Goal: Task Accomplishment & Management: Manage account settings

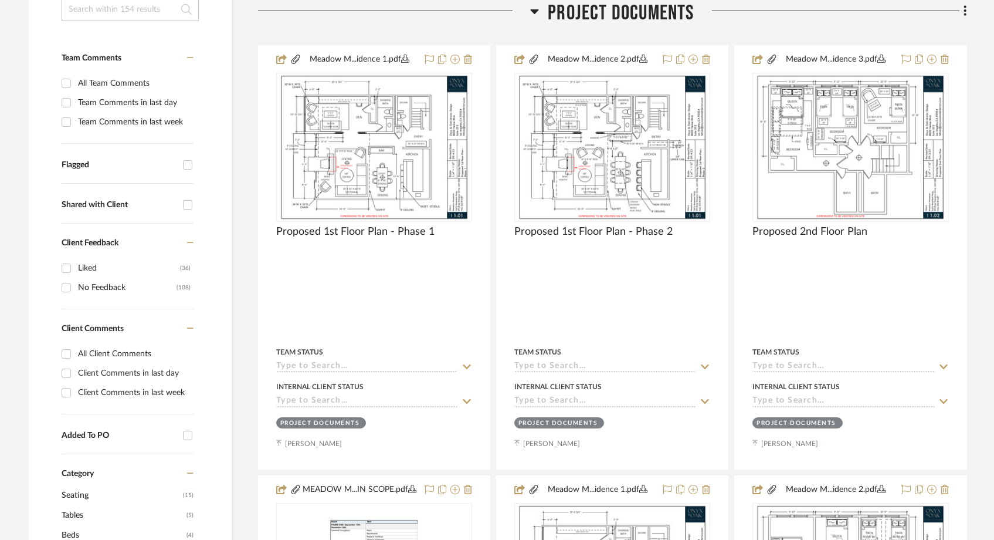
scroll to position [320, 0]
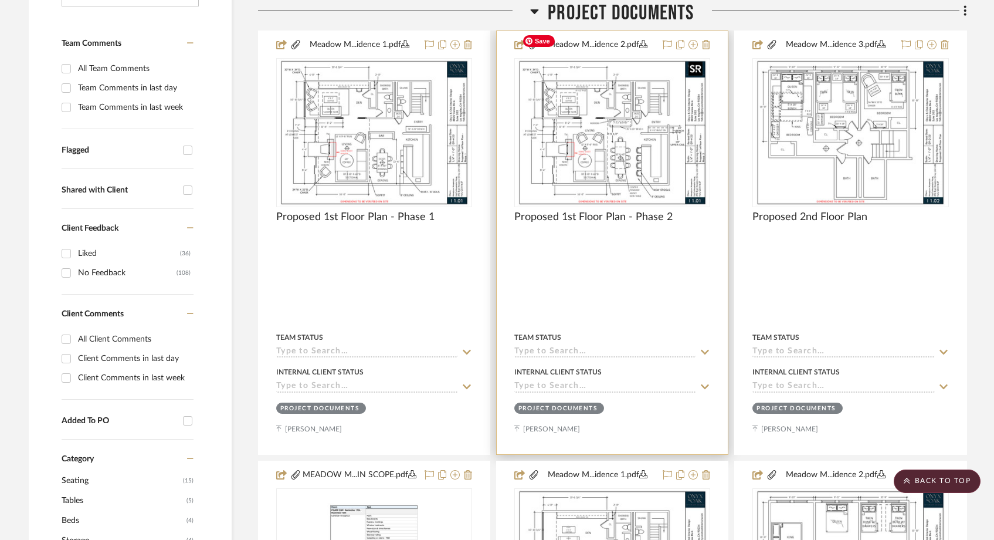
click at [564, 136] on img "0" at bounding box center [612, 132] width 190 height 147
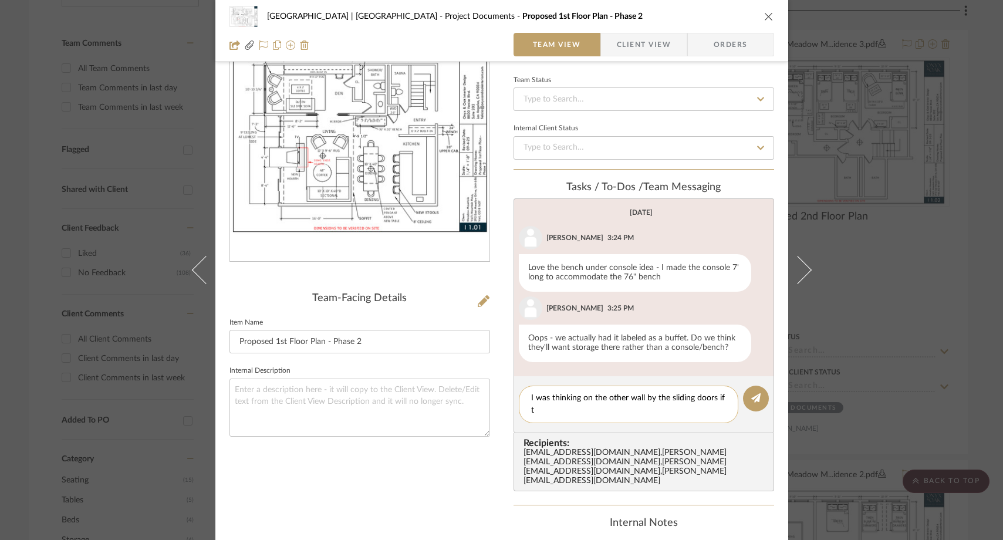
scroll to position [0, 0]
click at [641, 397] on textarea "I was thinking on the other wall by the sliding doors if theres enough space." at bounding box center [628, 404] width 195 height 25
type textarea "I was thinking on the other wall to the left by the sliding doors if theres eno…"
click at [746, 395] on button at bounding box center [756, 398] width 26 height 26
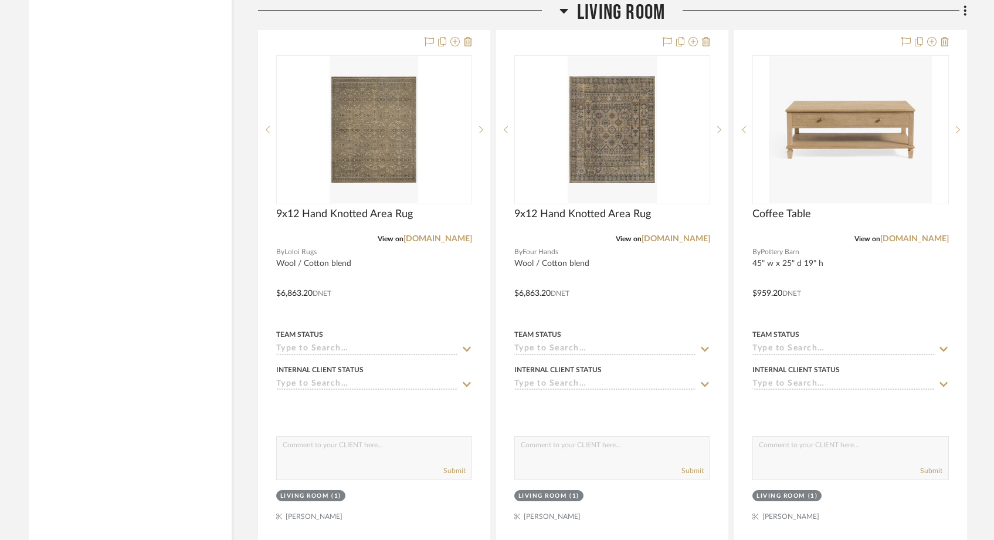
scroll to position [1467, 0]
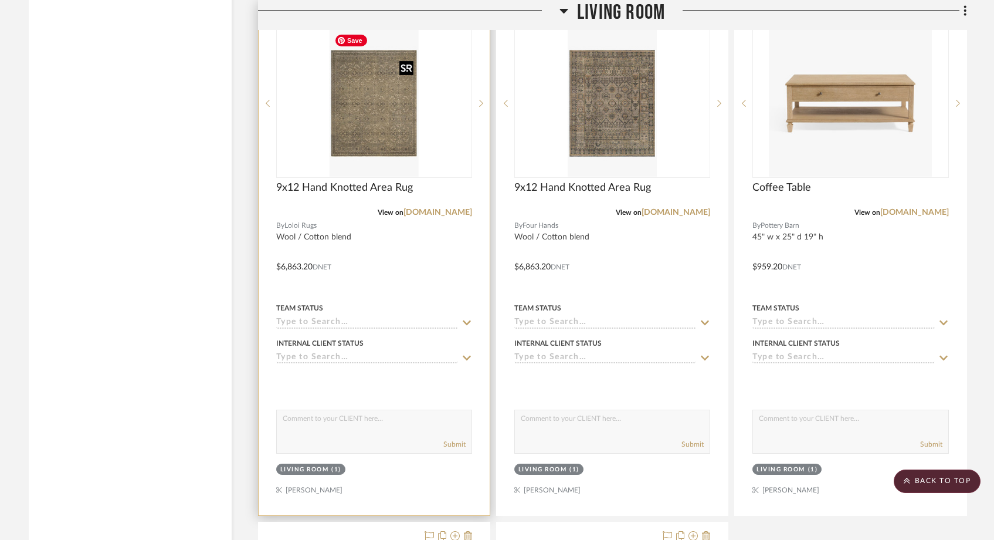
click at [0, 0] on img at bounding box center [0, 0] width 0 height 0
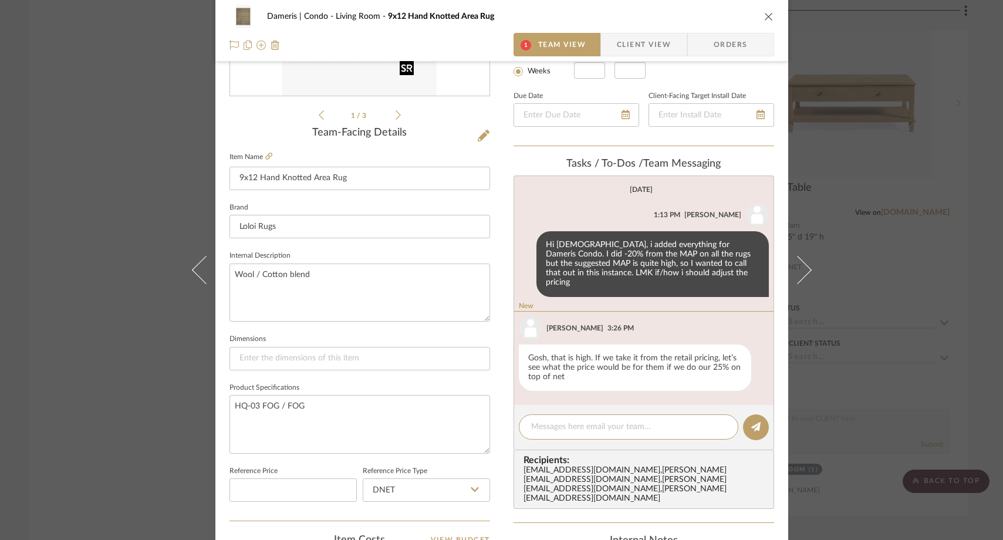
scroll to position [231, 0]
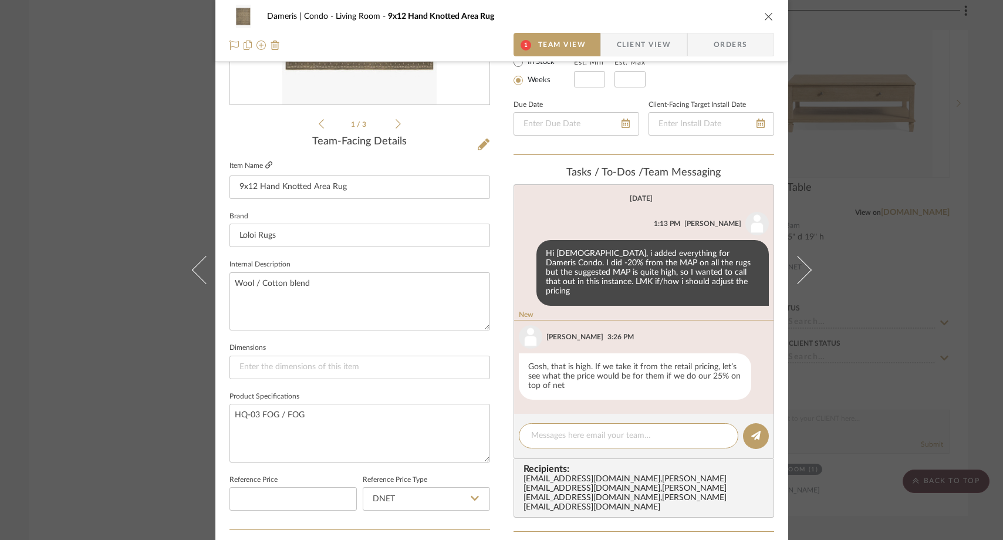
click at [266, 168] on icon at bounding box center [268, 164] width 7 height 7
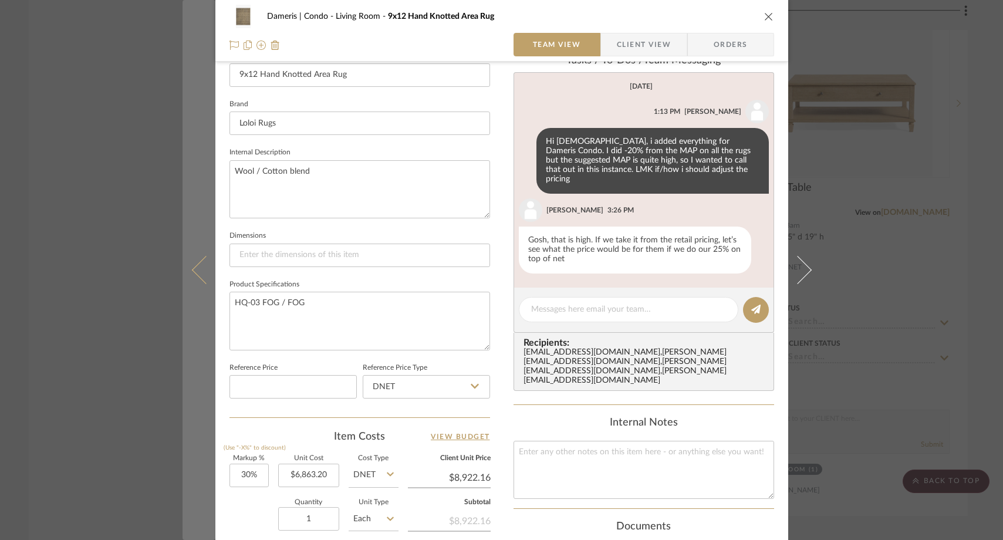
scroll to position [344, 0]
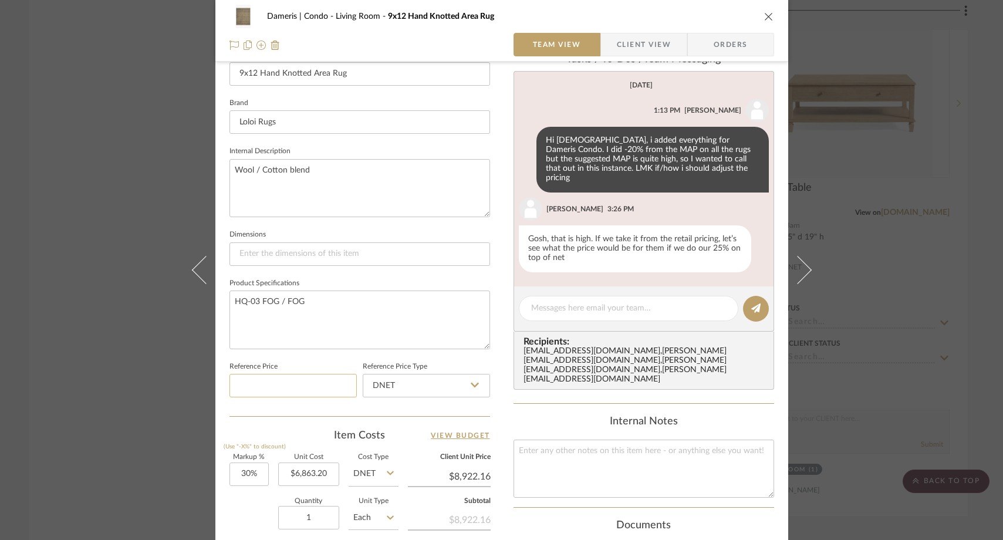
click at [262, 394] on input at bounding box center [292, 385] width 127 height 23
type input "$3,680.00"
click at [263, 398] on sr-form-field "Reference Price $3,680.00" at bounding box center [292, 382] width 127 height 49
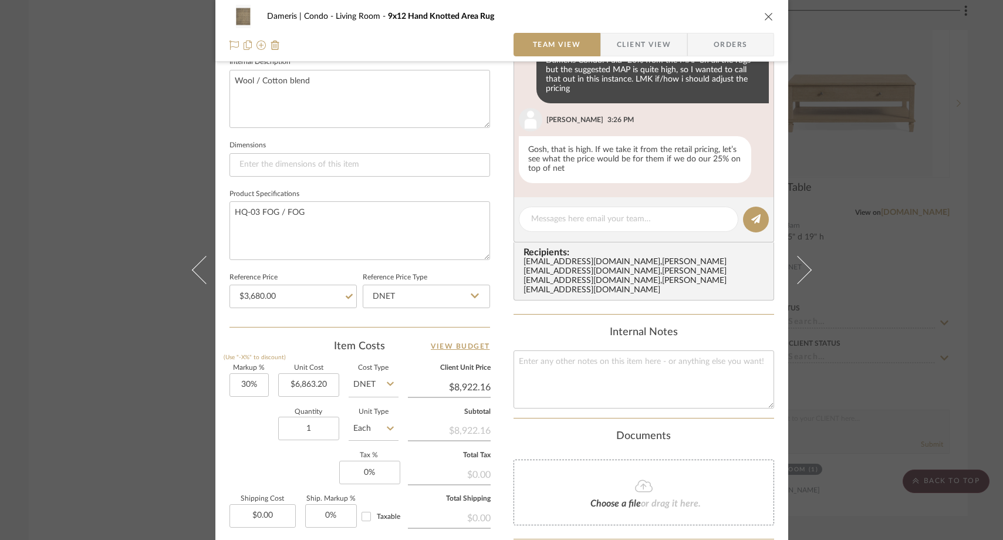
scroll to position [434, 0]
click at [327, 383] on input "6863.20" at bounding box center [308, 384] width 61 height 23
type input "$3,680.00"
click at [237, 420] on div "Quantity 1 Unit Type Each" at bounding box center [313, 429] width 169 height 42
type input "$4,784.00"
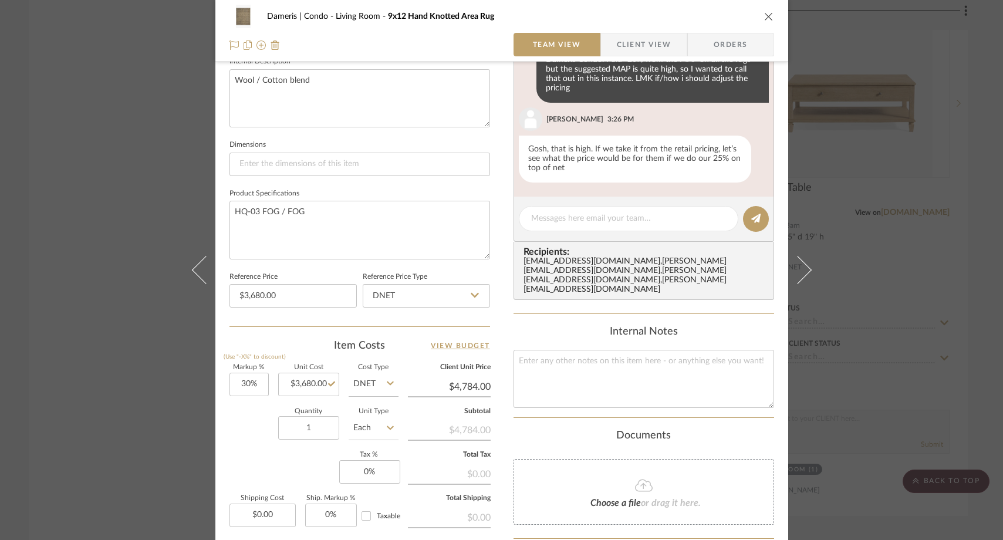
click at [133, 158] on div "Dameris | Condo Living Room 9x12 Hand Knotted Area Rug Team View Client View Or…" at bounding box center [501, 270] width 1003 height 540
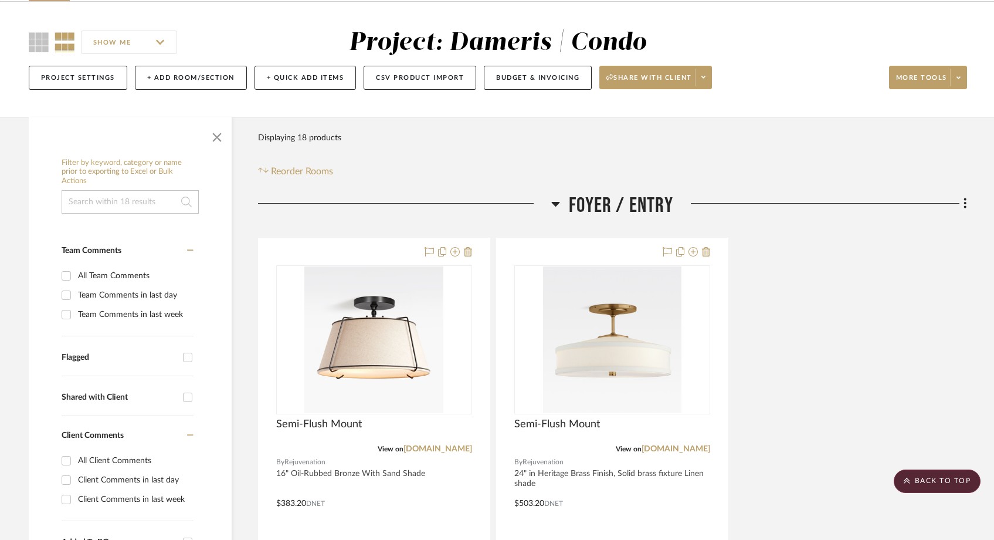
scroll to position [0, 0]
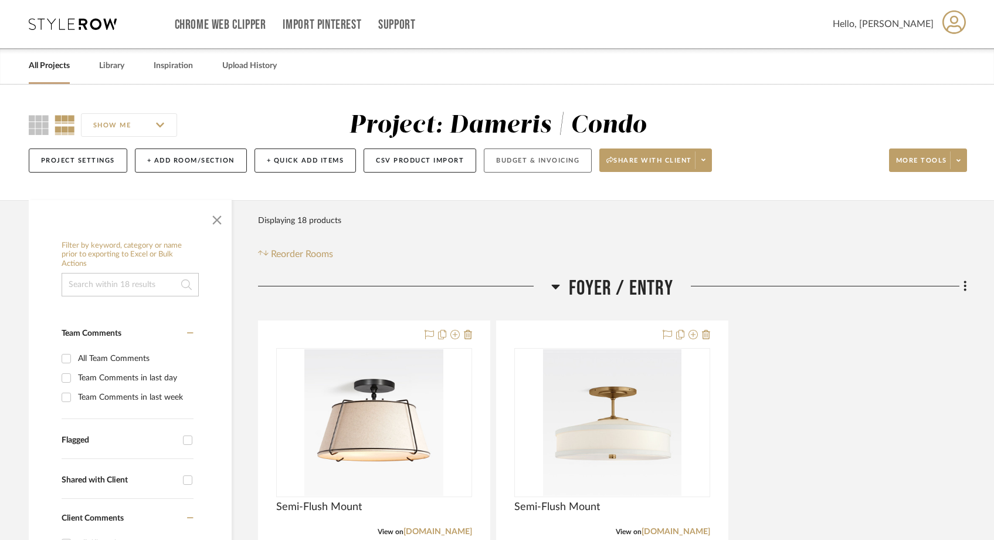
click at [556, 158] on button "Budget & Invoicing" at bounding box center [538, 160] width 108 height 24
click at [84, 165] on button "Project Settings" at bounding box center [78, 160] width 99 height 24
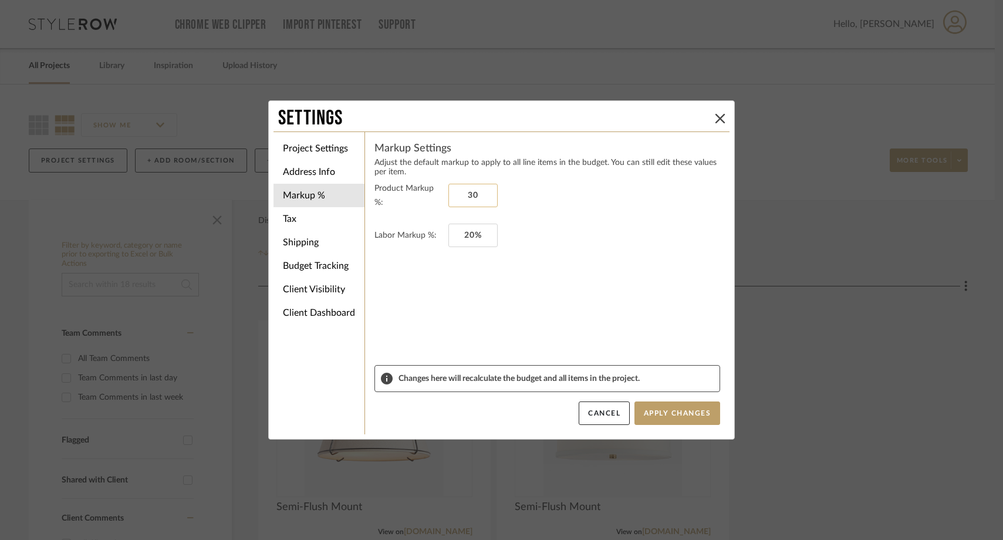
click at [466, 194] on input "30" at bounding box center [472, 195] width 49 height 23
type input "3"
type input "25%"
click at [559, 259] on form "Product Markup %: 25% Labor Markup %: 20%" at bounding box center [547, 273] width 346 height 184
click at [472, 238] on input "20" at bounding box center [472, 235] width 49 height 23
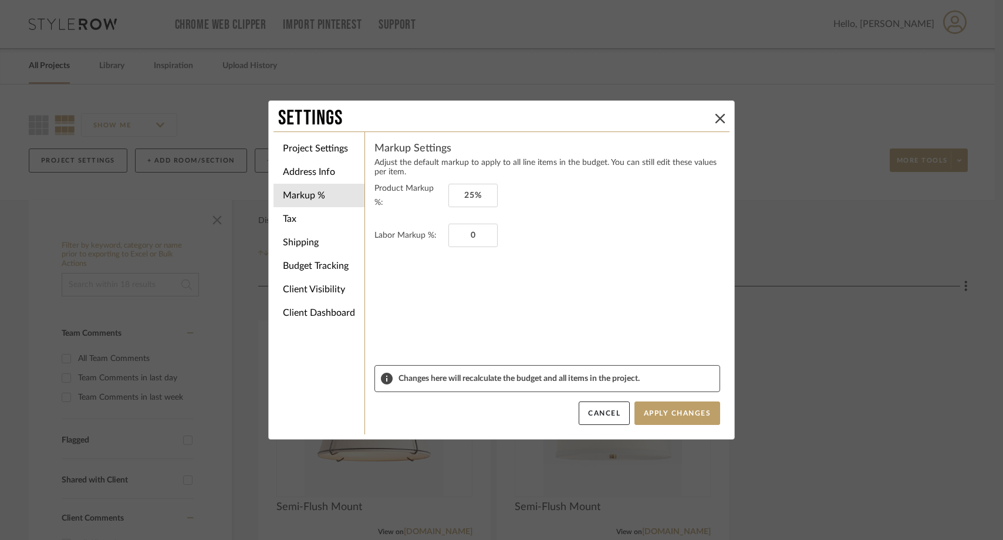
type input "0%"
click at [450, 277] on form "Product Markup %: 25% Labor Markup %: 0%" at bounding box center [547, 273] width 346 height 184
click at [291, 222] on li "Tax" at bounding box center [318, 218] width 91 height 23
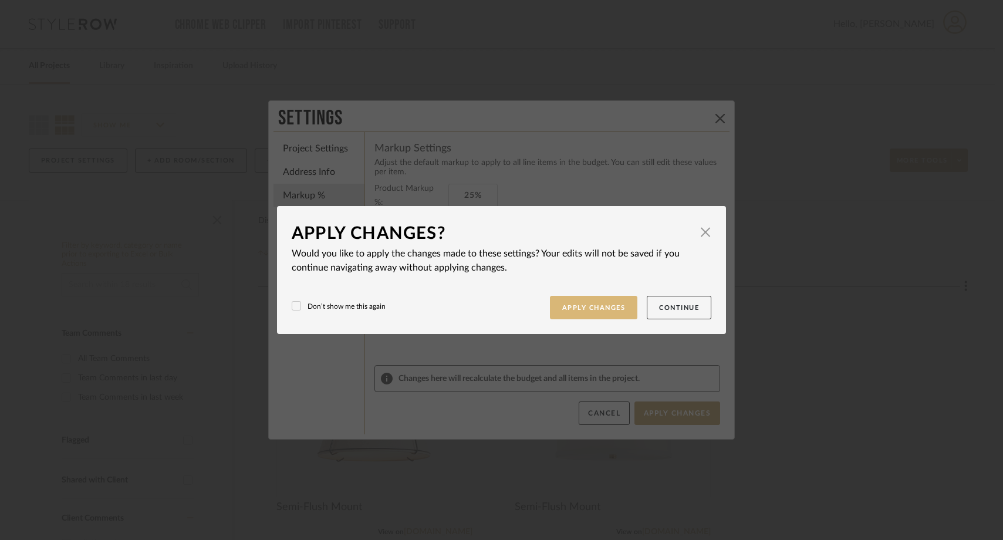
click at [624, 305] on button "Apply Changes" at bounding box center [594, 308] width 88 height 24
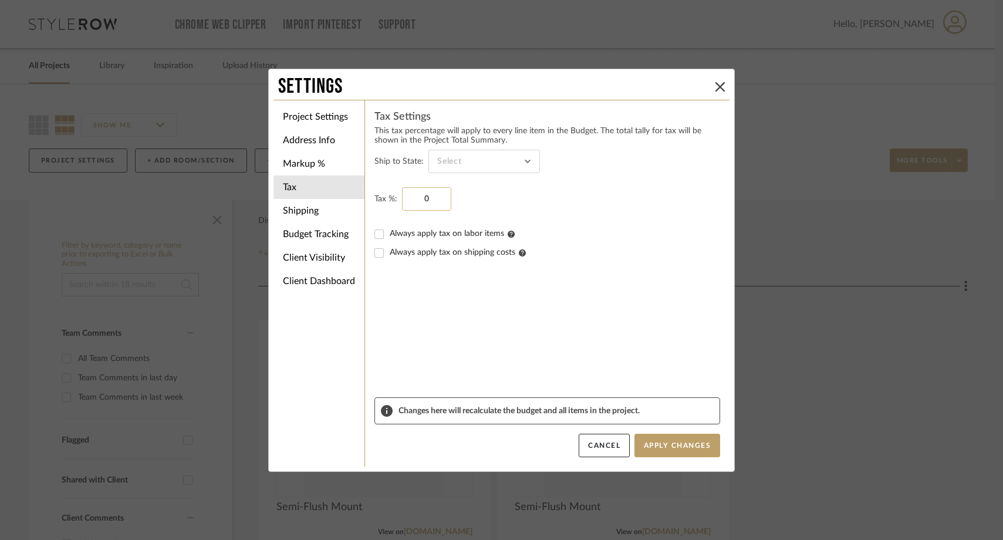
click at [421, 204] on input "0" at bounding box center [426, 198] width 49 height 23
type input "0%"
click at [591, 190] on fieldset "Tax %: 0%" at bounding box center [547, 198] width 346 height 23
click at [299, 169] on li "Markup %" at bounding box center [318, 163] width 91 height 23
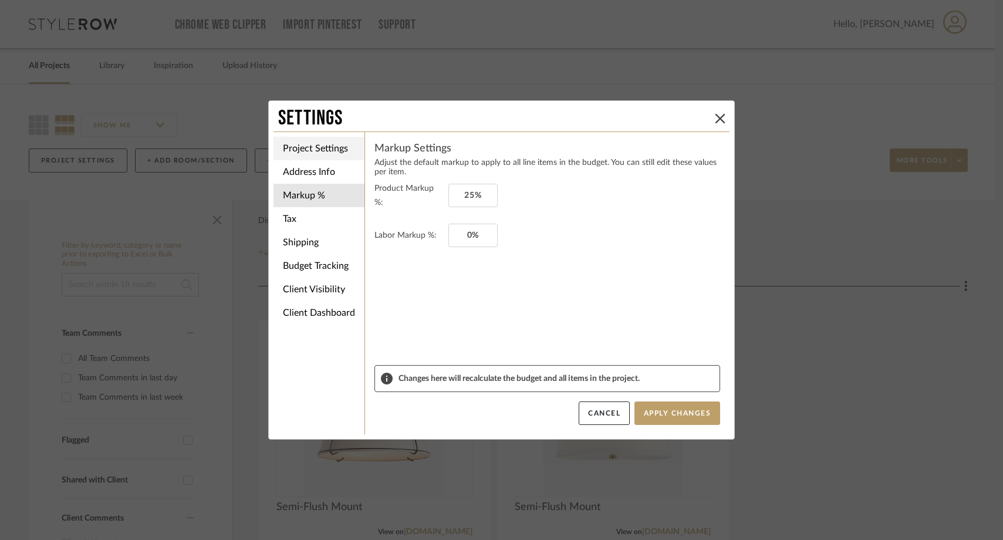
click at [304, 144] on li "Project Settings" at bounding box center [318, 148] width 91 height 23
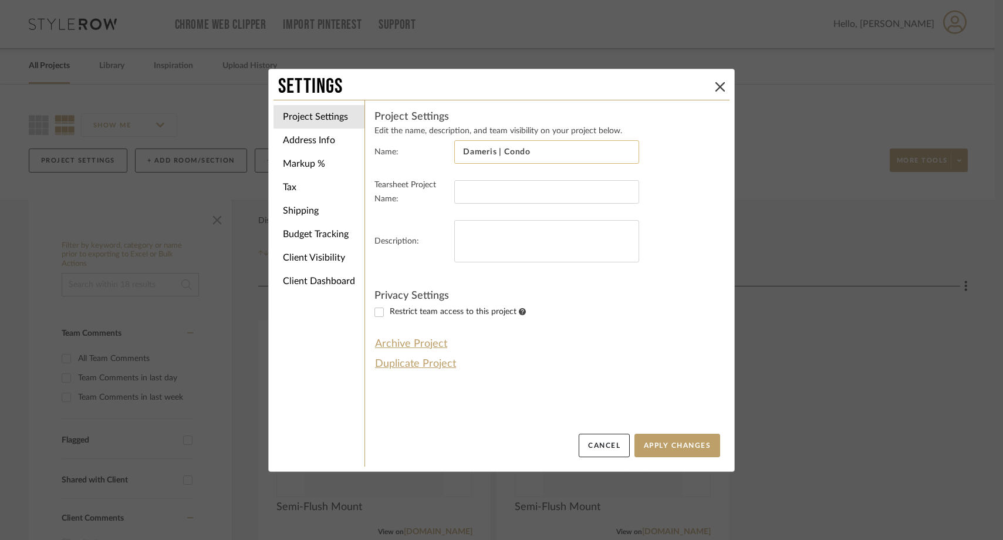
click at [503, 151] on input "Dameris | Condo" at bounding box center [546, 151] width 185 height 23
type input "Dameris | Santa Monica Condo"
click at [531, 265] on fieldset "Description:" at bounding box center [547, 248] width 346 height 56
click at [293, 211] on li "Shipping" at bounding box center [318, 210] width 91 height 23
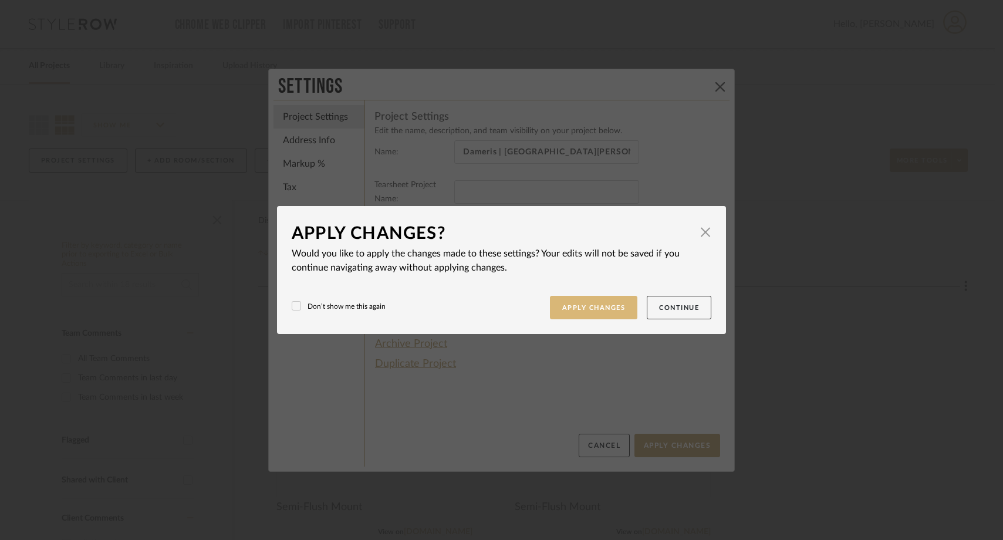
click at [607, 313] on button "Apply Changes" at bounding box center [594, 308] width 88 height 24
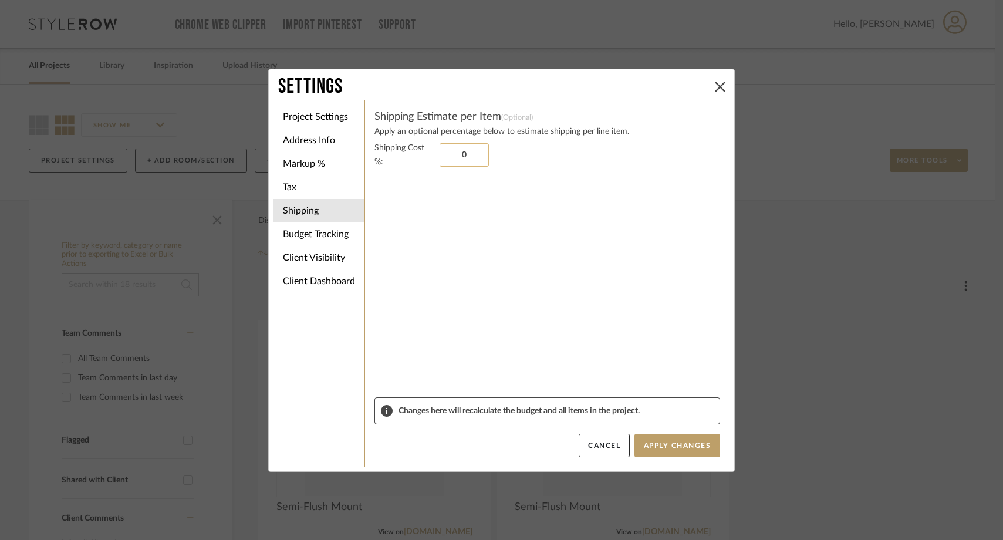
click at [461, 154] on input "0" at bounding box center [463, 154] width 49 height 23
type input "12%"
click at [465, 202] on sr-form-field "Shipping Cost %: 12%" at bounding box center [547, 269] width 346 height 256
click at [322, 231] on li "Budget Tracking" at bounding box center [318, 233] width 91 height 23
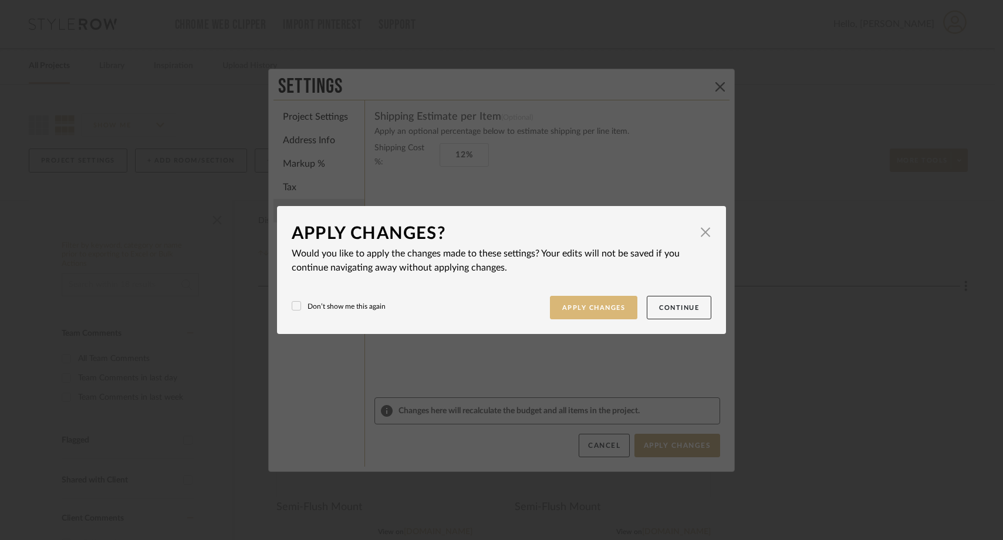
click at [605, 303] on button "Apply Changes" at bounding box center [594, 308] width 88 height 24
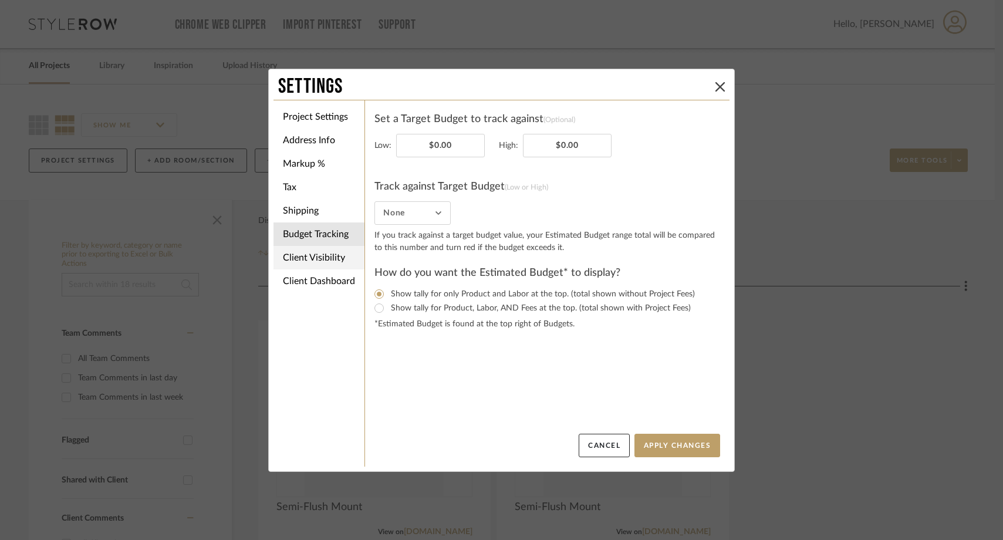
click at [302, 259] on li "Client Visibility" at bounding box center [318, 257] width 91 height 23
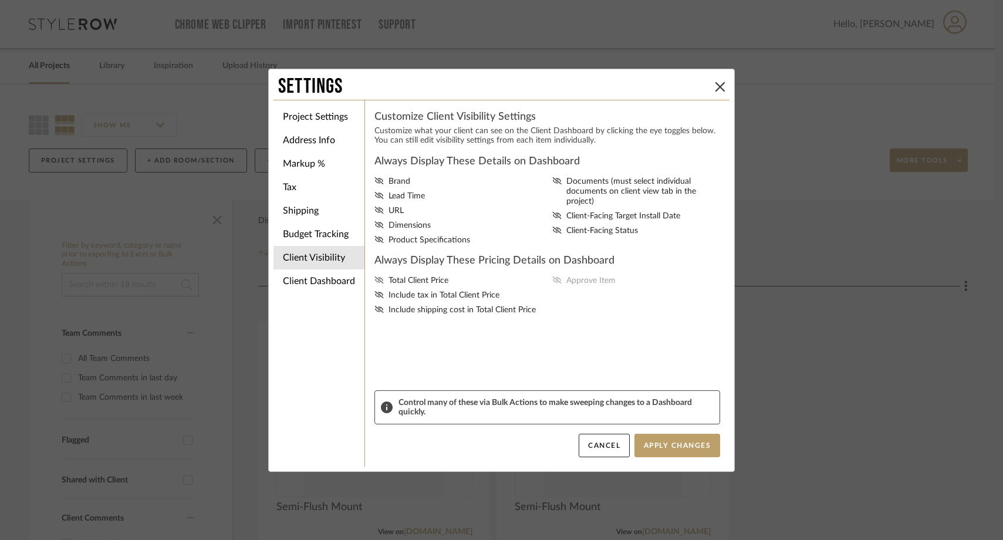
click at [374, 283] on icon at bounding box center [378, 279] width 9 height 7
click at [0, 0] on input "Total Client Price" at bounding box center [0, 0] width 0 height 0
click at [552, 283] on icon at bounding box center [556, 279] width 9 height 7
click at [0, 0] on input "Approve Item" at bounding box center [0, 0] width 0 height 0
click at [329, 120] on li "Project Settings" at bounding box center [318, 116] width 91 height 23
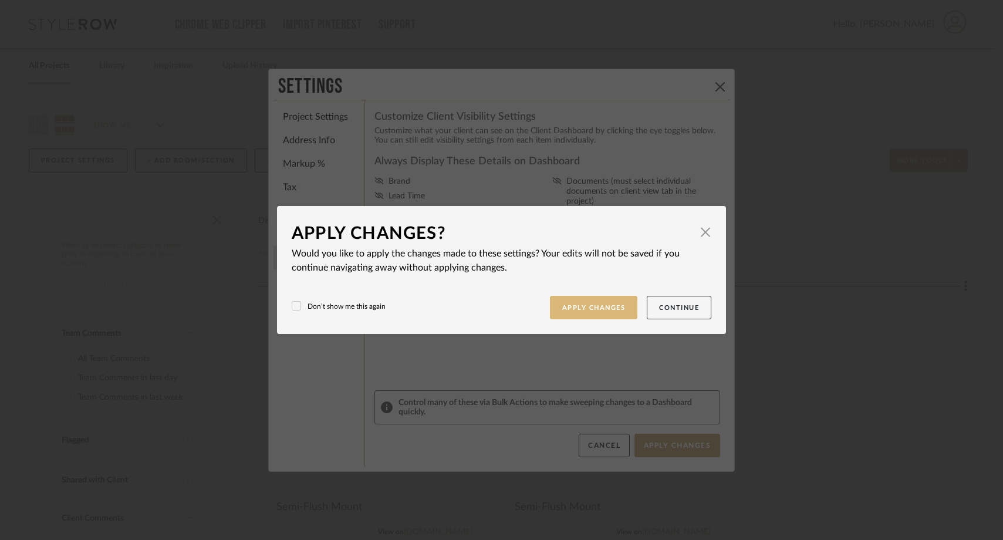
click at [586, 310] on button "Apply Changes" at bounding box center [594, 308] width 88 height 24
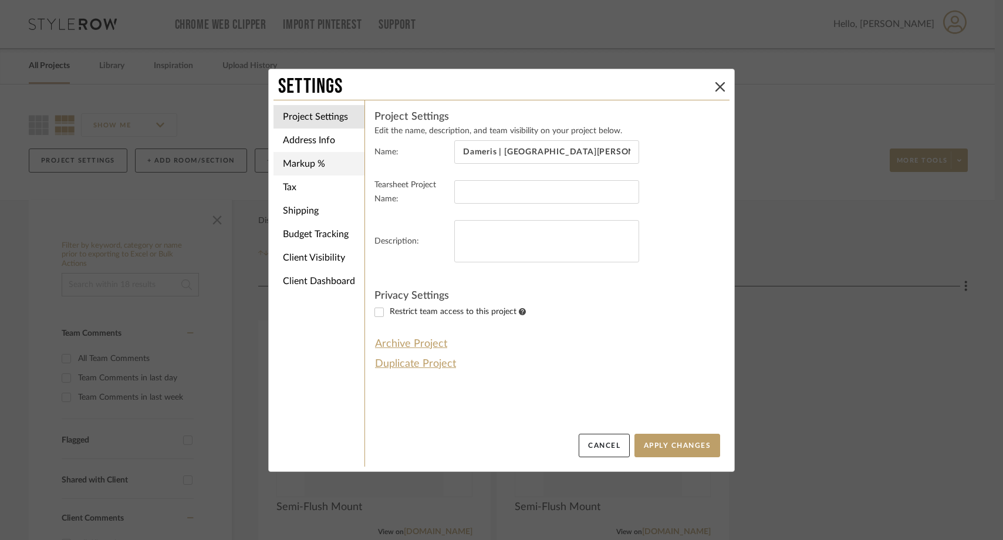
click at [299, 170] on li "Markup %" at bounding box center [318, 163] width 91 height 23
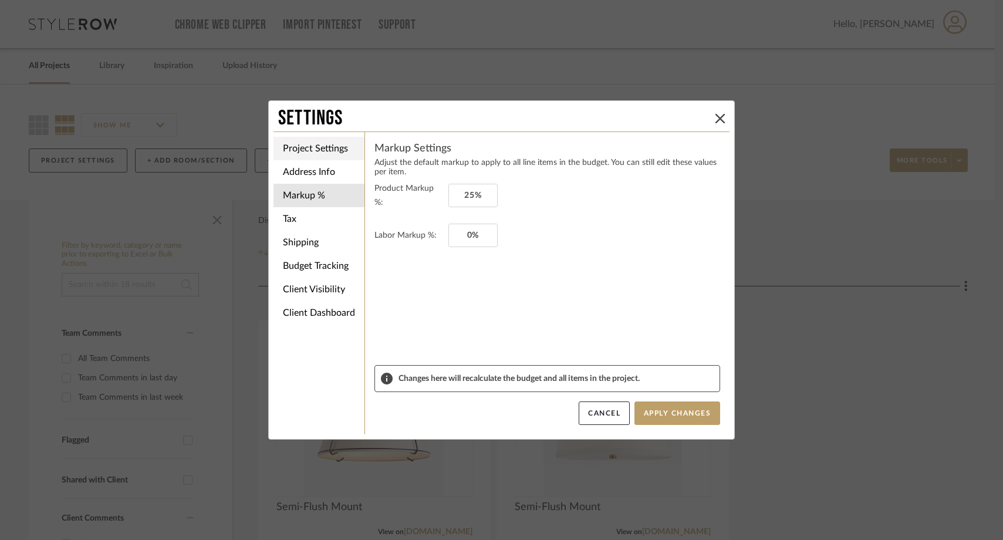
click at [306, 144] on li "Project Settings" at bounding box center [318, 148] width 91 height 23
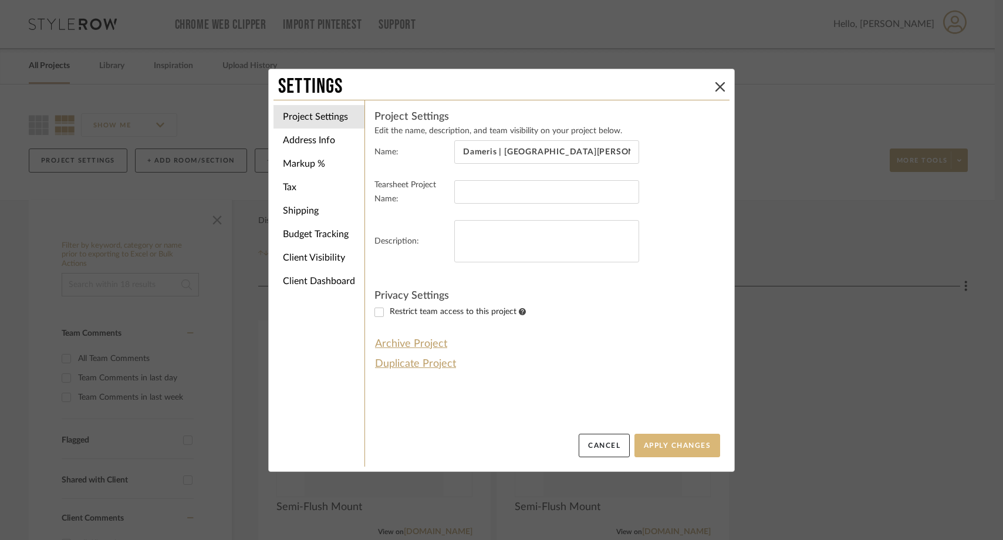
click at [673, 444] on button "Apply Changes" at bounding box center [677, 445] width 86 height 23
click at [716, 84] on icon at bounding box center [719, 86] width 9 height 9
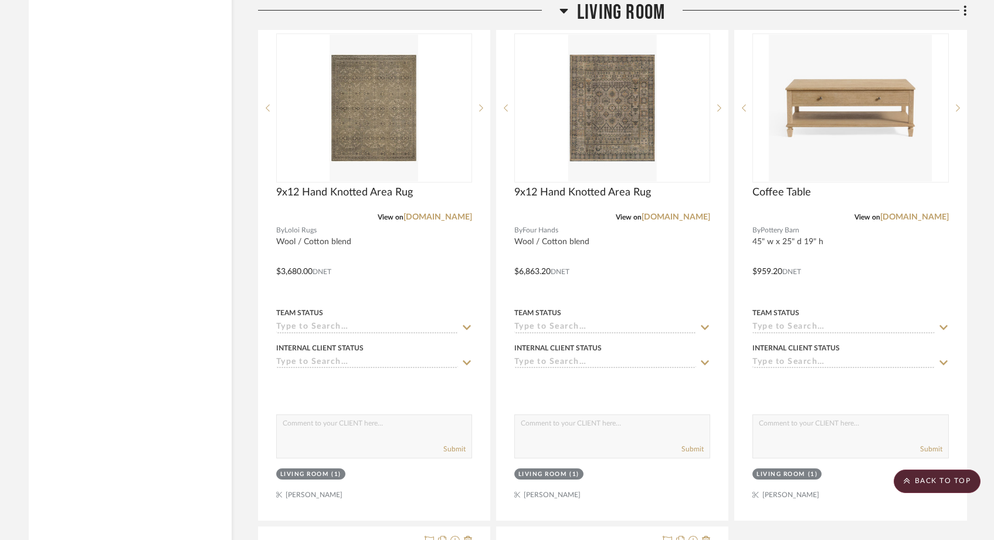
scroll to position [1466, 0]
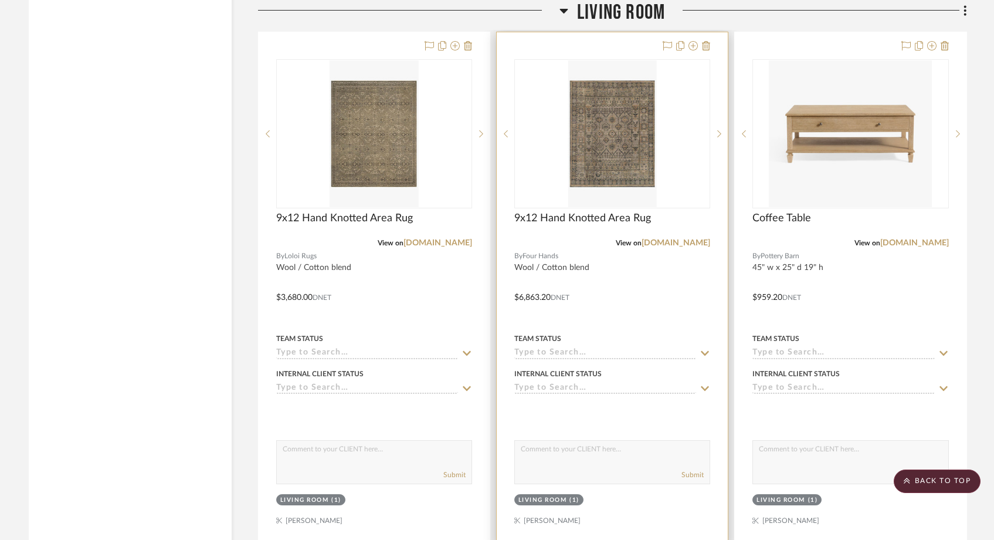
click at [682, 217] on div at bounding box center [612, 288] width 231 height 513
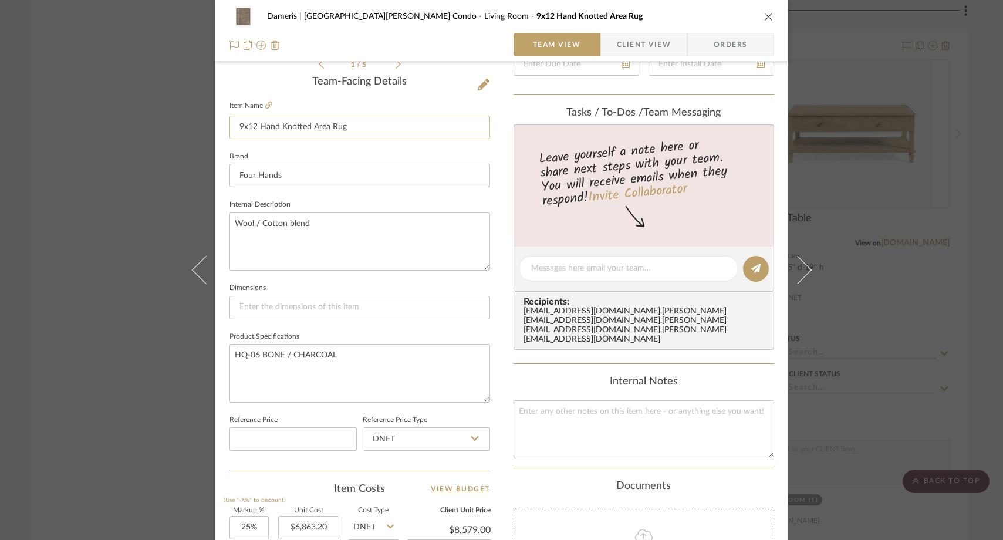
scroll to position [289, 0]
click at [265, 103] on icon at bounding box center [268, 106] width 7 height 7
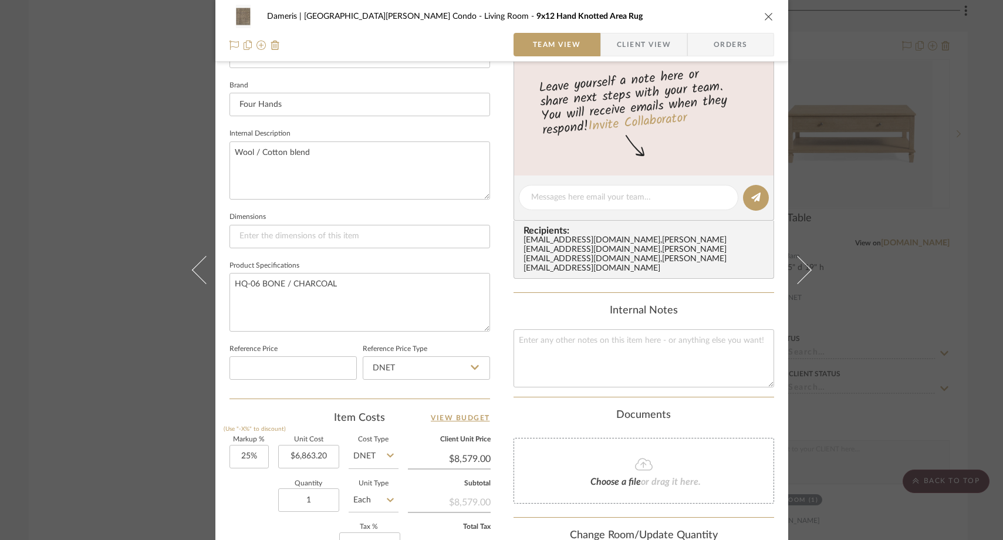
scroll to position [363, 0]
click at [330, 446] on input "6863.20" at bounding box center [308, 454] width 61 height 23
type input "$3,757.00"
click at [255, 487] on div "Quantity 1 Unit Type Each" at bounding box center [313, 500] width 169 height 42
type input "$4,696.25"
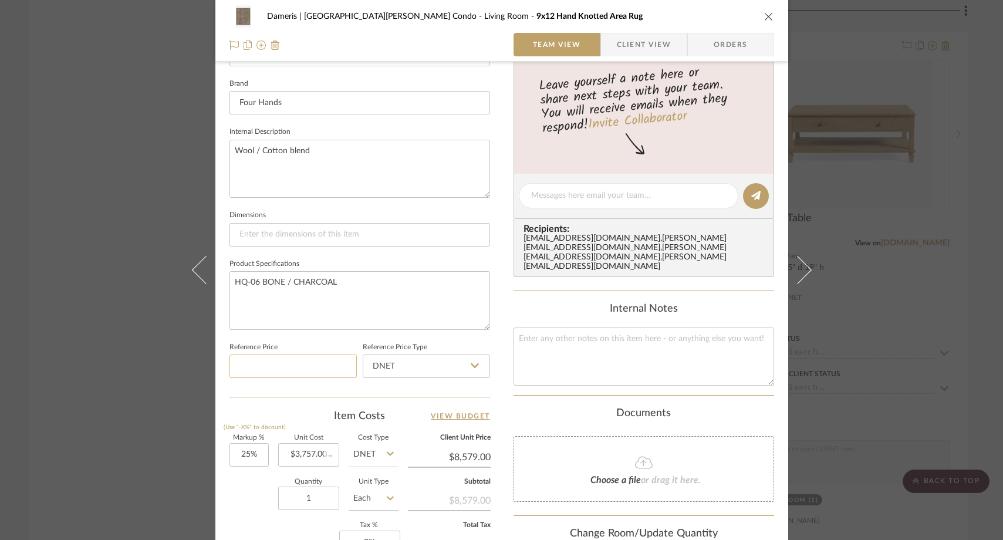
type input "$563.55"
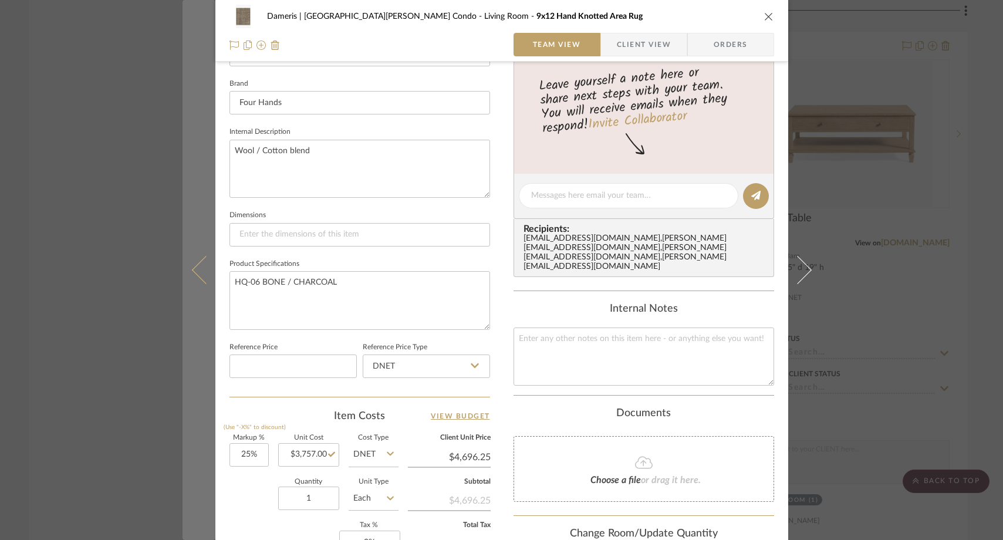
click at [199, 265] on icon at bounding box center [205, 270] width 28 height 28
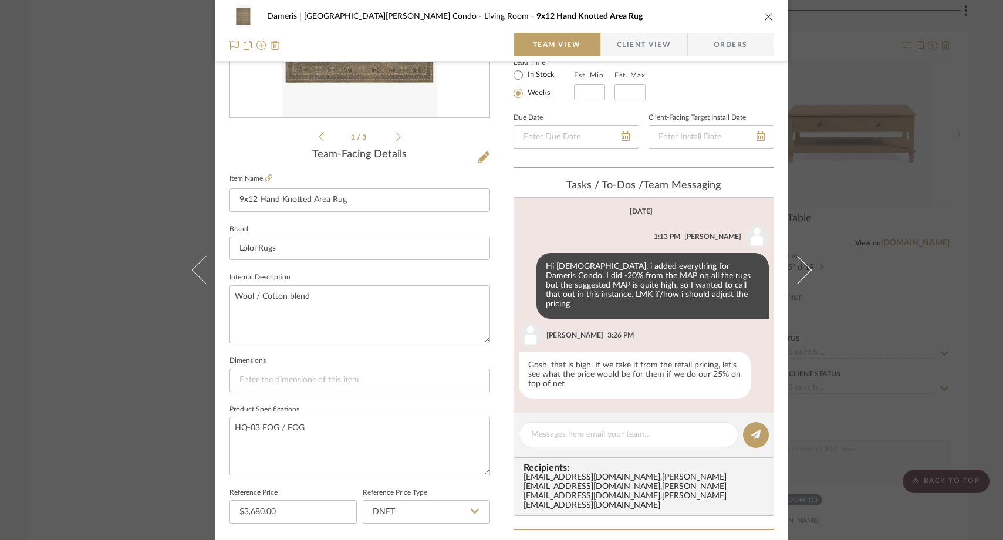
scroll to position [419, 0]
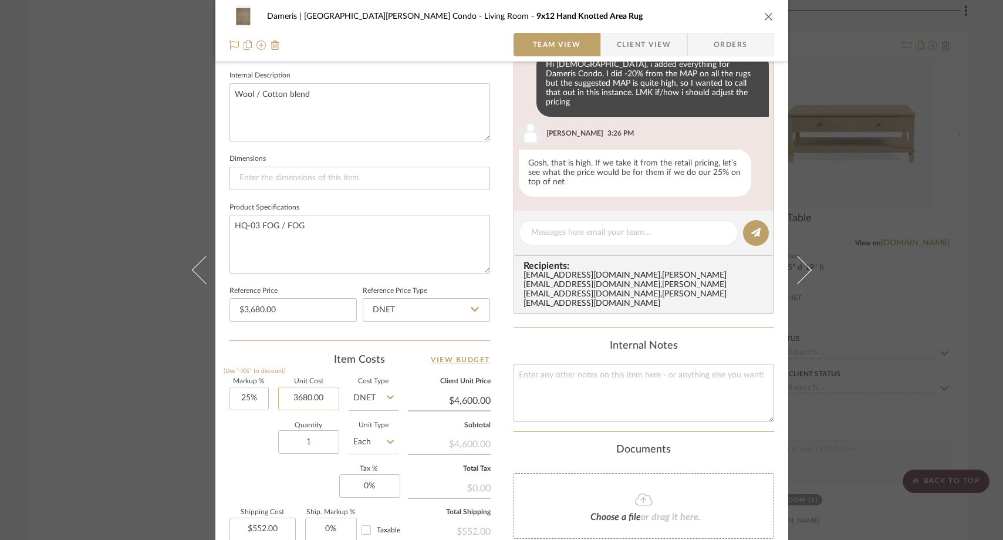
drag, startPoint x: 327, startPoint y: 394, endPoint x: 334, endPoint y: 407, distance: 14.2
click at [334, 407] on input "3680.00" at bounding box center [308, 398] width 61 height 23
type input "$3,757.00"
click at [235, 459] on div "Quantity 1 Unit Type Each" at bounding box center [313, 443] width 169 height 42
type input "$4,696.25"
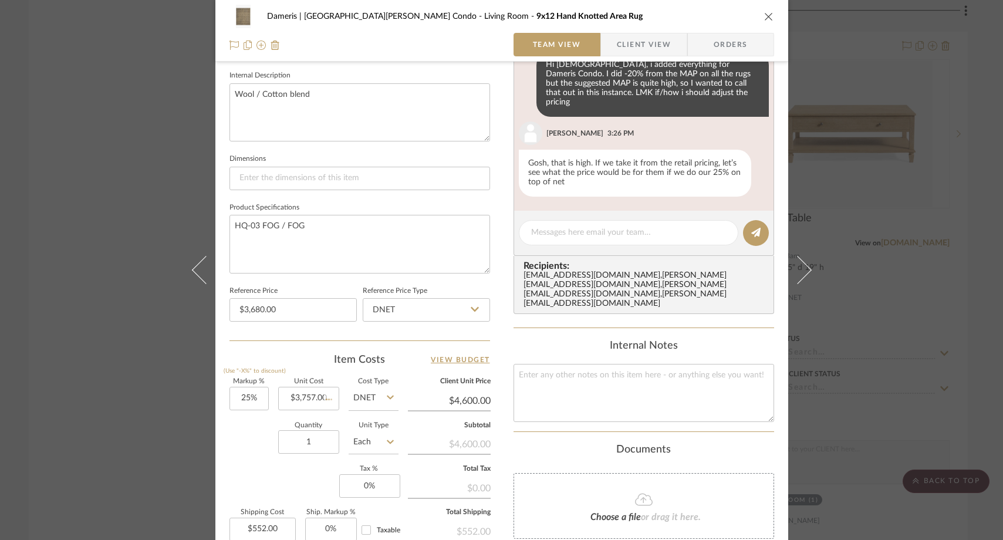
type input "$563.55"
click at [282, 302] on input "3680.00" at bounding box center [292, 309] width 127 height 23
type input "$3,757.00"
click at [259, 346] on div "1 / 3 Team-Facing Details Item Name 9x12 Hand Knotted Area Rug Brand Loloi Rugs…" at bounding box center [359, 143] width 260 height 966
click at [329, 227] on textarea "HQ-03 FOG / FOG" at bounding box center [359, 244] width 260 height 58
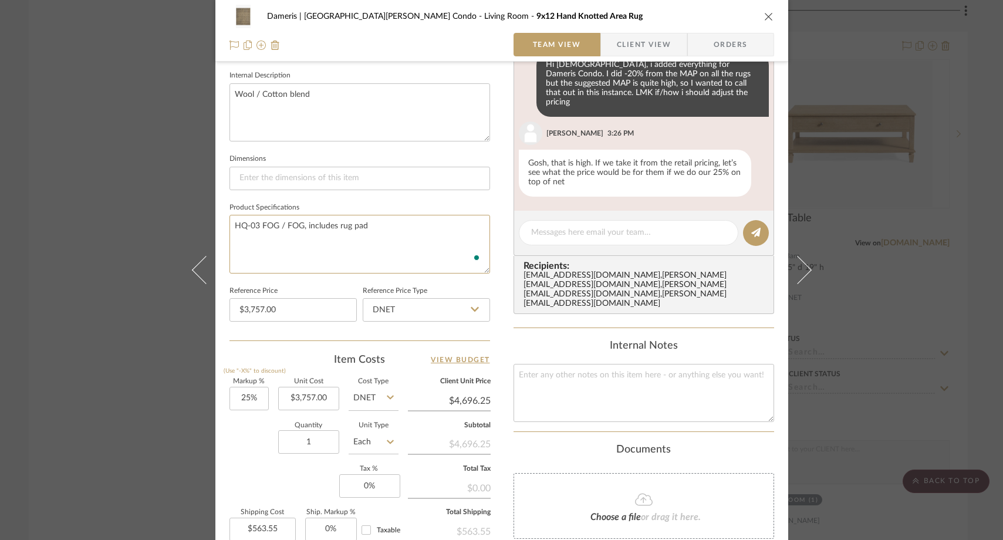
type textarea "HQ-03 FOG / FOG, includes rug pad"
click at [301, 279] on sr-form-field "Product Specifications HQ-03 FOG / FOG, includes rug pad" at bounding box center [359, 240] width 260 height 83
click at [101, 127] on div "Dameris | Santa Monica Condo Living Room 9x12 Hand Knotted Area Rug Team View C…" at bounding box center [501, 270] width 1003 height 540
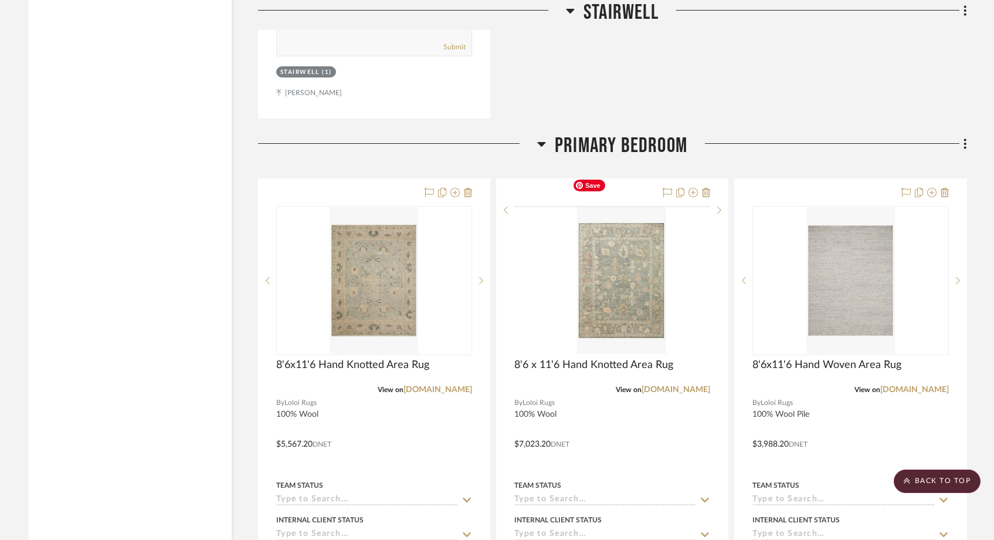
scroll to position [3581, 0]
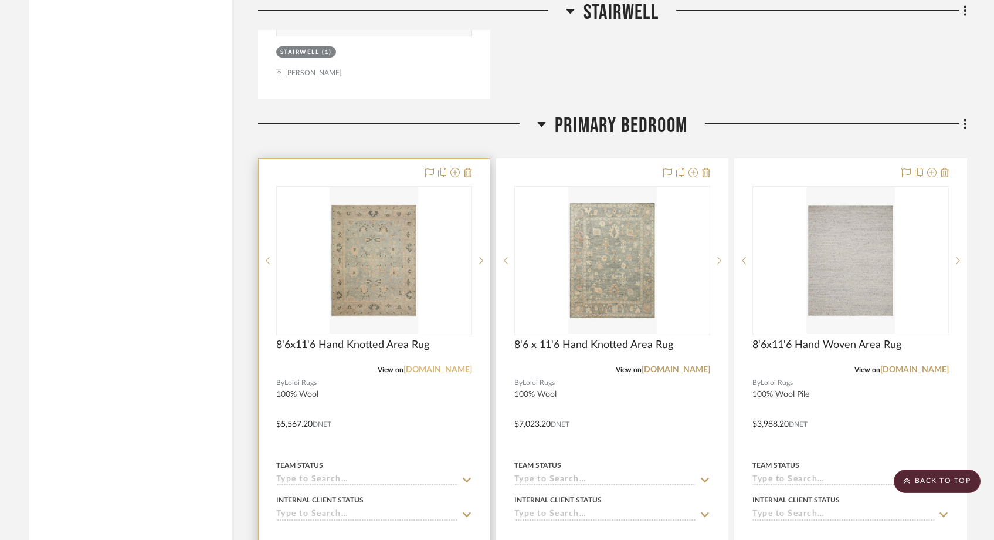
click at [438, 365] on link "[DOMAIN_NAME]" at bounding box center [438, 369] width 69 height 8
click at [396, 261] on img "0" at bounding box center [374, 260] width 89 height 147
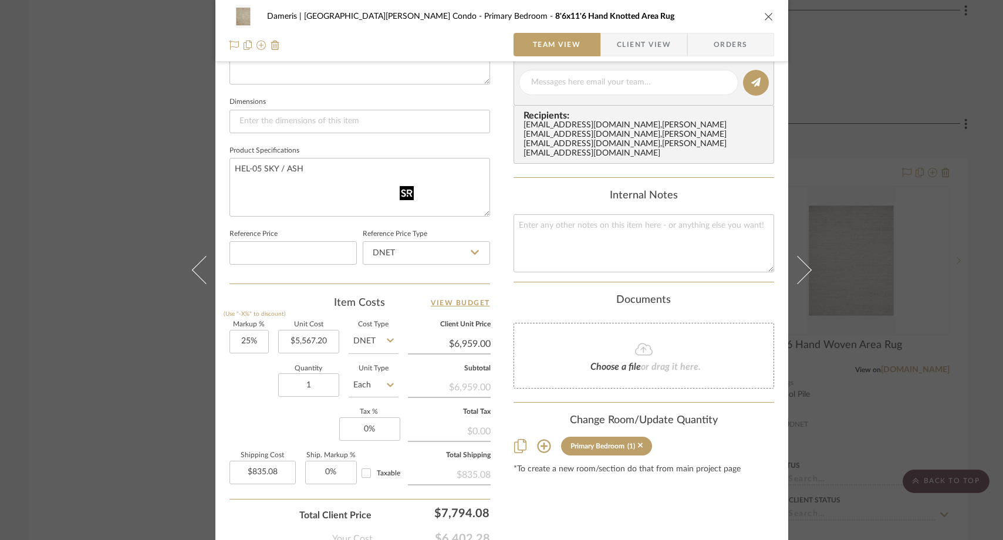
scroll to position [483, 0]
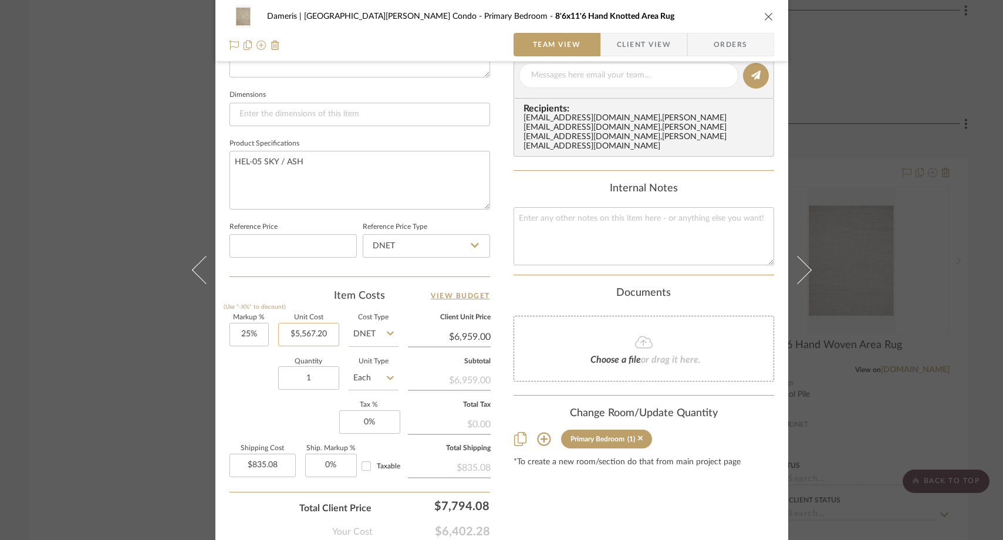
type input "5567.20"
click at [327, 338] on input "5567.20" at bounding box center [308, 334] width 61 height 23
click at [549, 208] on textarea "To enrich screen reader interactions, please activate Accessibility in Grammarl…" at bounding box center [643, 236] width 260 height 58
paste textarea "5567.20"
type textarea "5567.20"
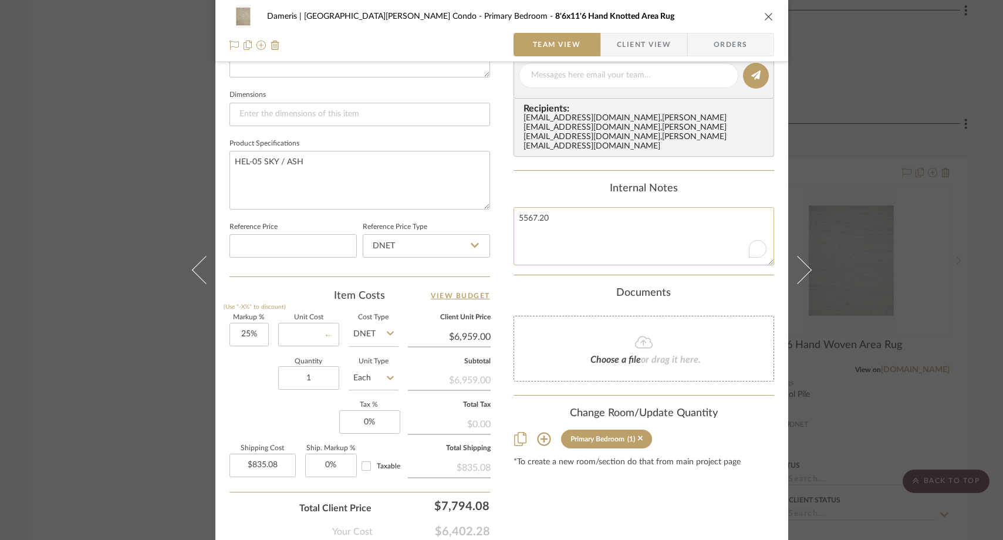
type input "$0.00"
type textarea "5567.20"
type input "0.00"
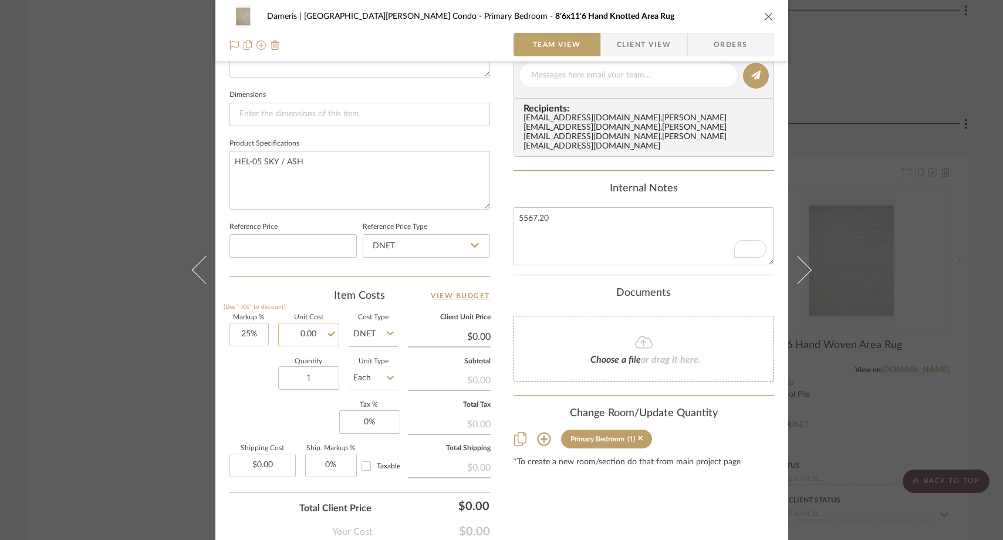
click at [312, 337] on input "0.00" at bounding box center [308, 334] width 61 height 23
type input "$3,042.00"
click at [229, 387] on div "Quantity 1 Unit Type Each" at bounding box center [313, 379] width 169 height 42
type input "$3,802.50"
type input "$456.30"
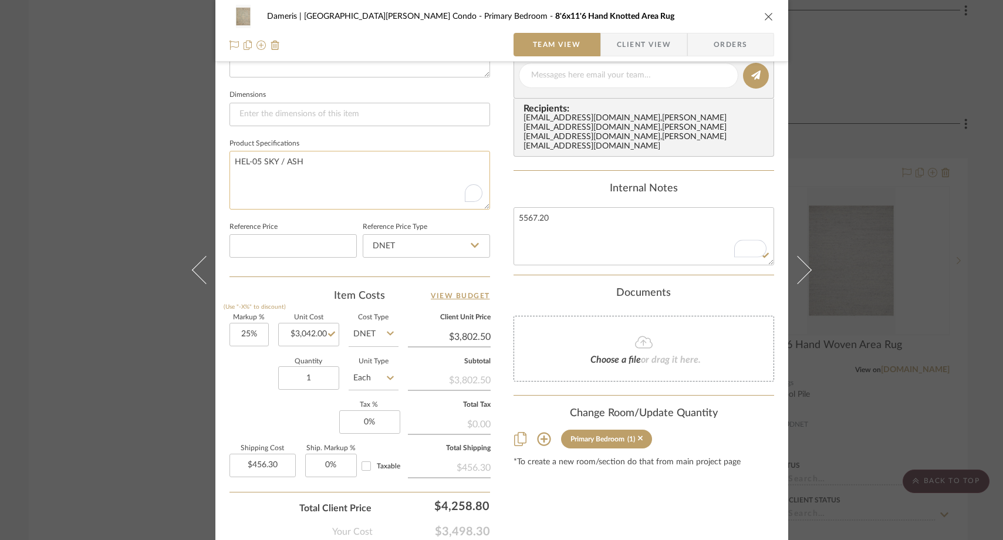
click at [336, 166] on textarea "HEL-05 SKY / ASH" at bounding box center [359, 180] width 260 height 58
type textarea "HEL-05 SKY / ASH includes pad"
click at [249, 275] on summary-project-details "Team-Facing Details Item Name 8'6x11'6 Hand Knotted Area Rug Brand Loloi Rugs I…" at bounding box center [359, 80] width 260 height 394
click at [85, 158] on div "Dameris | Santa Monica Condo Primary Bedroom 8'6x11'6 Hand Knotted Area Rug Tea…" at bounding box center [501, 270] width 1003 height 540
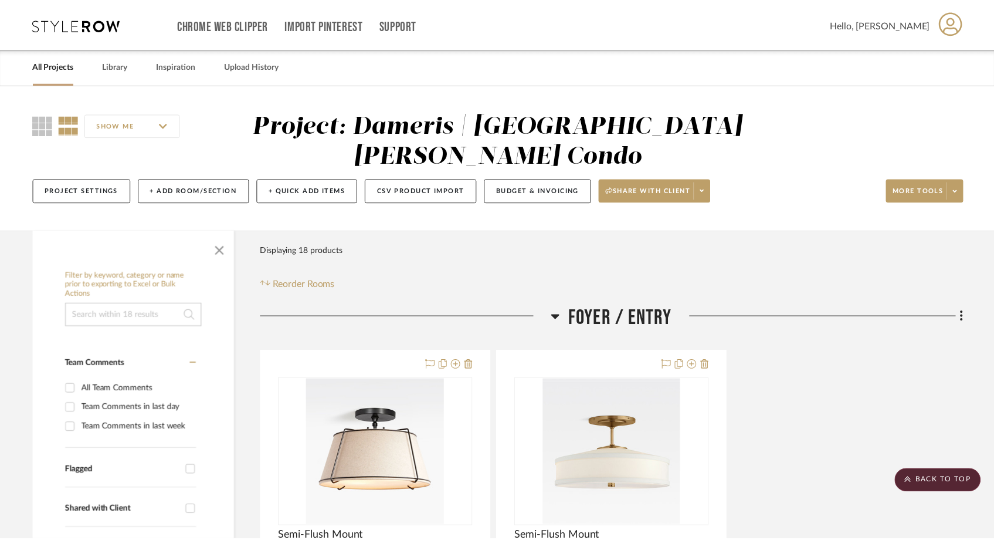
scroll to position [3581, 0]
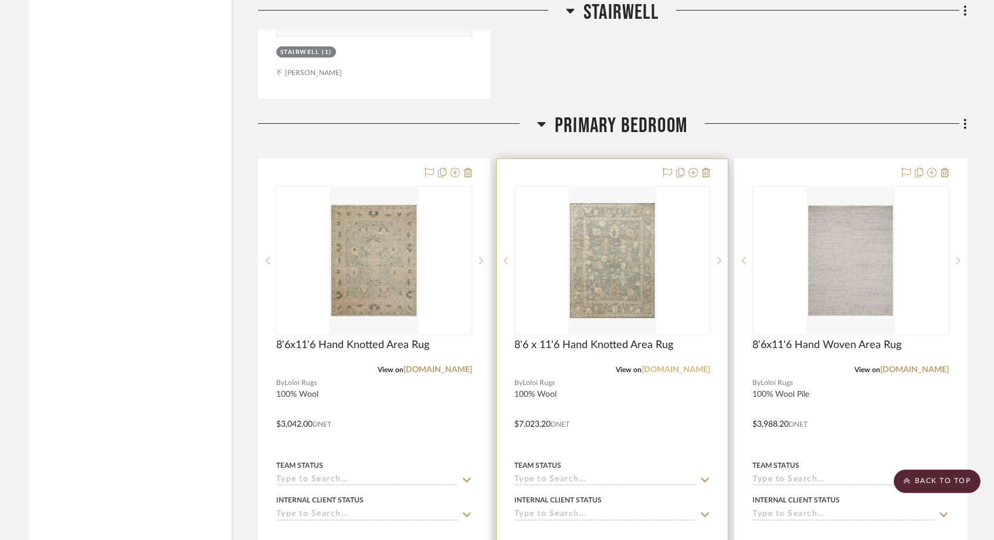
click at [689, 365] on link "loloirugs.com" at bounding box center [676, 369] width 69 height 8
click at [577, 202] on img "0" at bounding box center [612, 260] width 89 height 147
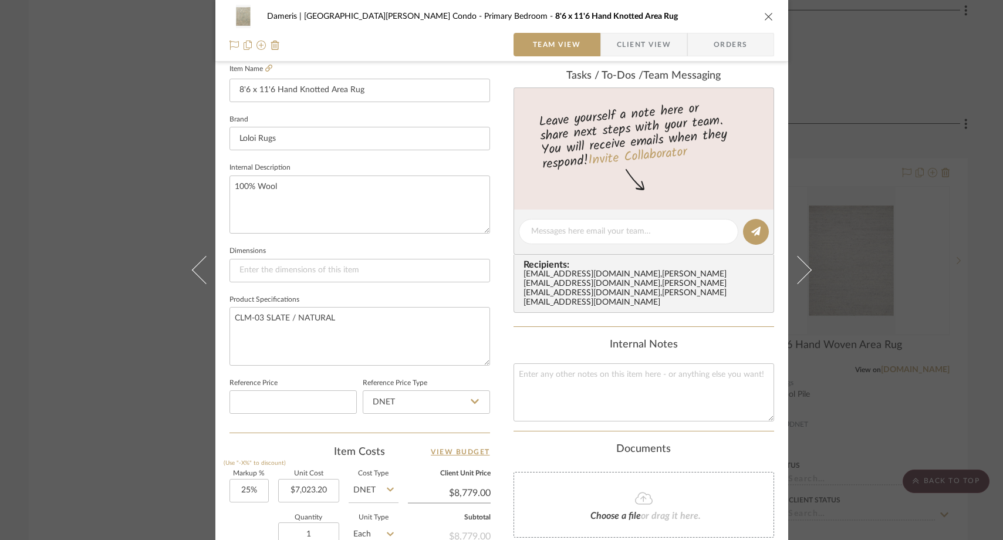
scroll to position [364, 0]
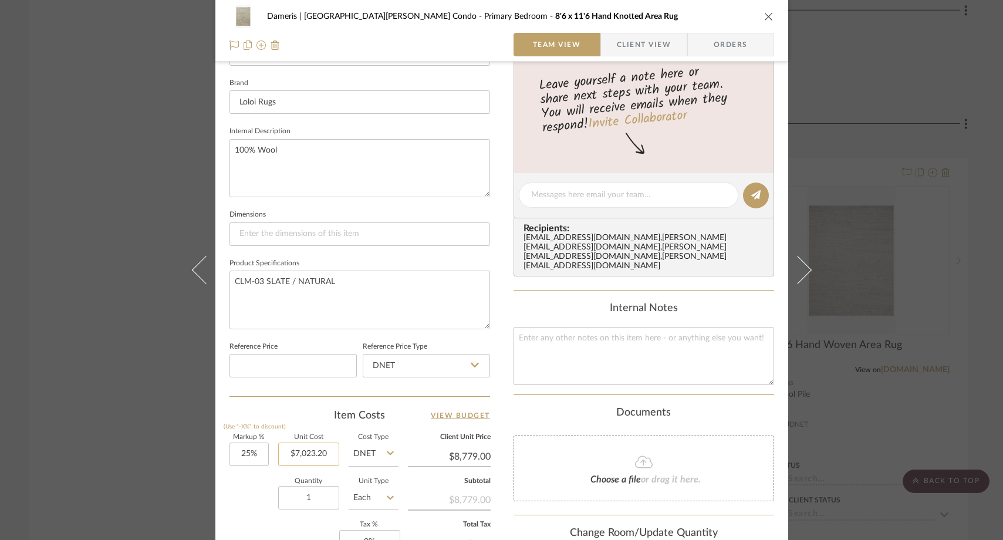
type input "7023.20"
click at [329, 449] on input "7023.20" at bounding box center [308, 453] width 61 height 23
click at [562, 333] on textarea at bounding box center [643, 356] width 260 height 58
paste textarea "7023.20"
type textarea "7023.20"
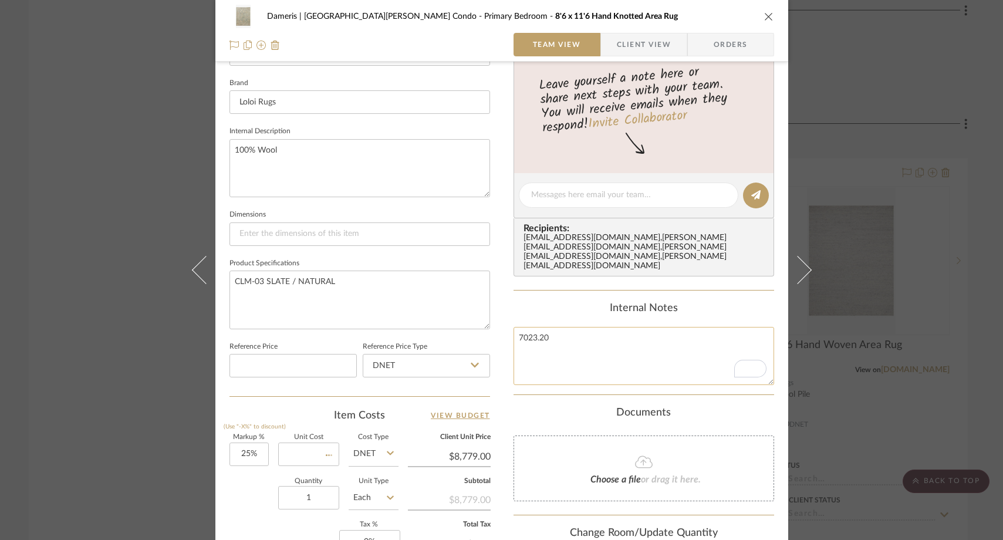
type input "$0.00"
type textarea "7023.20"
type input "0.00"
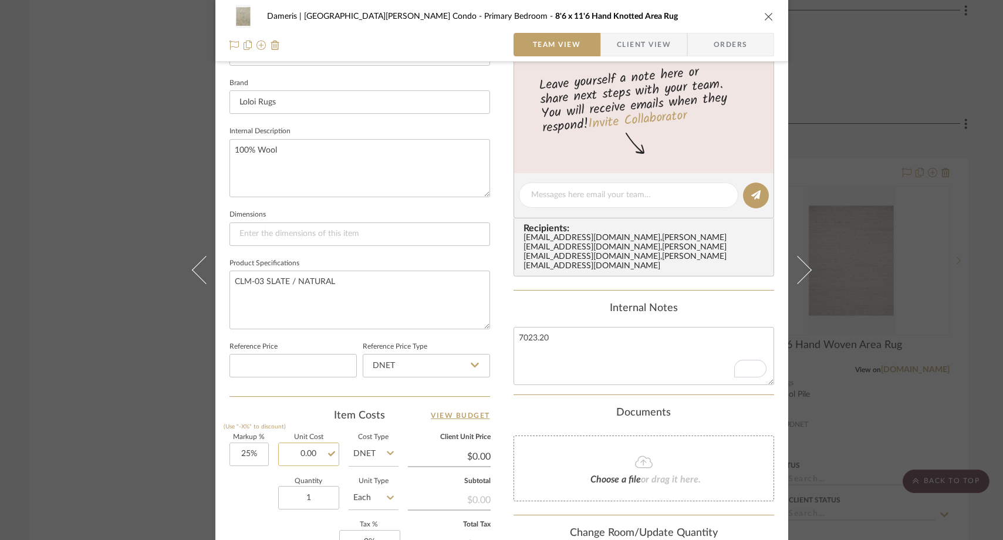
click at [309, 453] on input "0.00" at bounding box center [308, 453] width 61 height 23
type input "0"
type input "$3,847.00"
click at [252, 483] on div "Quantity 1 Unit Type Each" at bounding box center [313, 499] width 169 height 42
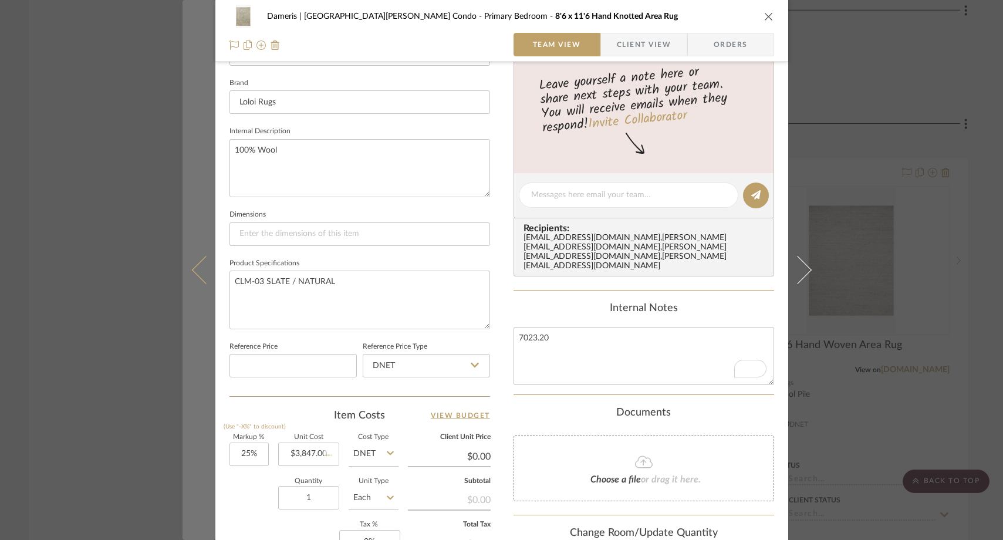
type input "$4,808.75"
type input "$577.05"
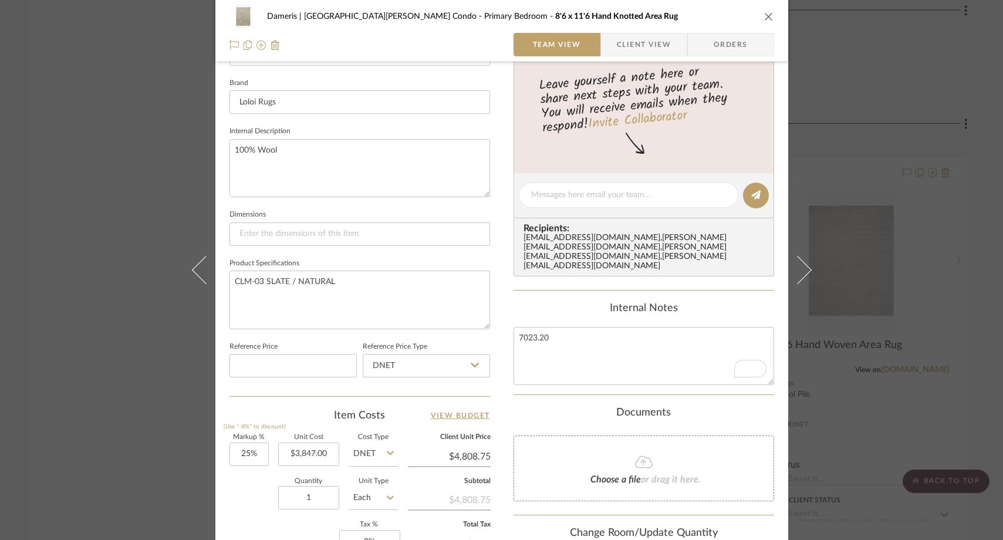
click at [103, 136] on div "Dameris | Santa Monica Condo Primary Bedroom 8'6 x 11'6 Hand Knotted Area Rug T…" at bounding box center [501, 270] width 1003 height 540
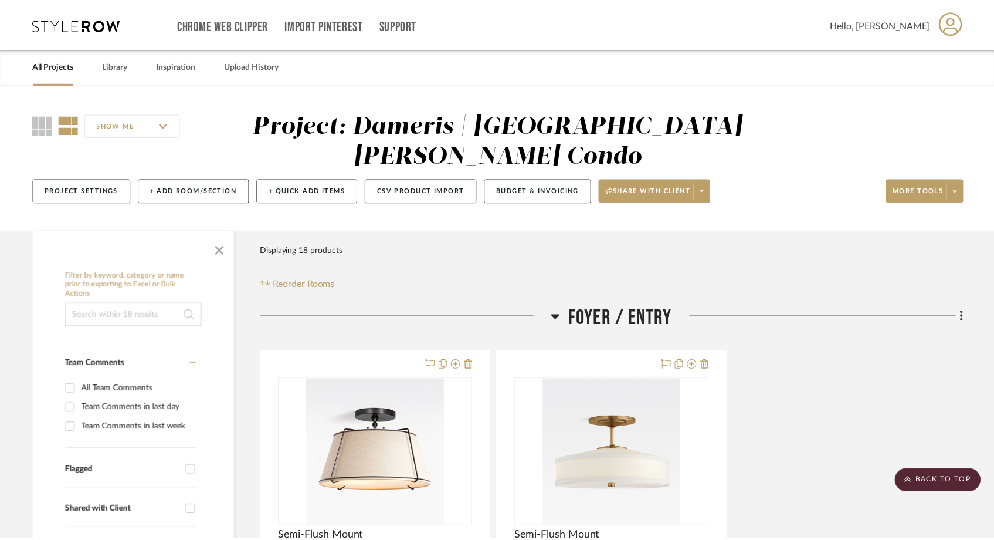
scroll to position [3581, 0]
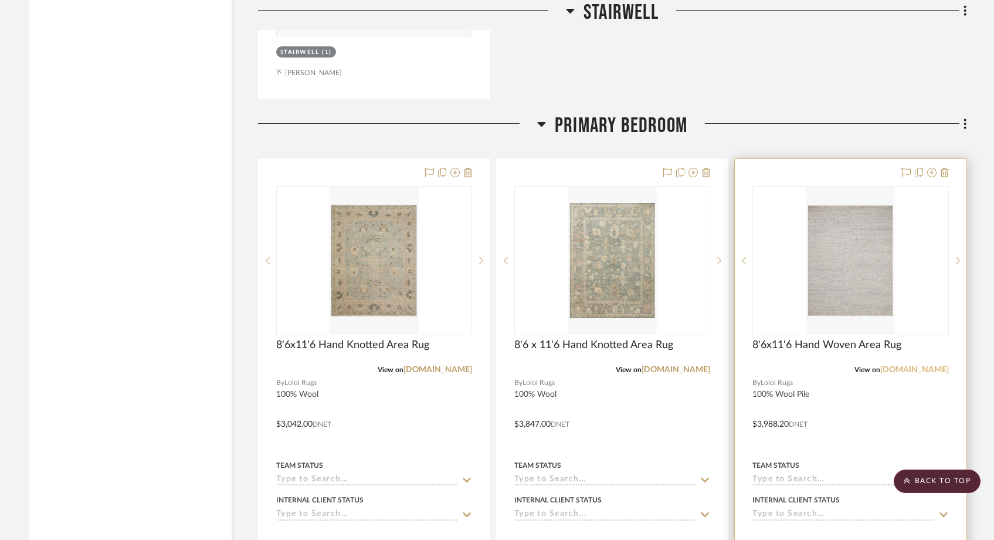
click at [923, 365] on link "loloirugs.com" at bounding box center [915, 369] width 69 height 8
click at [841, 237] on img "0" at bounding box center [851, 260] width 89 height 147
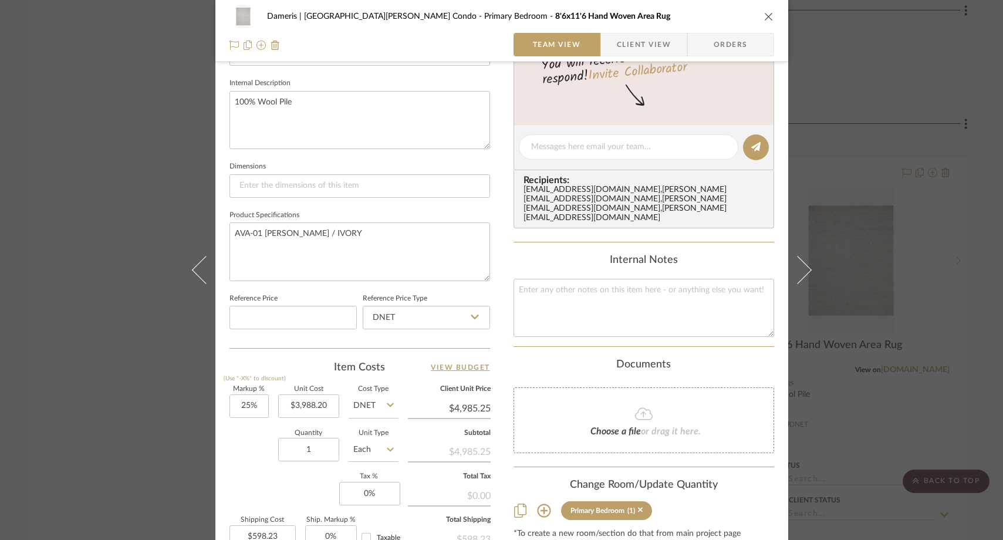
scroll to position [448, 0]
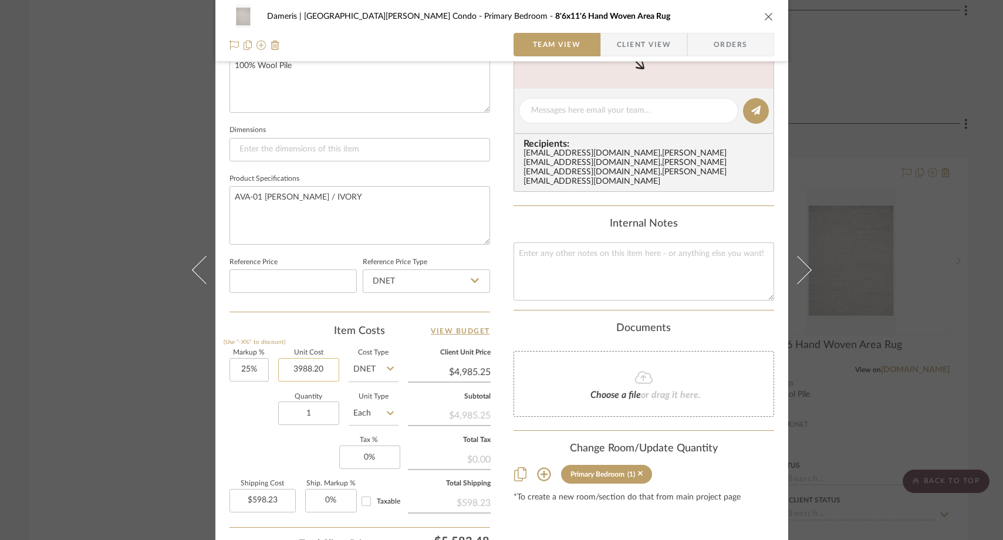
click at [325, 368] on input "3988.20" at bounding box center [308, 369] width 61 height 23
type input "$2,147.00"
click at [235, 418] on div "Quantity 1 Unit Type Each" at bounding box center [313, 415] width 169 height 42
type input "$2,683.75"
type input "$322.05"
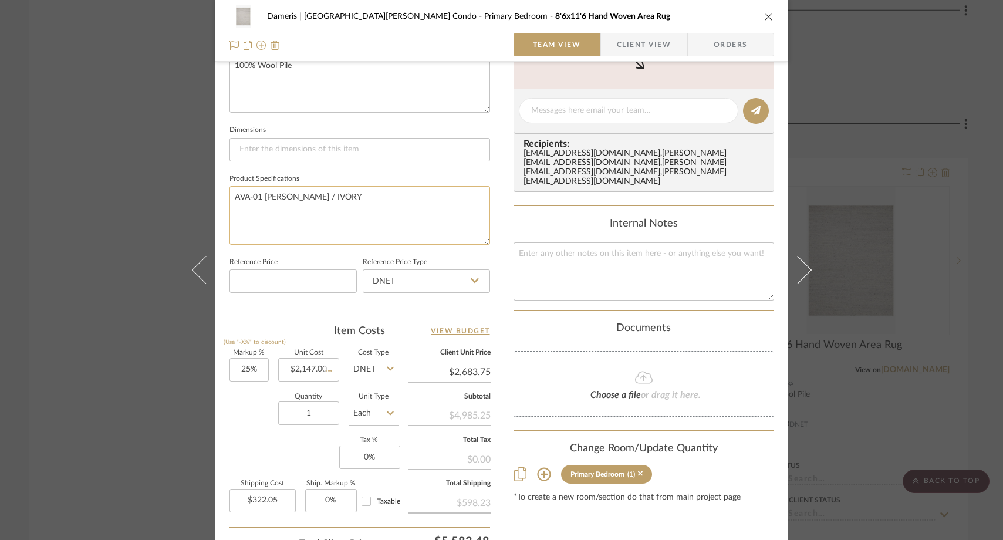
click at [367, 187] on textarea "AVA-01 MH GREY / IVORY" at bounding box center [359, 215] width 260 height 58
click at [354, 204] on textarea "AVA-01 MH GREY / IVORY" at bounding box center [359, 215] width 260 height 58
type textarea "AVA-01 MH GREY / IVORY, includes rug pad"
click at [266, 250] on sr-form-field "Product Specifications AVA-01 MH GREY / IVORY, includes rug pad" at bounding box center [359, 212] width 260 height 83
click at [118, 163] on div "Dameris | Santa Monica Condo Primary Bedroom 8'6x11'6 Hand Woven Area Rug Team …" at bounding box center [501, 270] width 1003 height 540
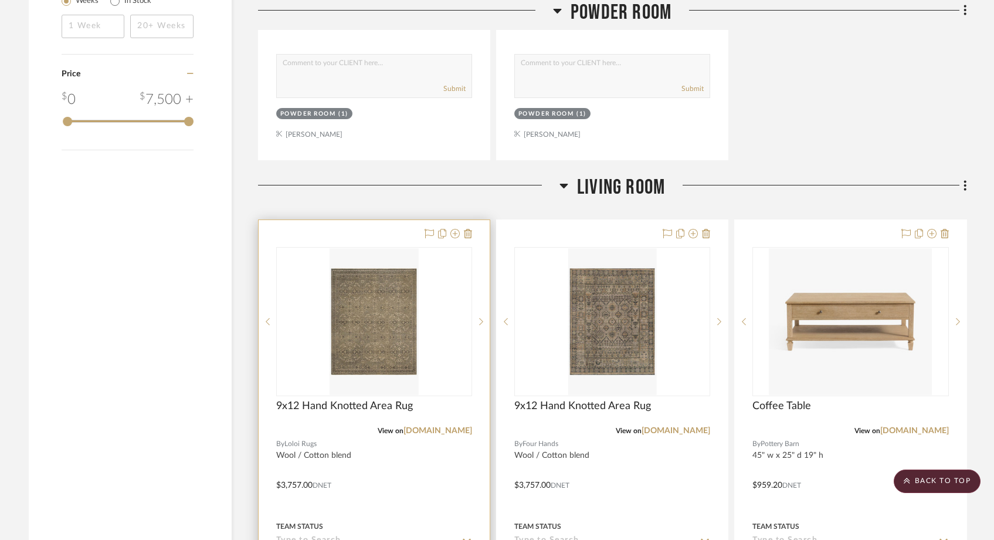
scroll to position [1285, 0]
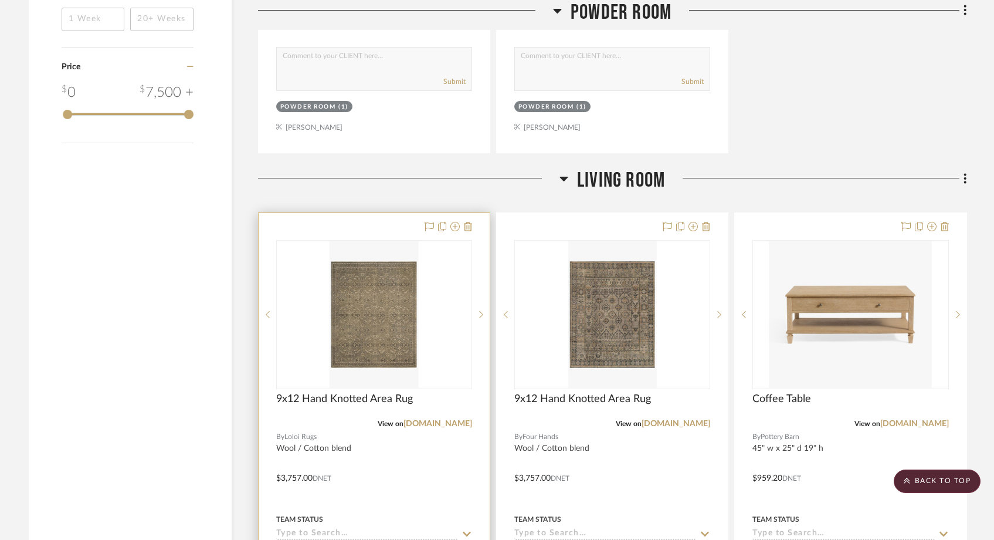
click at [403, 303] on img "0" at bounding box center [374, 314] width 89 height 147
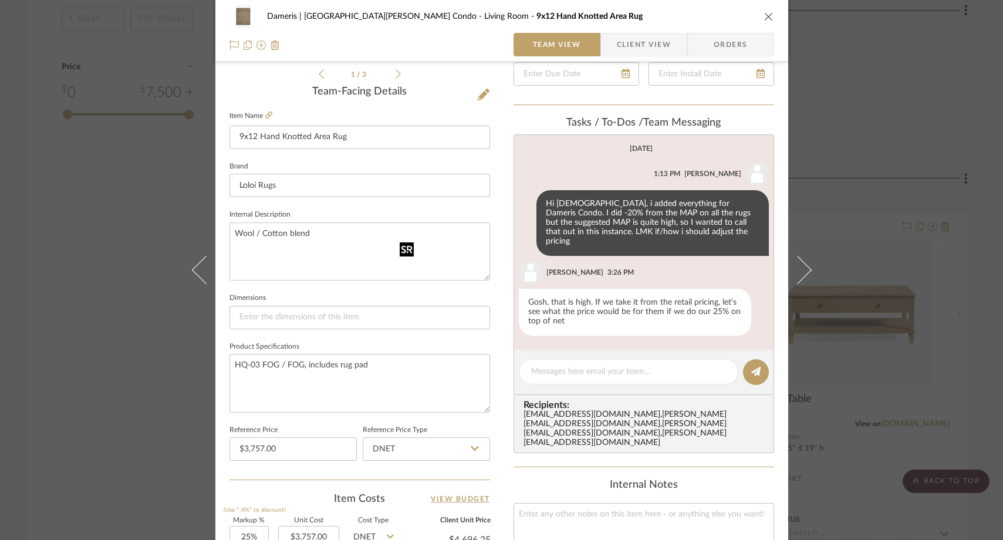
scroll to position [283, 0]
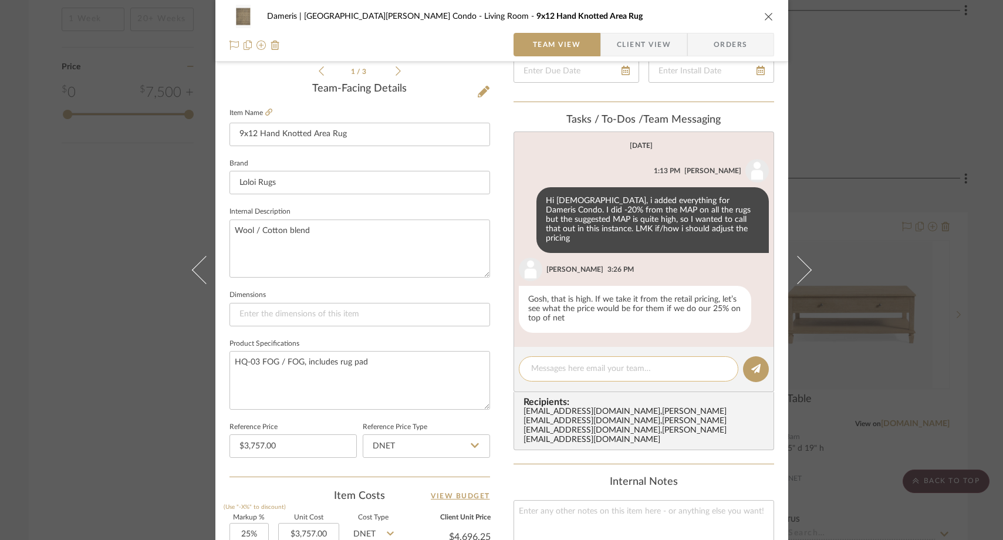
click at [575, 367] on div at bounding box center [628, 368] width 219 height 25
click at [576, 363] on textarea at bounding box center [628, 369] width 195 height 12
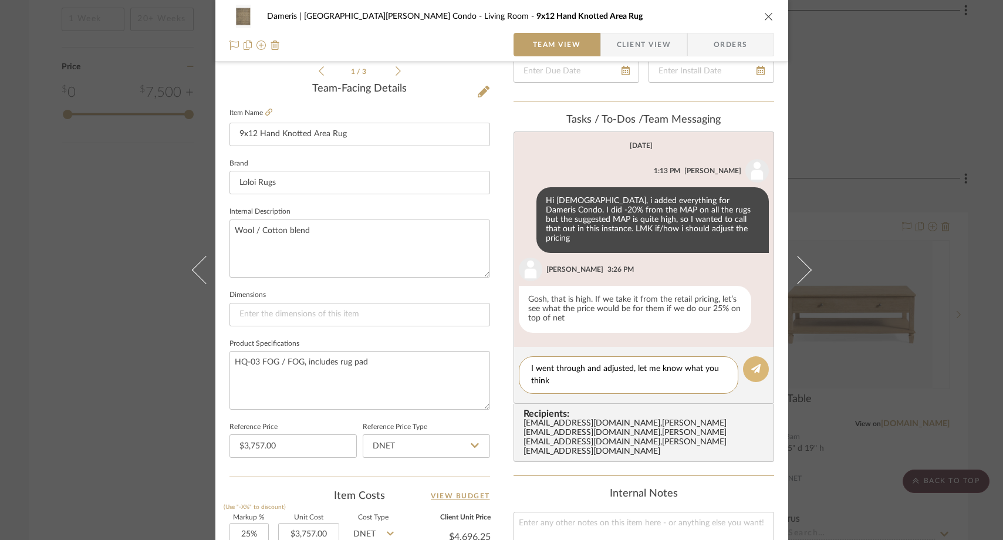
type textarea "I went through and adjusted, let me know what you think"
click at [757, 356] on button at bounding box center [756, 369] width 26 height 26
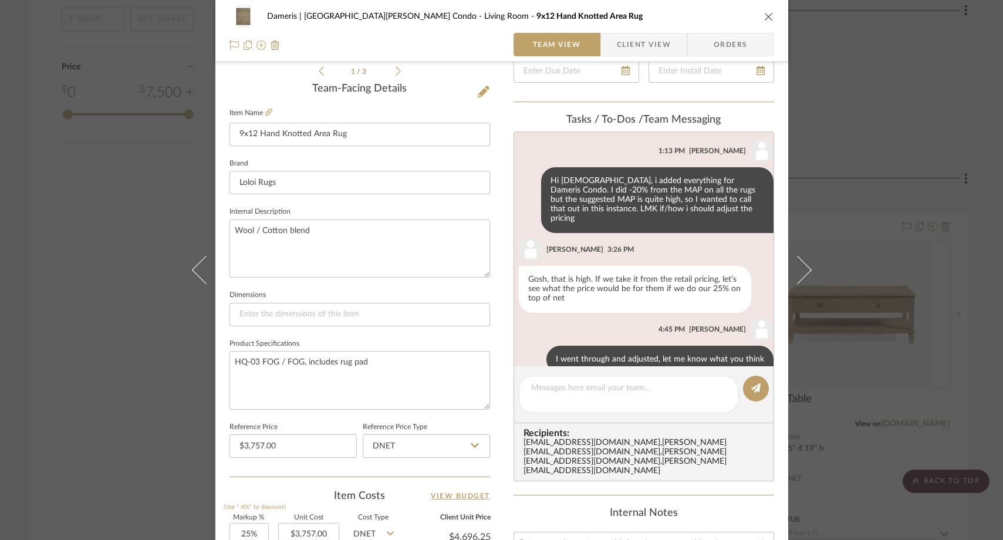
scroll to position [32, 0]
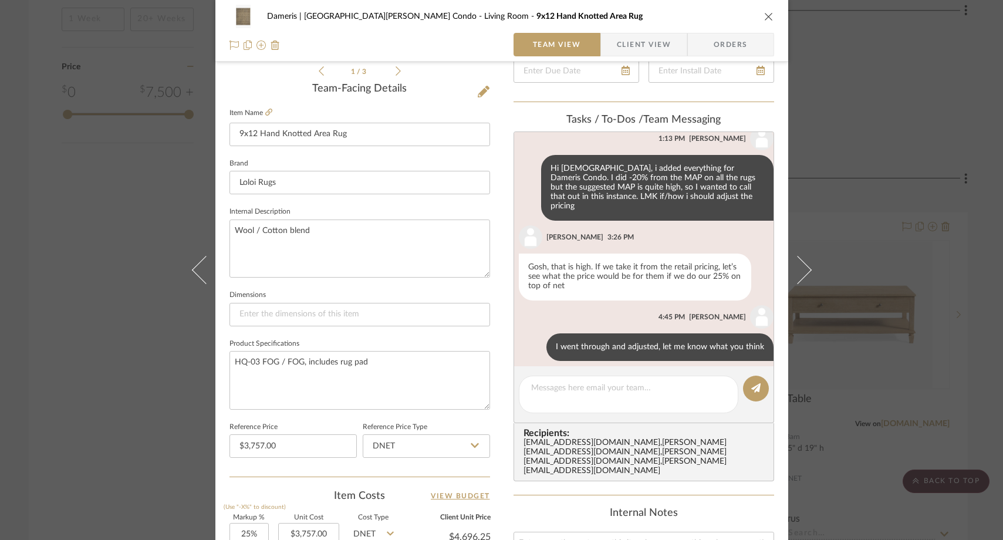
click at [85, 154] on div "Dameris | Santa Monica Condo Living Room 9x12 Hand Knotted Area Rug Team View C…" at bounding box center [501, 270] width 1003 height 540
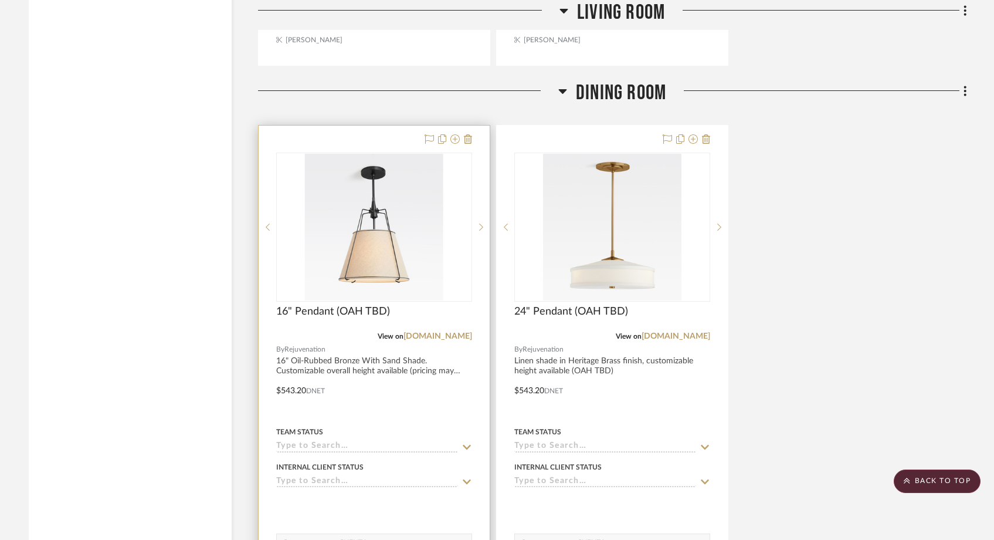
scroll to position [2476, 0]
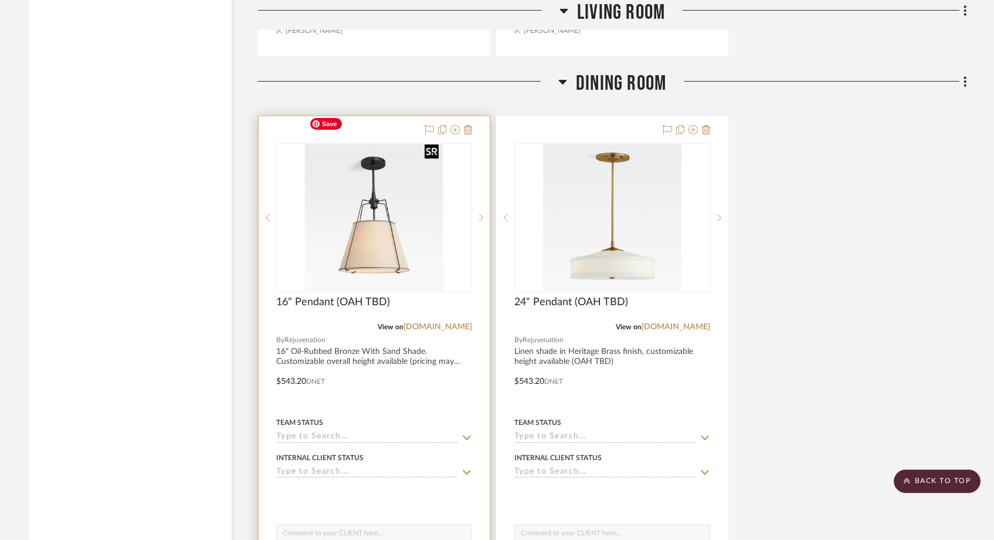
click at [381, 209] on img "0" at bounding box center [373, 217] width 138 height 147
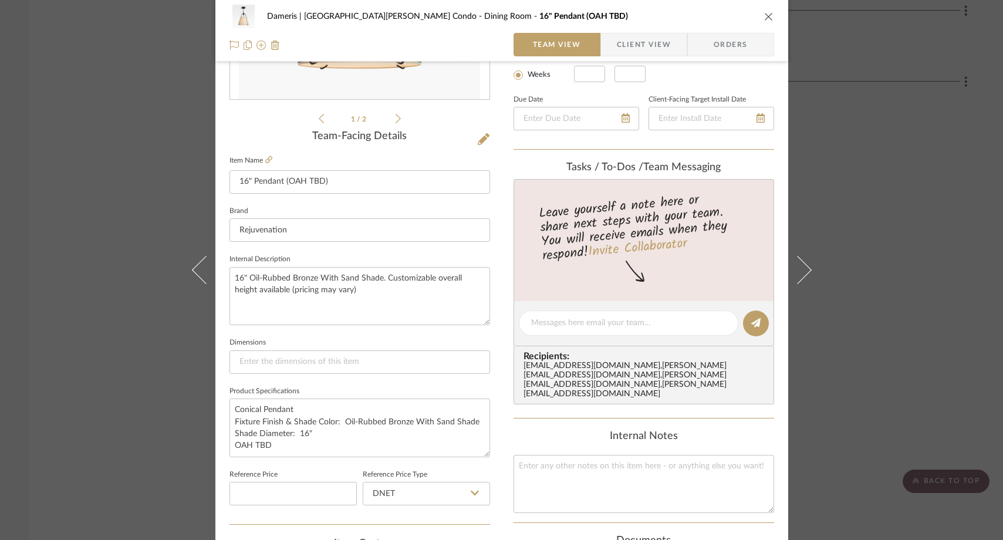
scroll to position [294, 0]
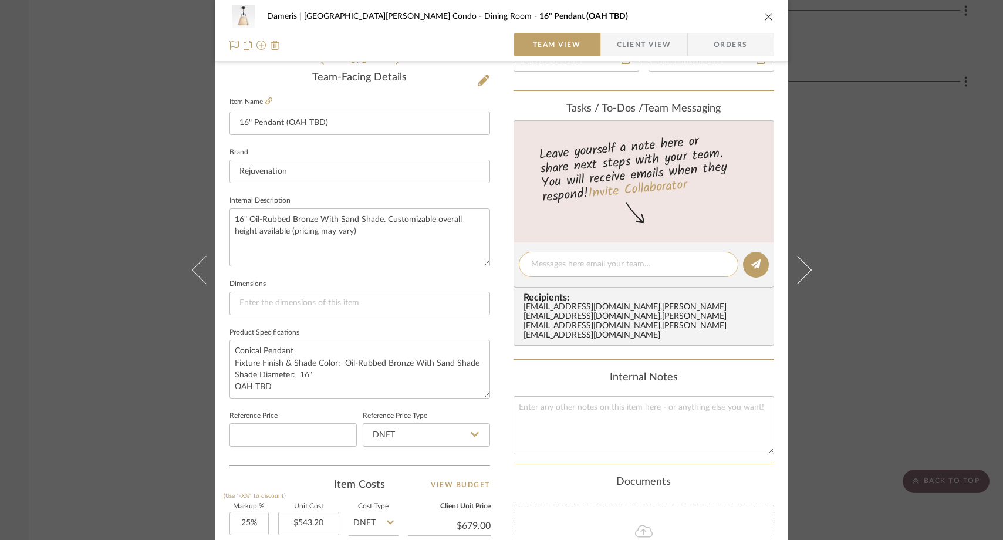
click at [560, 261] on textarea at bounding box center [628, 264] width 195 height 12
type textarea "s"
type textarea "did you want the white shade or the sand shade?"
click at [752, 260] on icon at bounding box center [755, 263] width 9 height 9
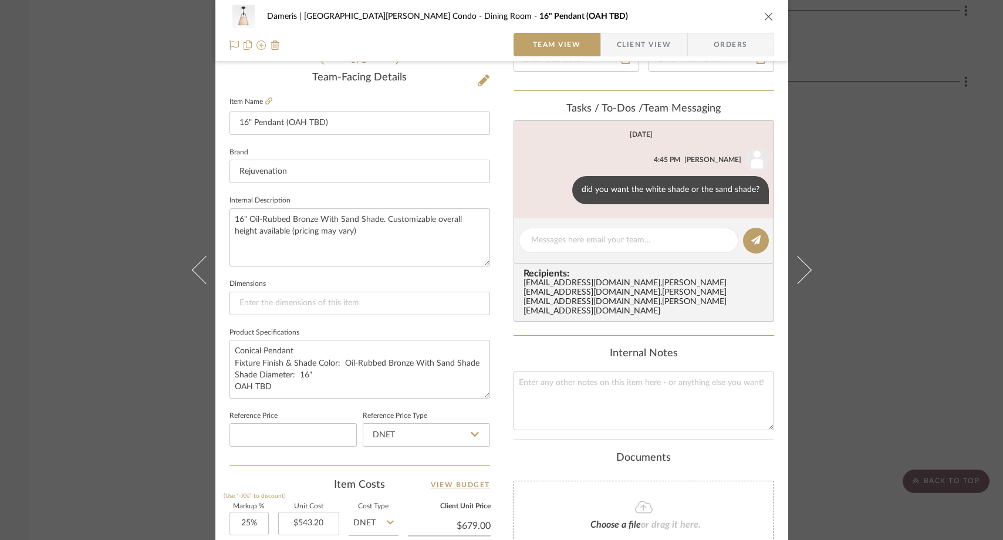
click at [92, 113] on div "Dameris | Santa Monica Condo Dining Room 16" Pendant (OAH TBD) Team View Client…" at bounding box center [501, 270] width 1003 height 540
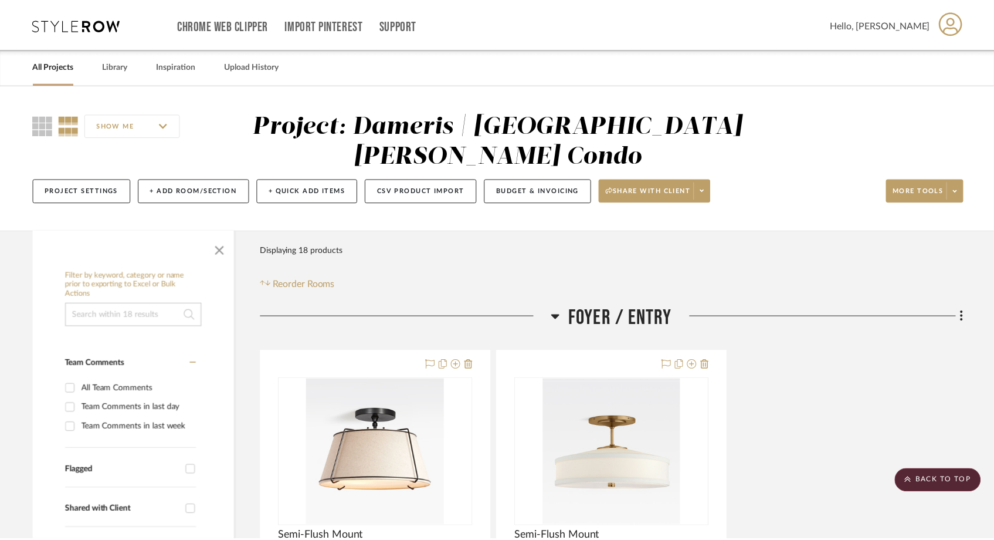
scroll to position [2476, 0]
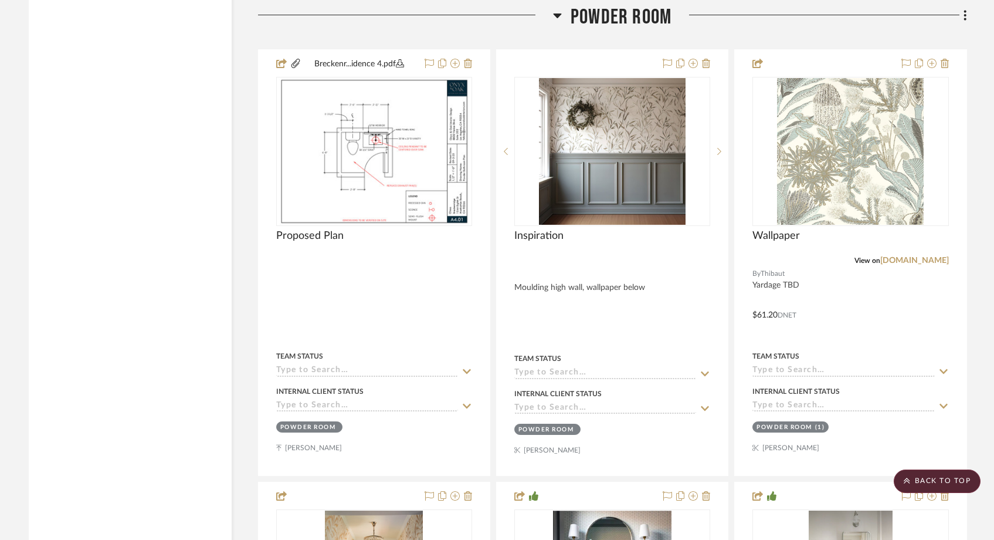
scroll to position [4488, 0]
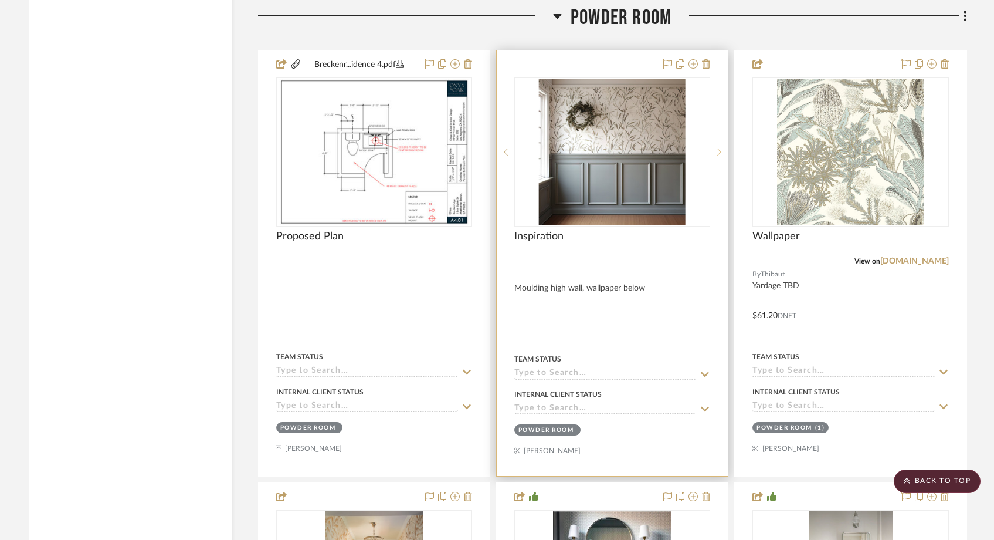
click at [716, 148] on sr-next-btn at bounding box center [719, 152] width 18 height 8
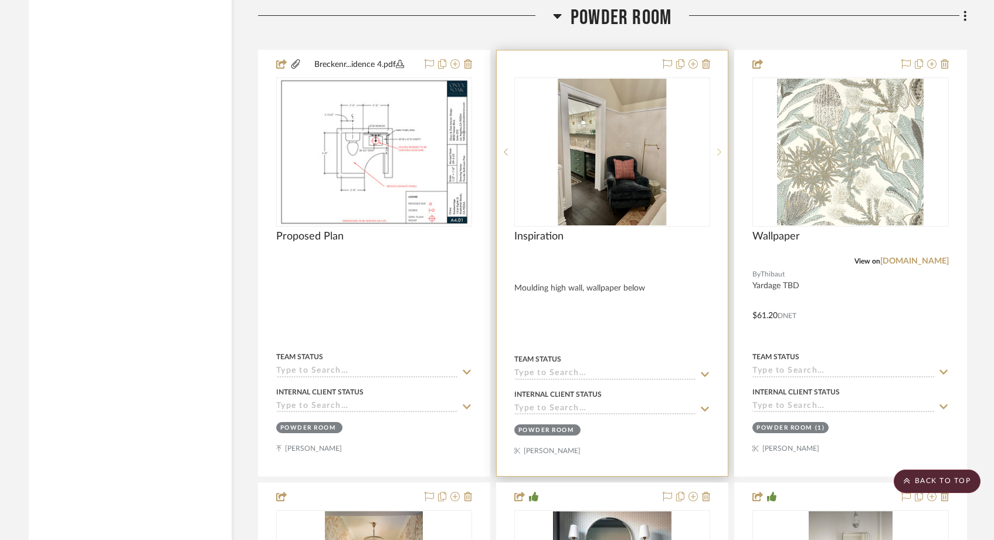
click at [716, 148] on sr-next-btn at bounding box center [719, 152] width 18 height 8
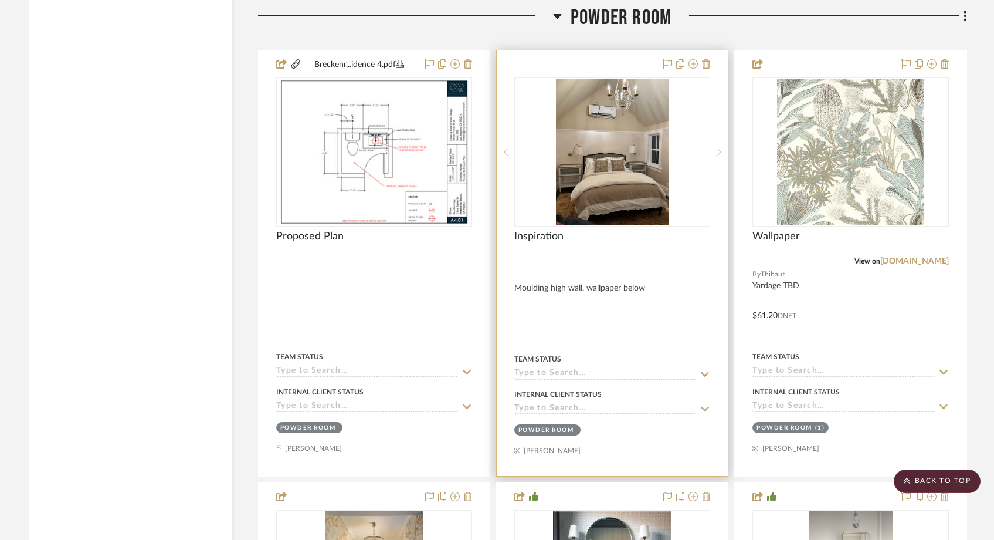
click at [716, 148] on sr-next-btn at bounding box center [719, 152] width 18 height 8
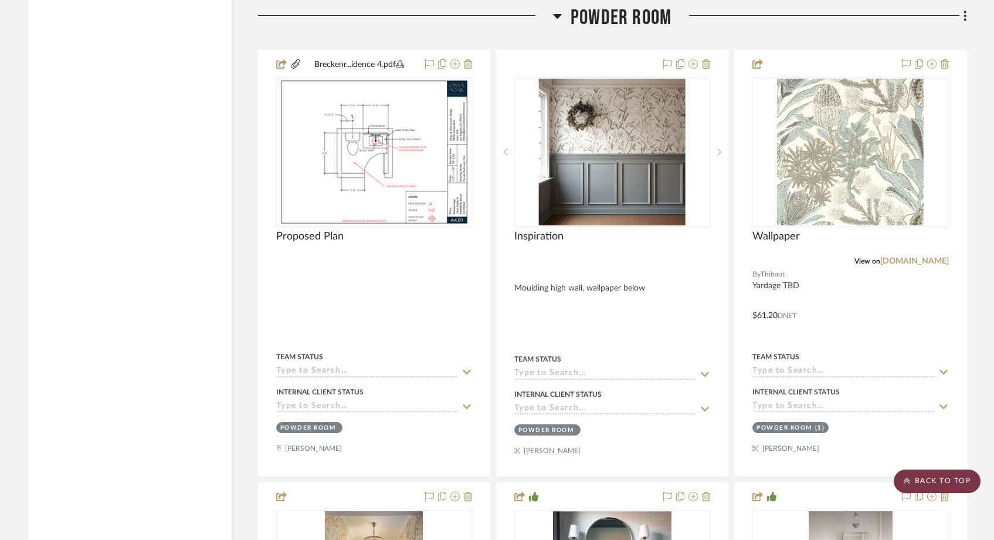
click at [934, 484] on scroll-to-top-button "BACK TO TOP" at bounding box center [937, 480] width 87 height 23
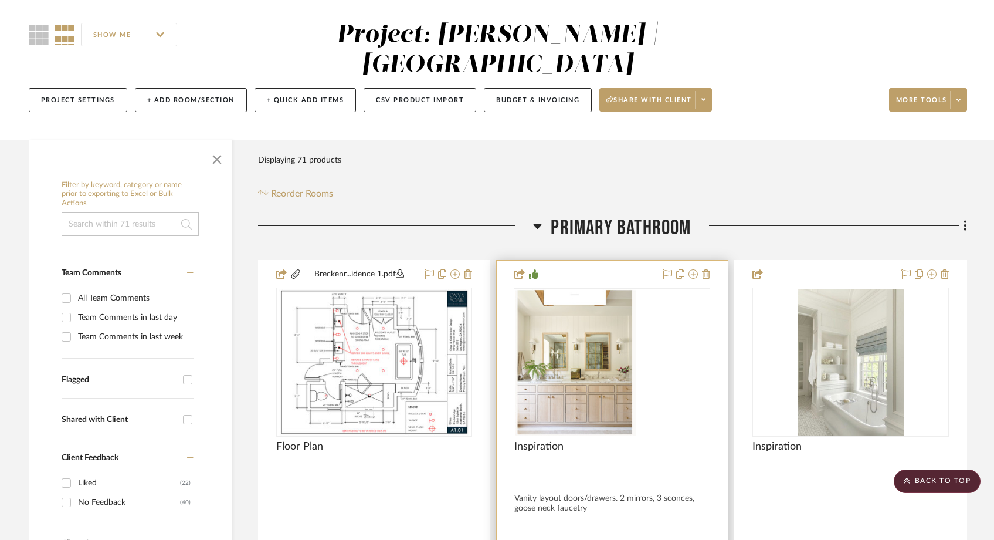
scroll to position [0, 0]
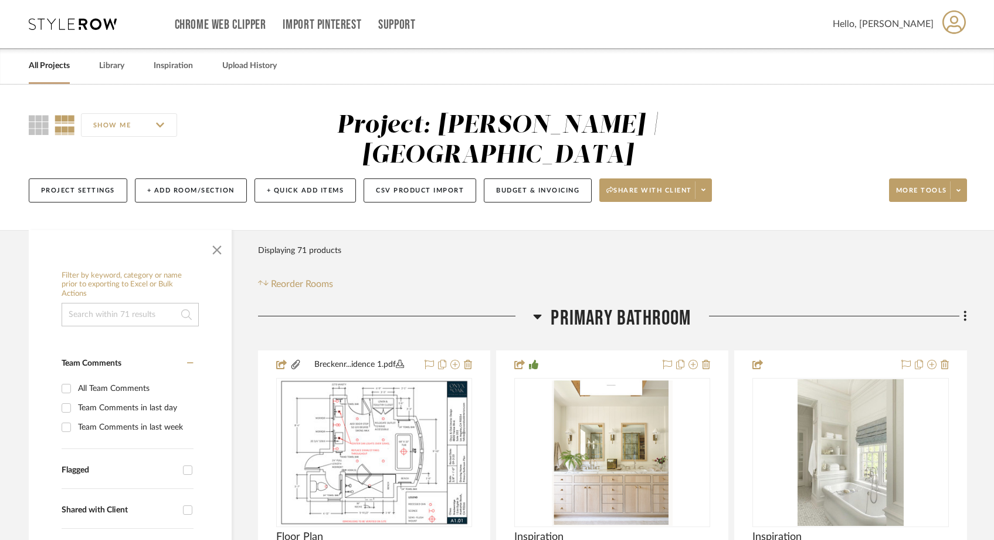
click at [55, 64] on link "All Projects" at bounding box center [49, 66] width 41 height 16
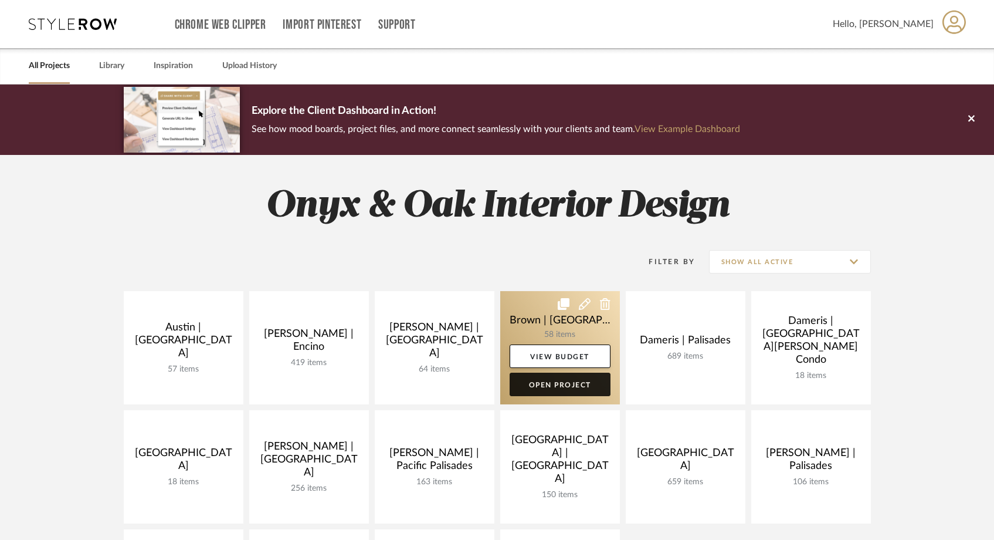
click at [579, 390] on link "Open Project" at bounding box center [560, 384] width 101 height 23
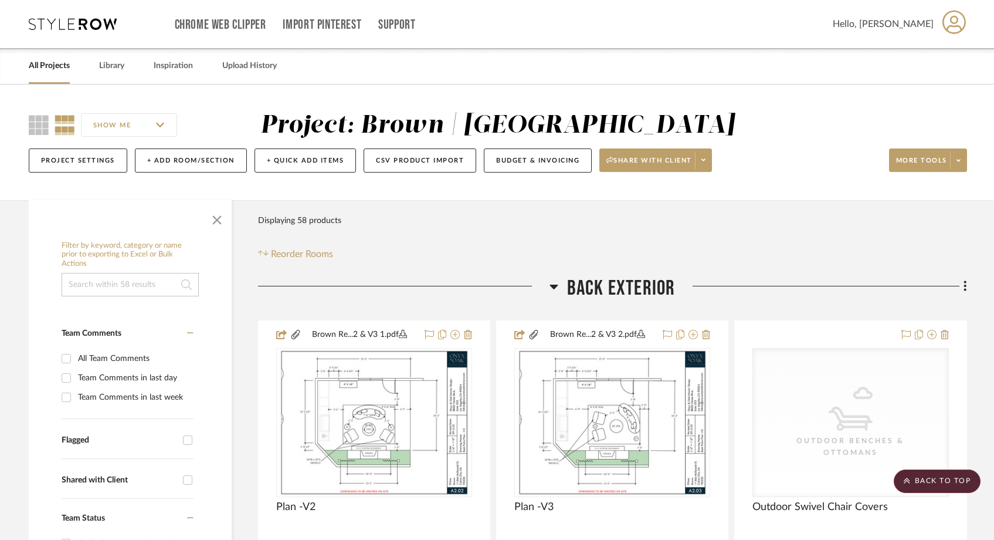
click at [104, 291] on input at bounding box center [130, 284] width 137 height 23
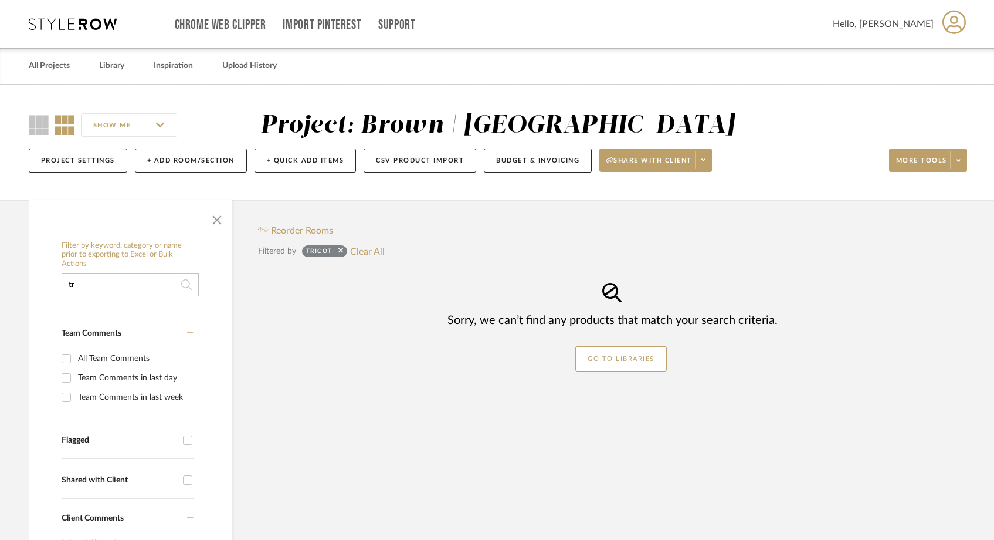
type input "t"
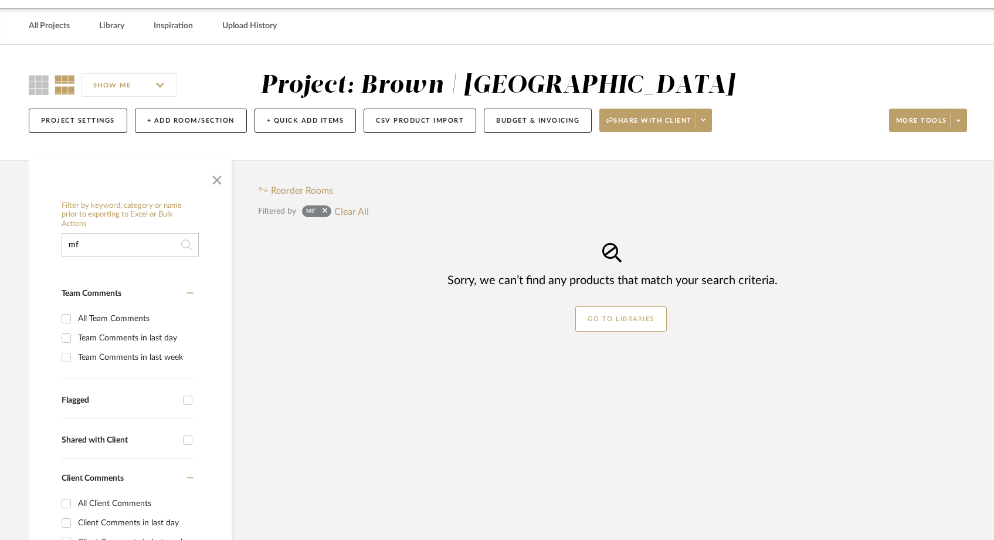
scroll to position [41, 0]
type input "m"
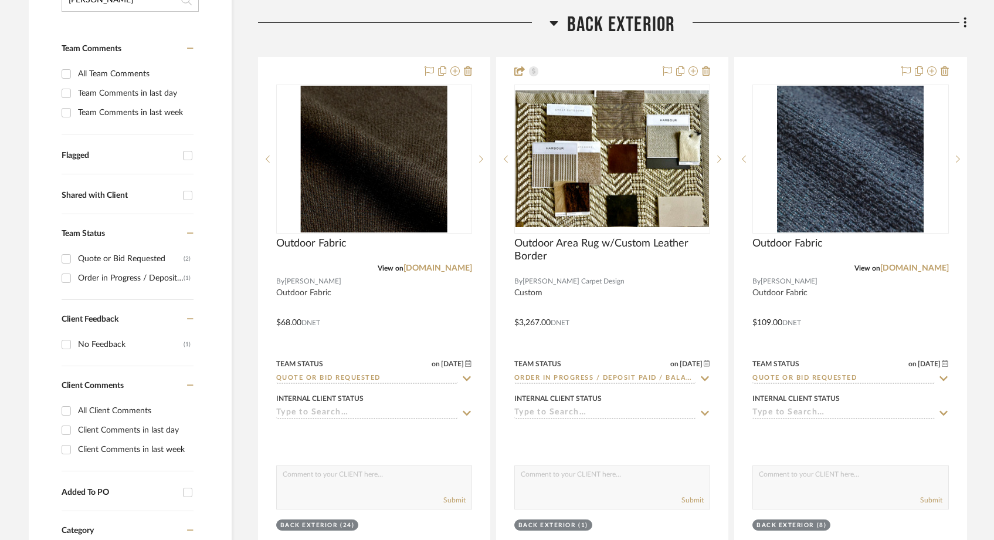
scroll to position [291, 0]
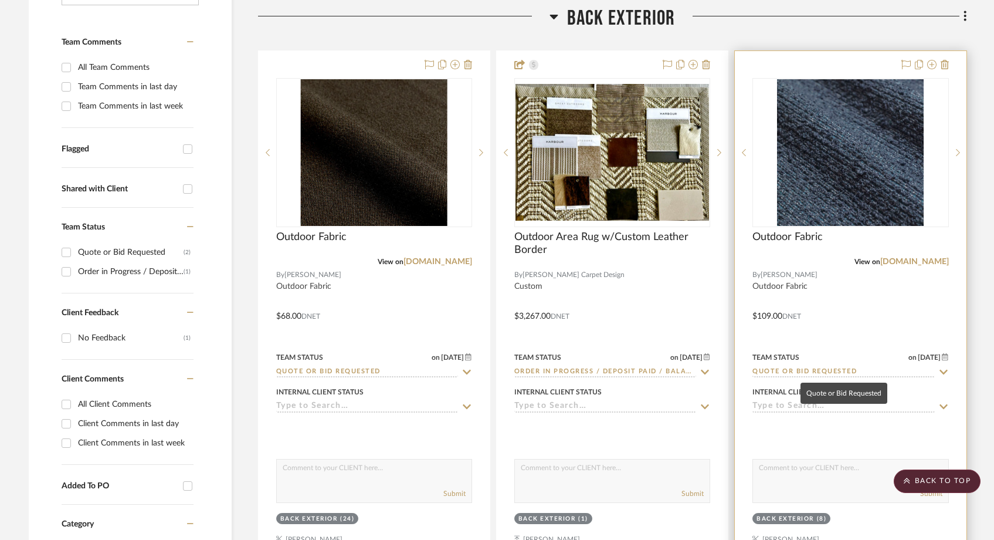
type input "maria"
click at [774, 375] on input "Quote or Bid Requested" at bounding box center [844, 372] width 182 height 11
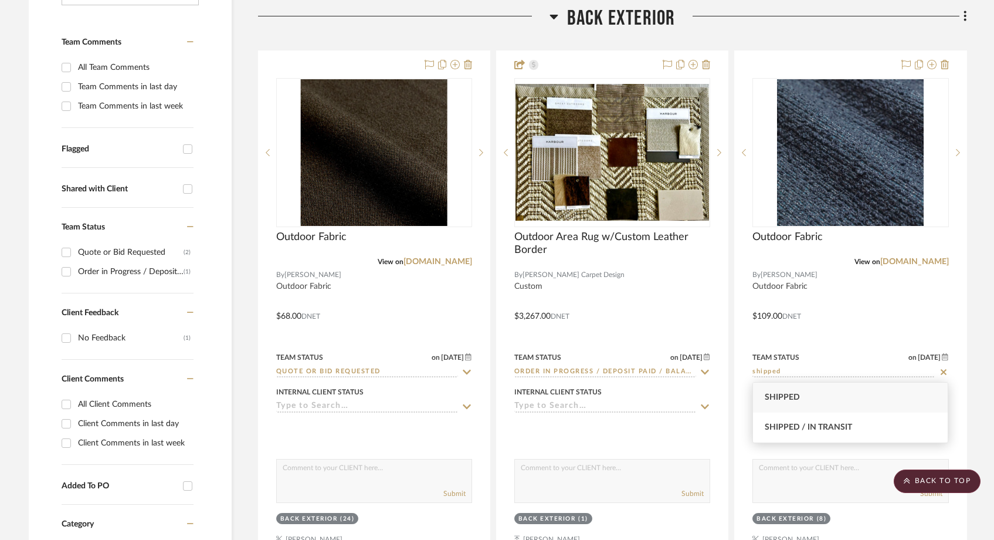
type input "shipped"
click at [776, 390] on div "Shipped" at bounding box center [850, 397] width 195 height 30
type input "[DATE]"
type input "Shipped"
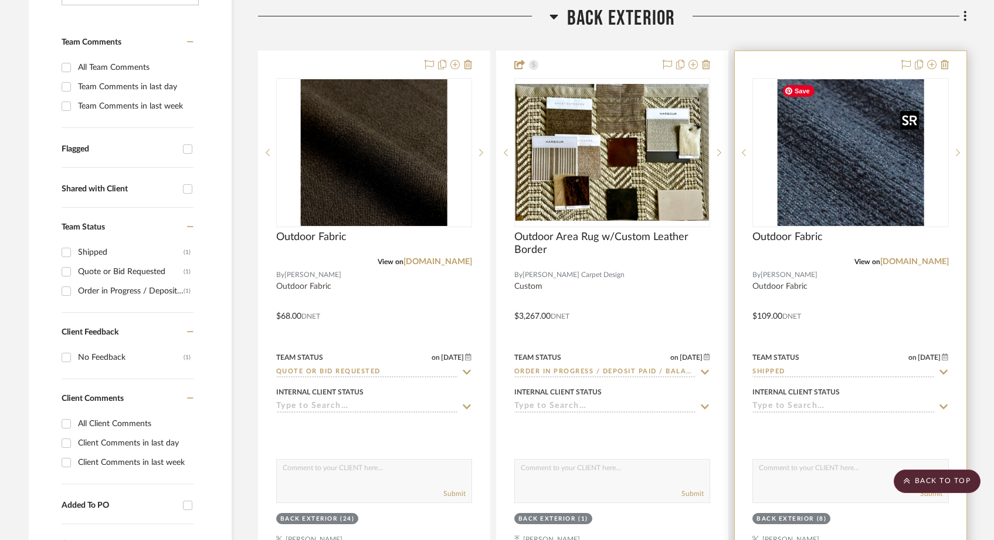
click at [862, 158] on img "0" at bounding box center [850, 152] width 147 height 147
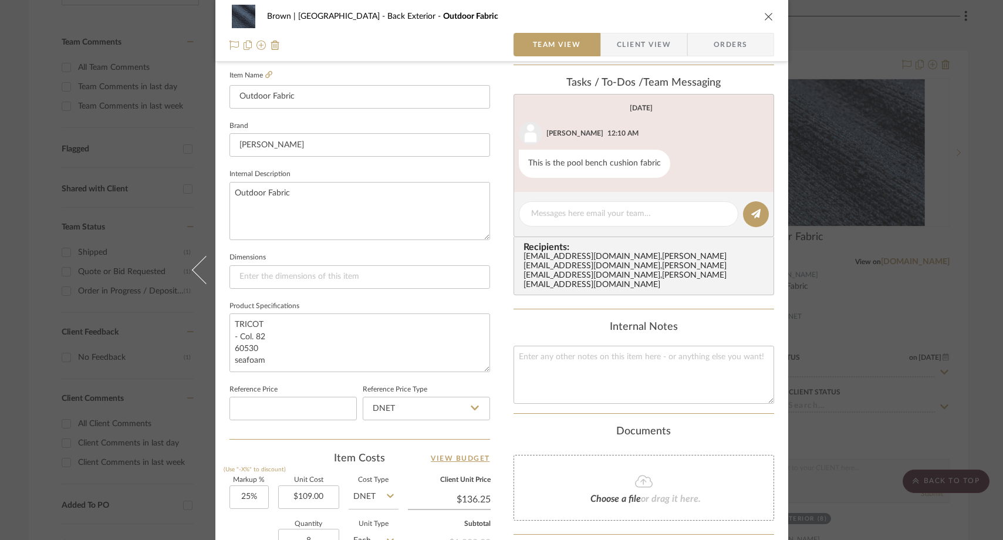
scroll to position [331, 0]
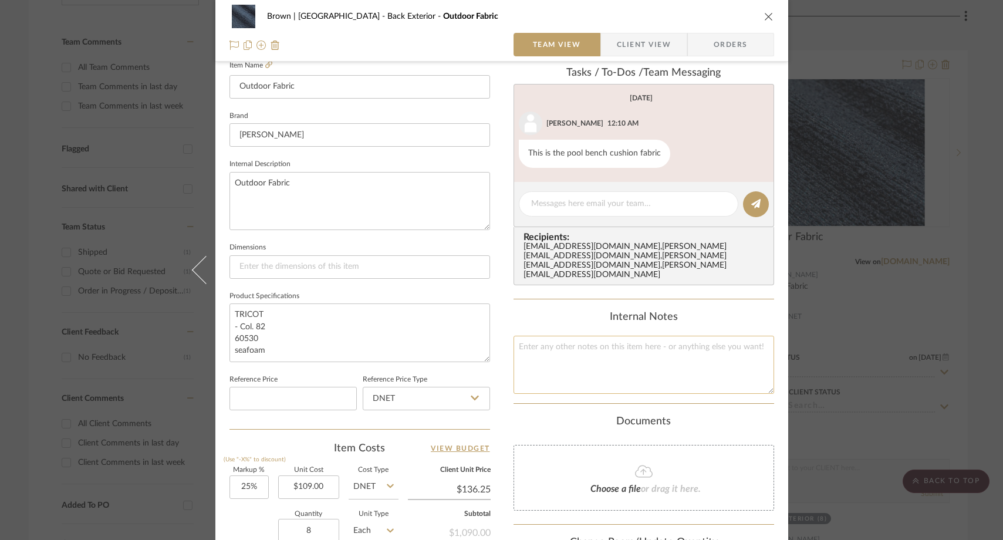
click at [581, 354] on textarea at bounding box center [643, 365] width 260 height 58
paste textarea "DHL with tracking number 2672686100"
type textarea "DHL with tracking number 2672686100"
click at [567, 315] on div "Internal Notes DHL with tracking number 2672686100" at bounding box center [643, 352] width 260 height 83
click at [764, 14] on icon "close" at bounding box center [768, 16] width 9 height 9
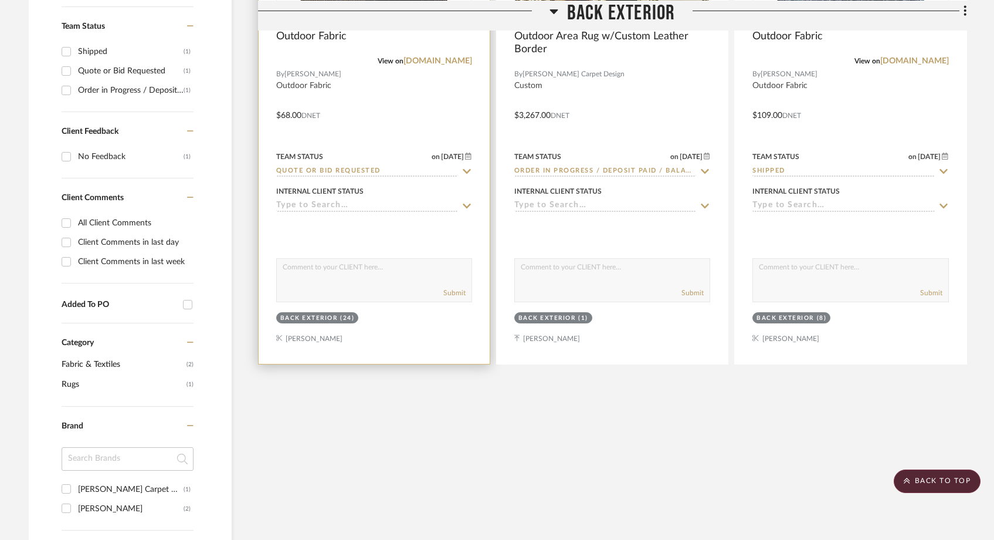
scroll to position [242, 0]
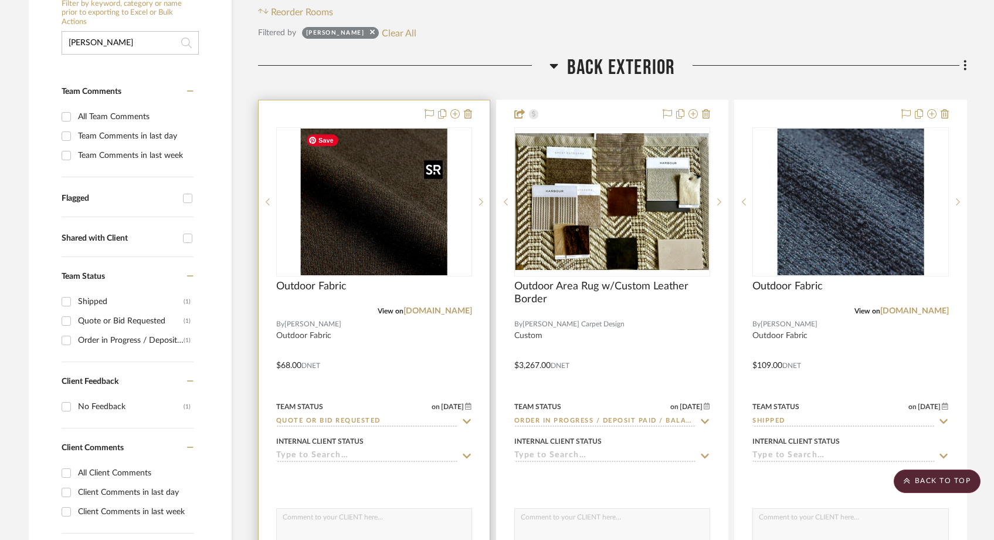
click at [358, 214] on img "0" at bounding box center [374, 201] width 147 height 147
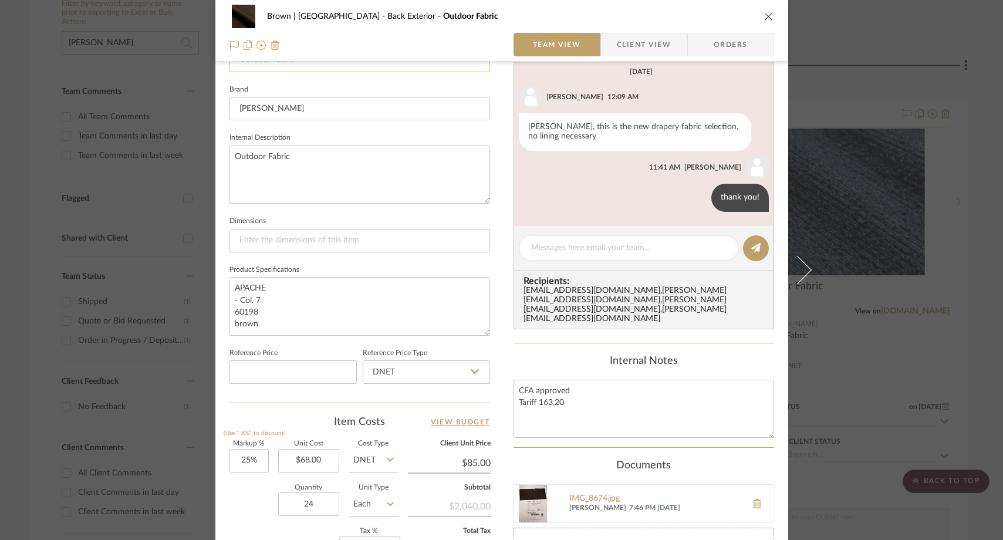
scroll to position [359, 0]
click at [571, 381] on textarea "CFA approved Tariff 163,20" at bounding box center [643, 407] width 260 height 58
paste textarea "DHL with tracking number 8696103846"
type textarea "DHL with tracking number 8696103846 CFA approved Tariff 163,20"
click at [568, 338] on div "Content here copies to Client View - confirm visibility there. Show in Client D…" at bounding box center [643, 204] width 260 height 966
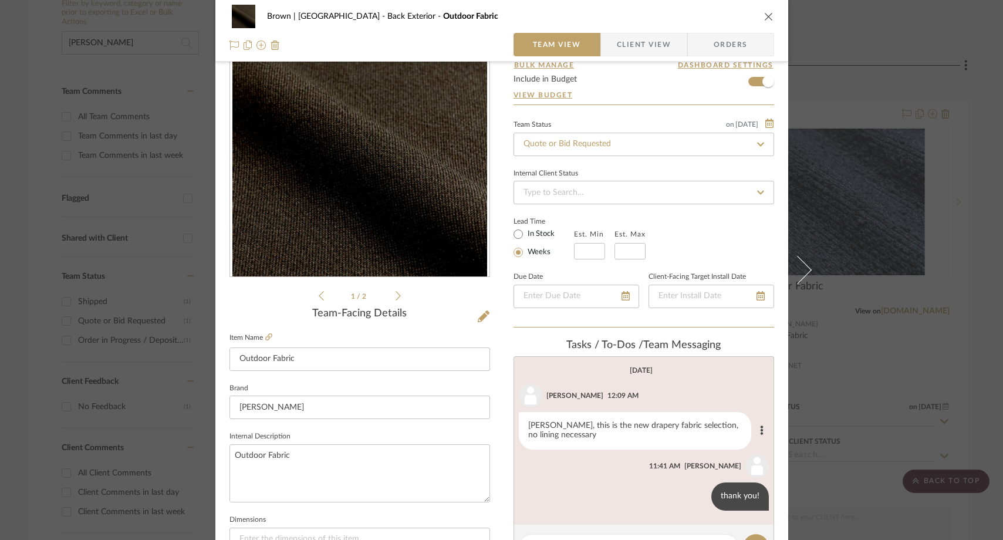
scroll to position [49, 0]
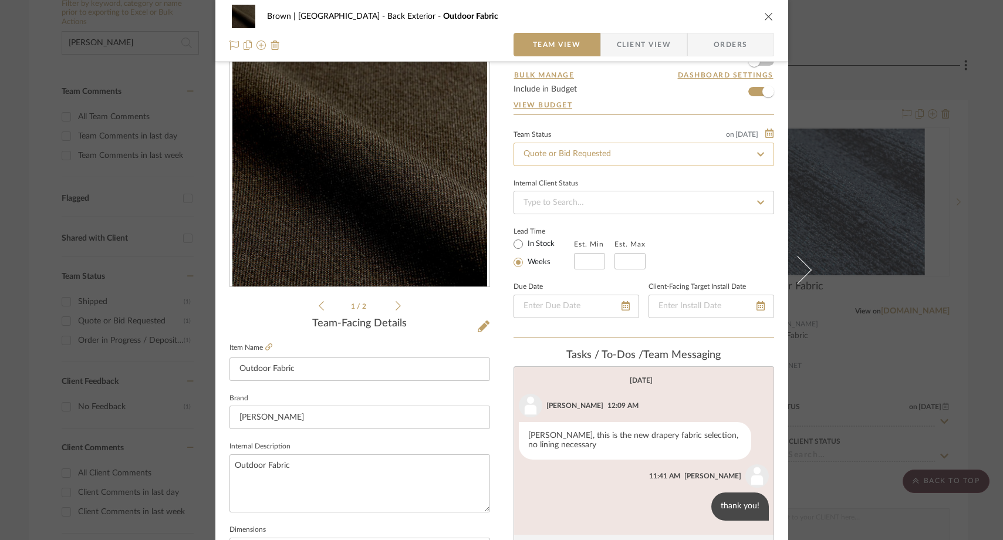
click at [615, 152] on input "Quote or Bid Requested" at bounding box center [643, 154] width 260 height 23
type input "shipped"
click at [605, 184] on div "Shipped" at bounding box center [639, 186] width 259 height 30
type input "[DATE]"
type input "Shipped"
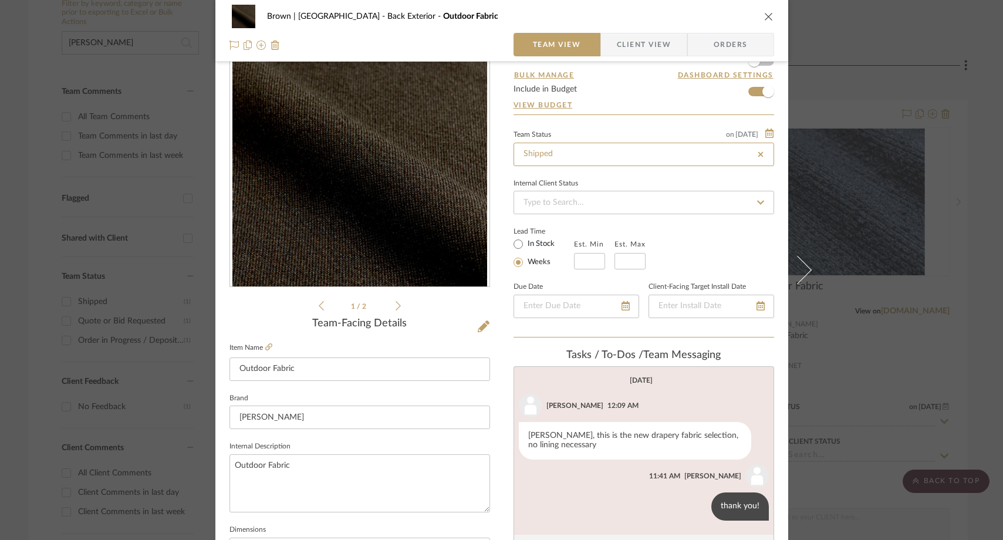
type input "[DATE]"
type input "Shipped"
click at [764, 17] on icon "close" at bounding box center [768, 16] width 9 height 9
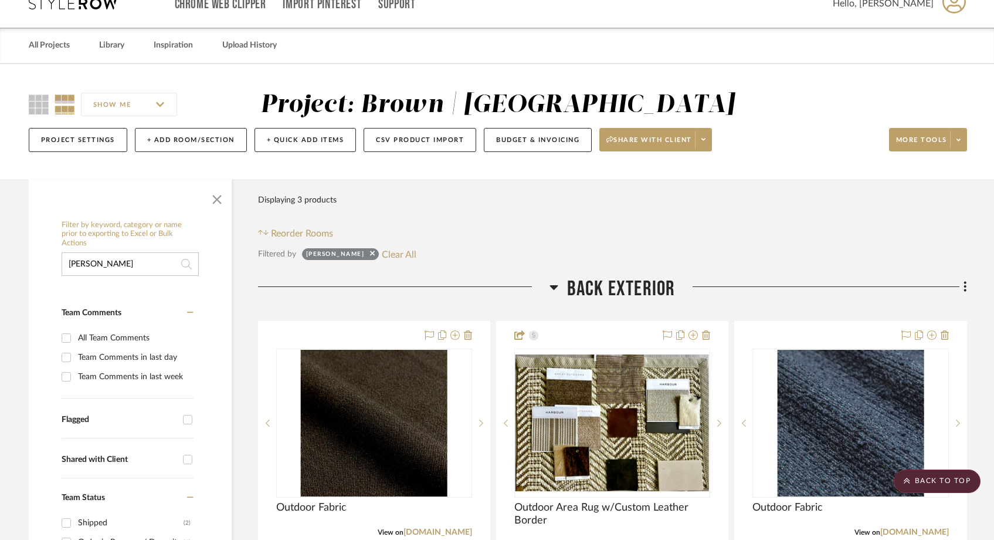
scroll to position [0, 0]
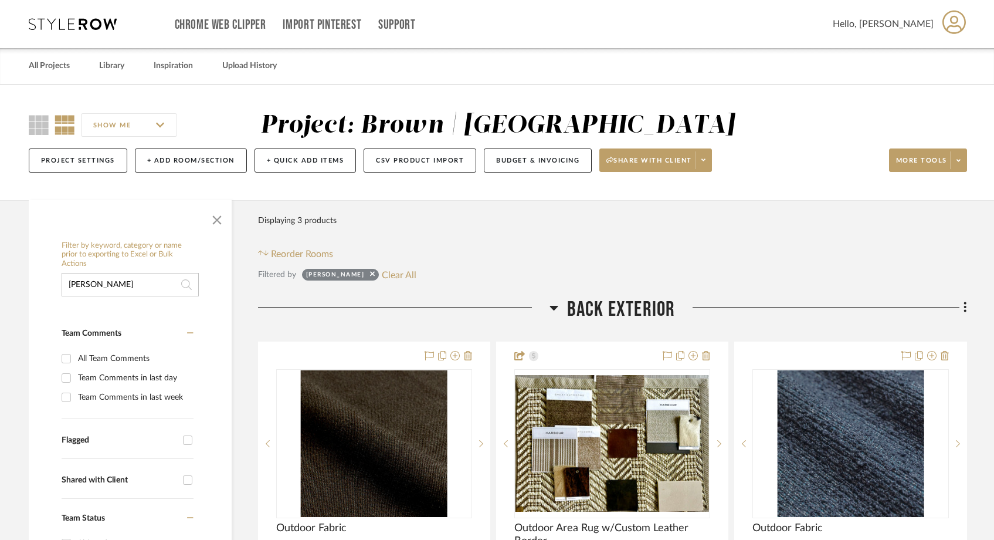
drag, startPoint x: 90, startPoint y: 287, endPoint x: 58, endPoint y: 285, distance: 32.3
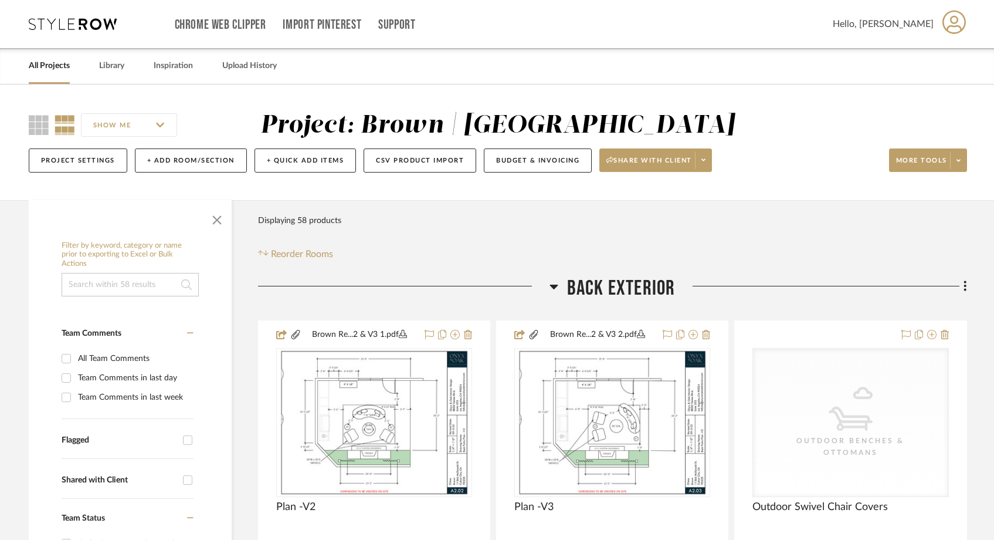
click at [63, 64] on link "All Projects" at bounding box center [49, 66] width 41 height 16
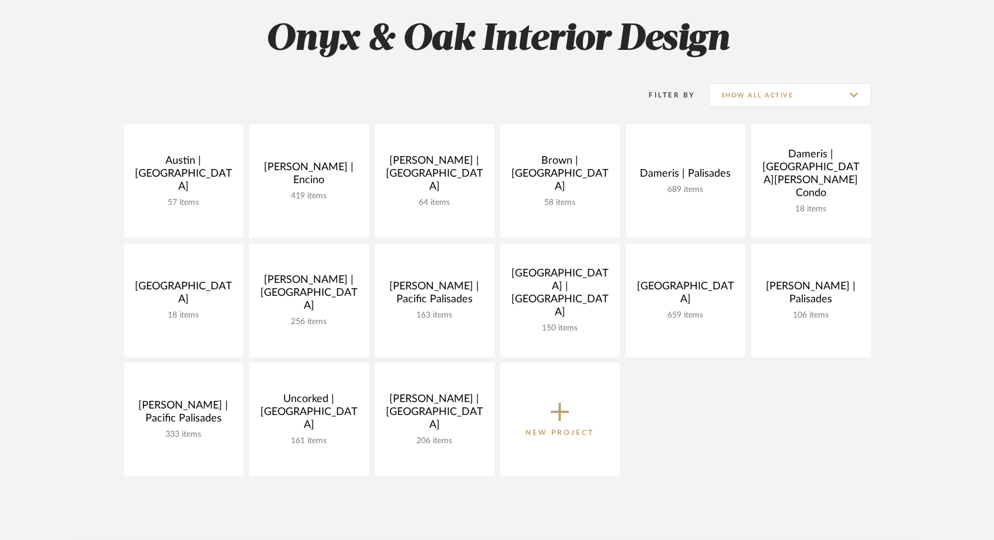
scroll to position [168, 0]
click at [757, 92] on input "Show All Active" at bounding box center [790, 93] width 162 height 23
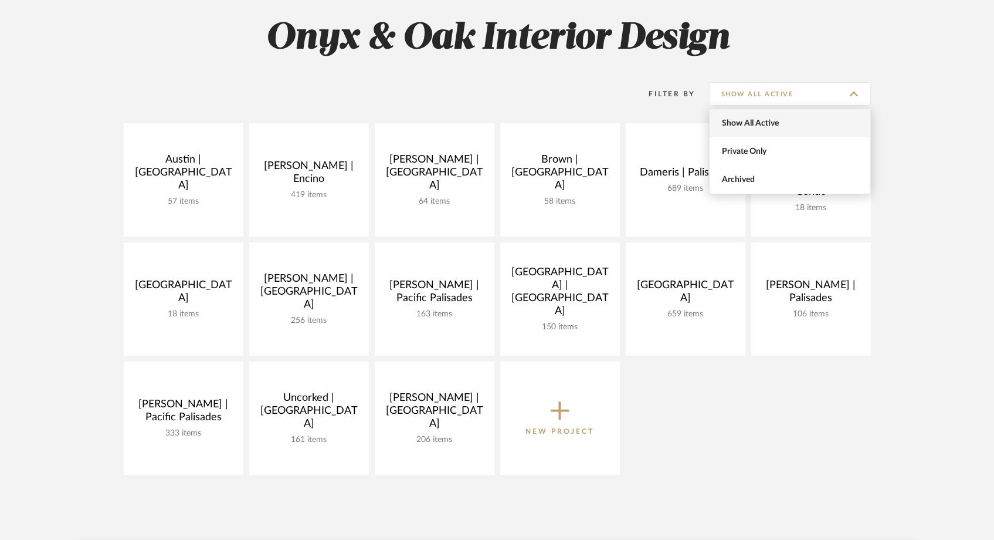
click at [746, 127] on span "Show All Active" at bounding box center [791, 124] width 139 height 10
click at [754, 94] on input "Show All Active" at bounding box center [790, 93] width 162 height 23
click at [732, 178] on span "Archived" at bounding box center [791, 180] width 139 height 10
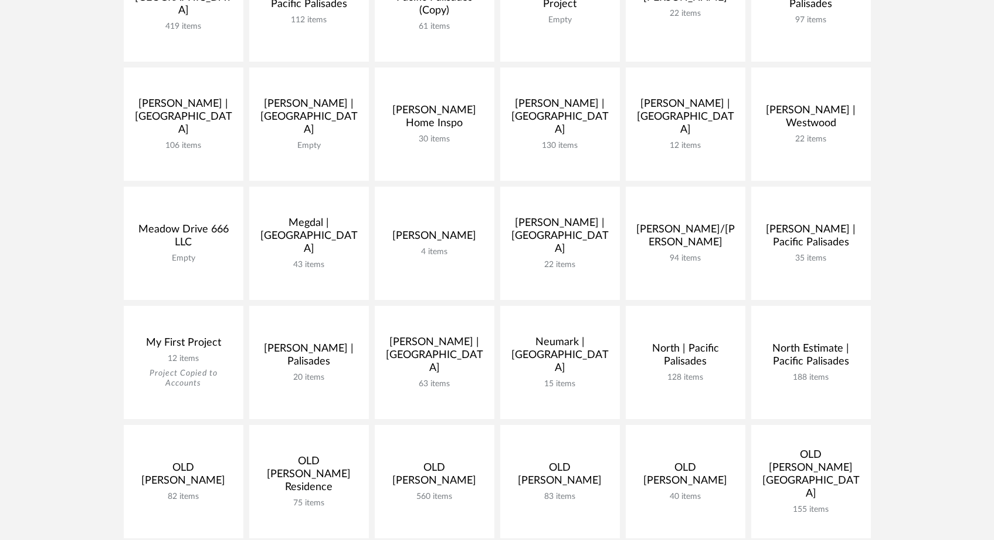
scroll to position [701, 0]
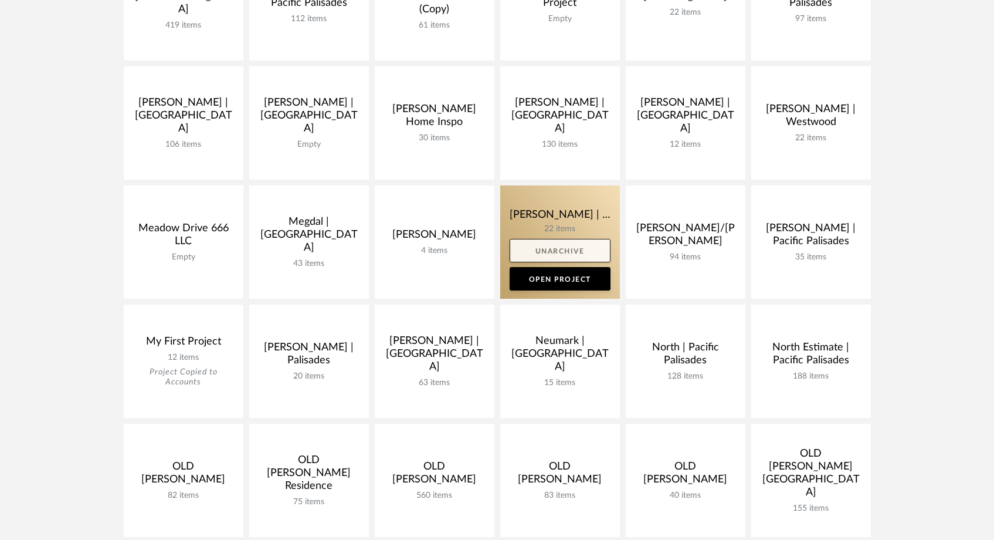
click at [575, 250] on link "Unarchive" at bounding box center [560, 250] width 101 height 23
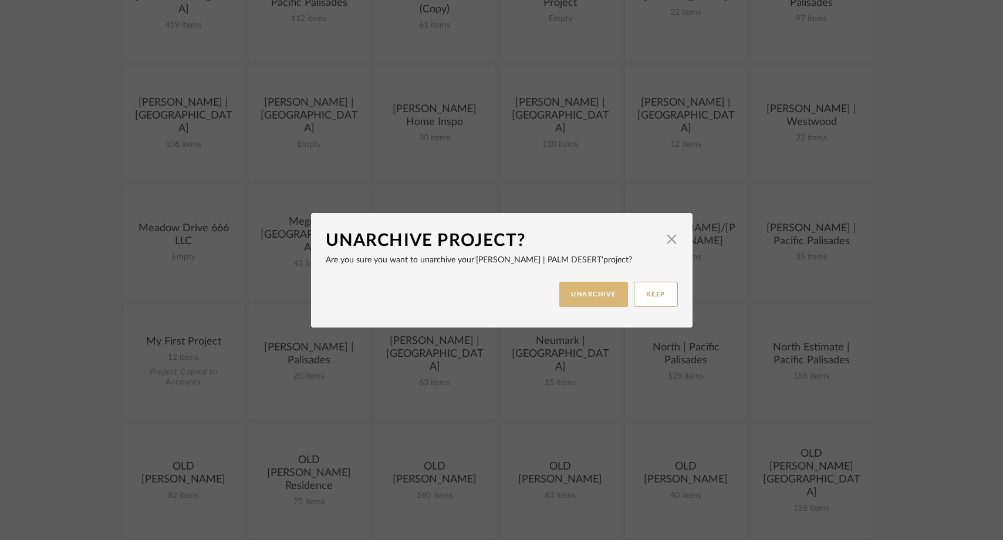
click at [574, 293] on button "UNARCHIVE" at bounding box center [593, 294] width 69 height 25
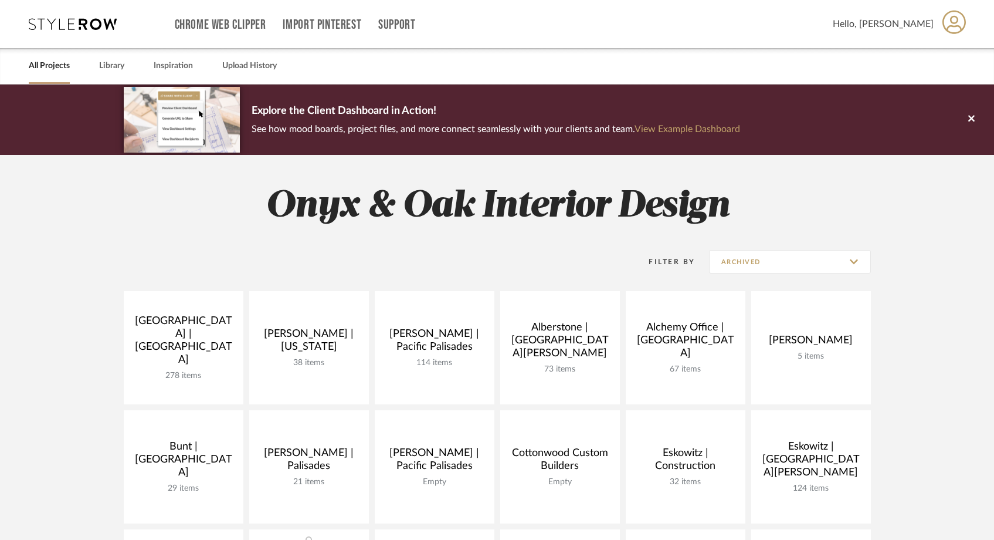
scroll to position [151, 0]
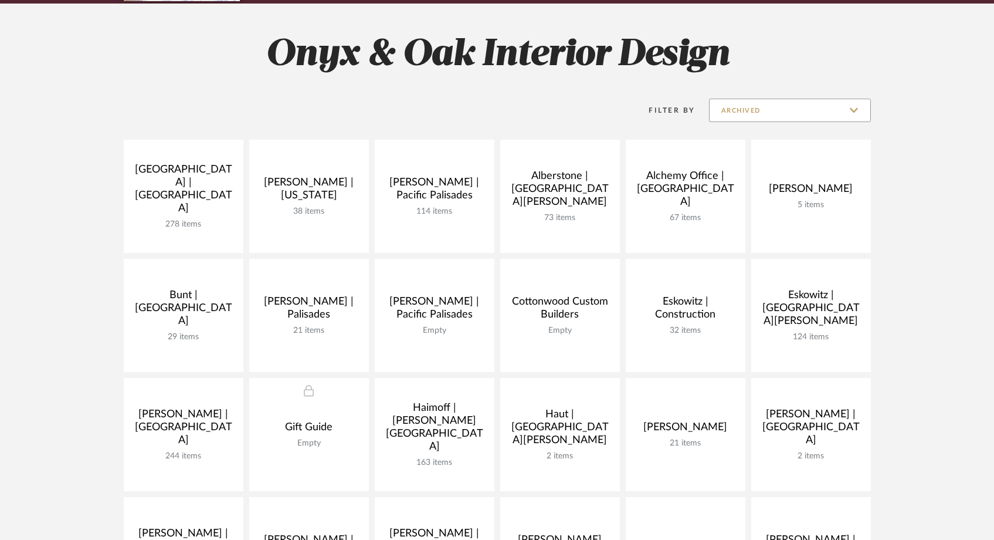
click at [748, 116] on input "Archived" at bounding box center [790, 110] width 162 height 23
click at [742, 140] on span "Show All Active" at bounding box center [791, 140] width 139 height 10
type input "Show All Active"
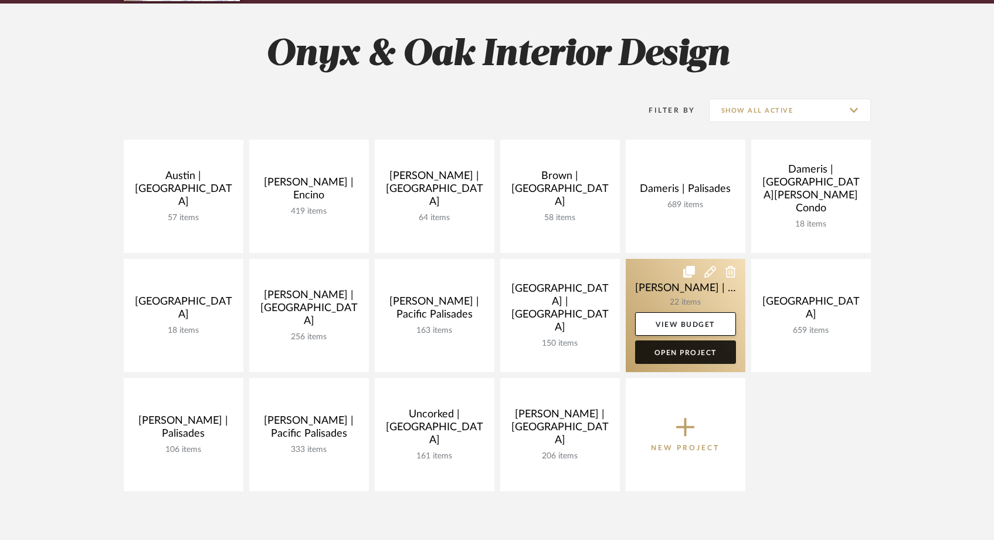
click at [686, 350] on link "Open Project" at bounding box center [685, 351] width 101 height 23
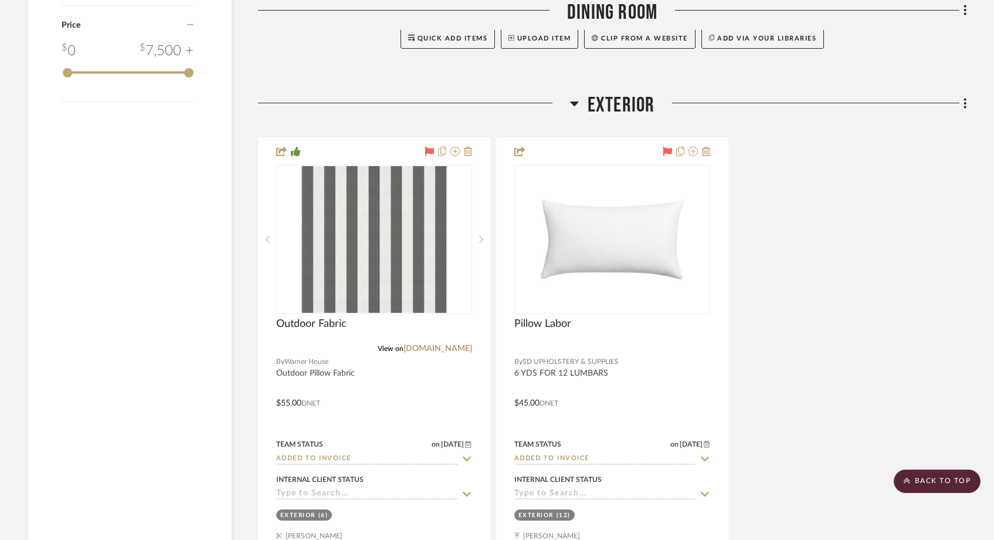
scroll to position [1732, 0]
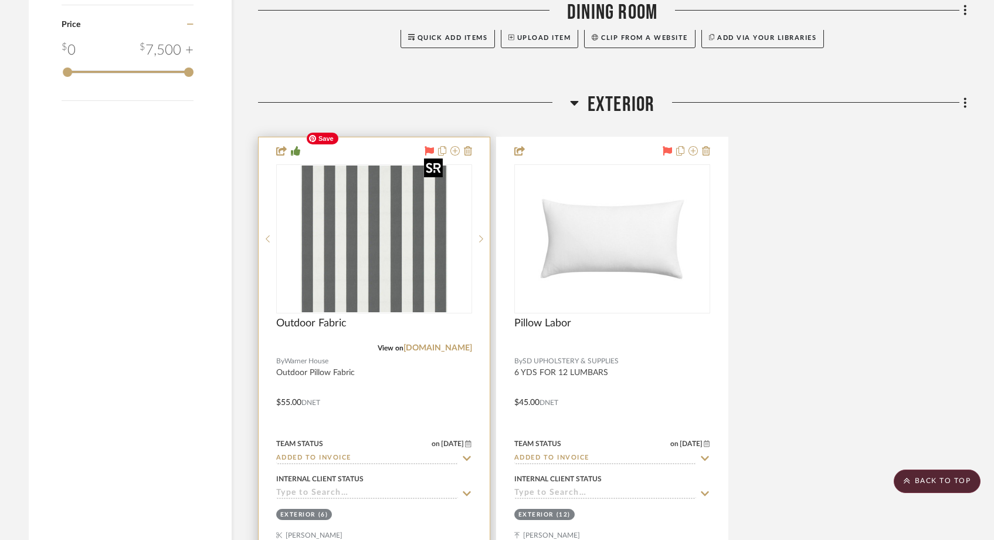
click at [0, 0] on img at bounding box center [0, 0] width 0 height 0
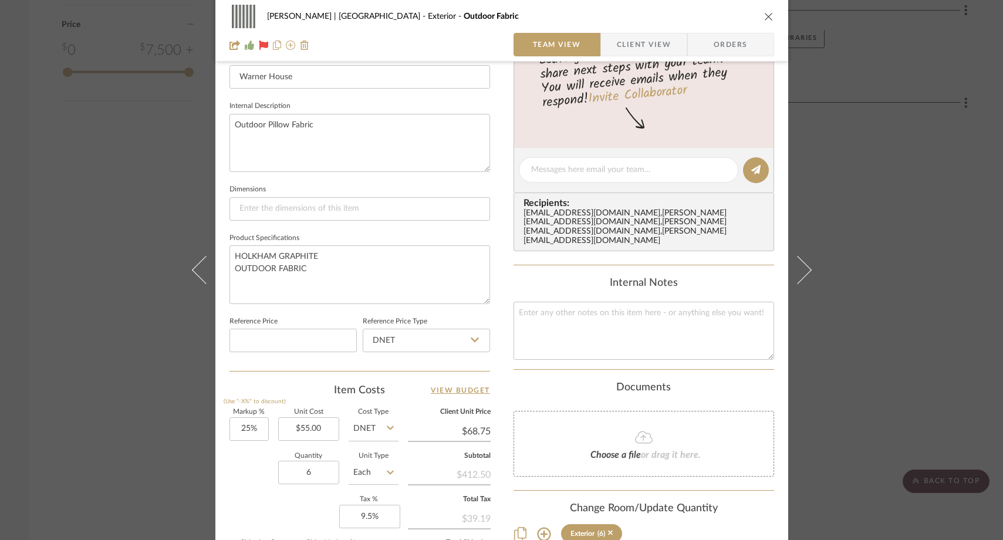
scroll to position [391, 0]
drag, startPoint x: 309, startPoint y: 264, endPoint x: 218, endPoint y: 249, distance: 92.8
click at [218, 249] on div "Murphy - Rowland | Palm Desert Exterior Outdoor Fabric Team View Client View Or…" at bounding box center [501, 160] width 573 height 1084
click at [116, 170] on div "Murphy - Rowland | Palm Desert Exterior Outdoor Fabric Team View Client View Or…" at bounding box center [501, 270] width 1003 height 540
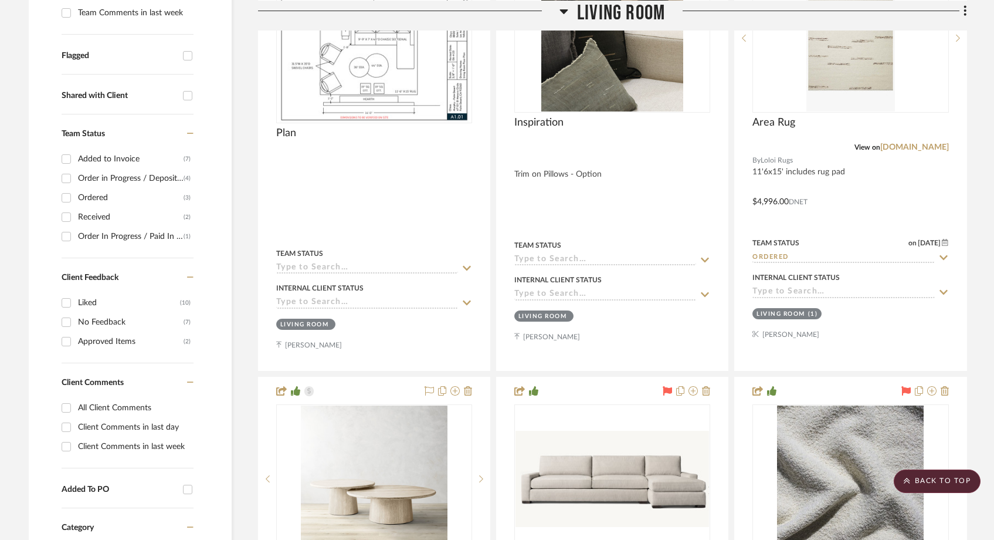
scroll to position [401, 0]
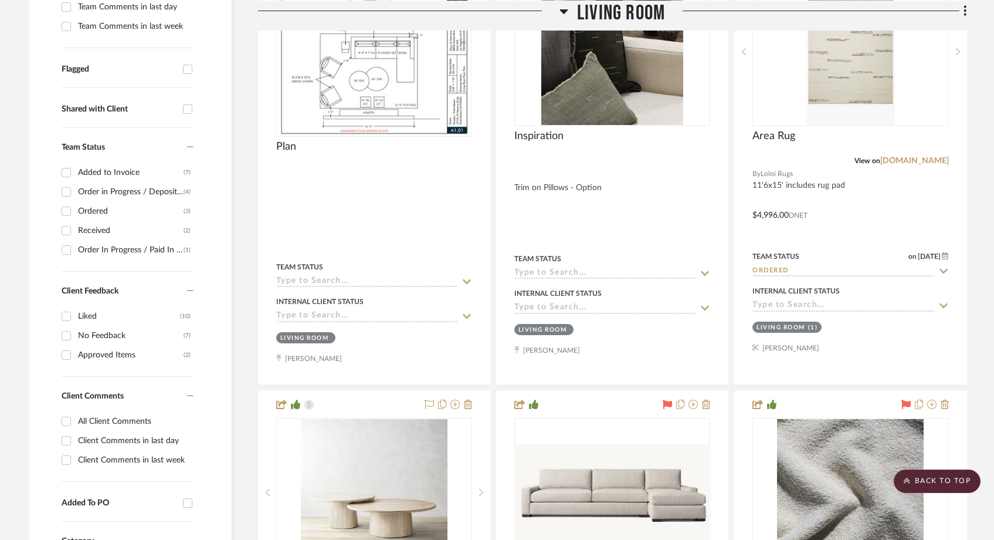
click at [109, 163] on div "Added to Invoice" at bounding box center [131, 172] width 106 height 19
click at [76, 163] on input "Added to Invoice (7)" at bounding box center [66, 172] width 19 height 19
checkbox input "true"
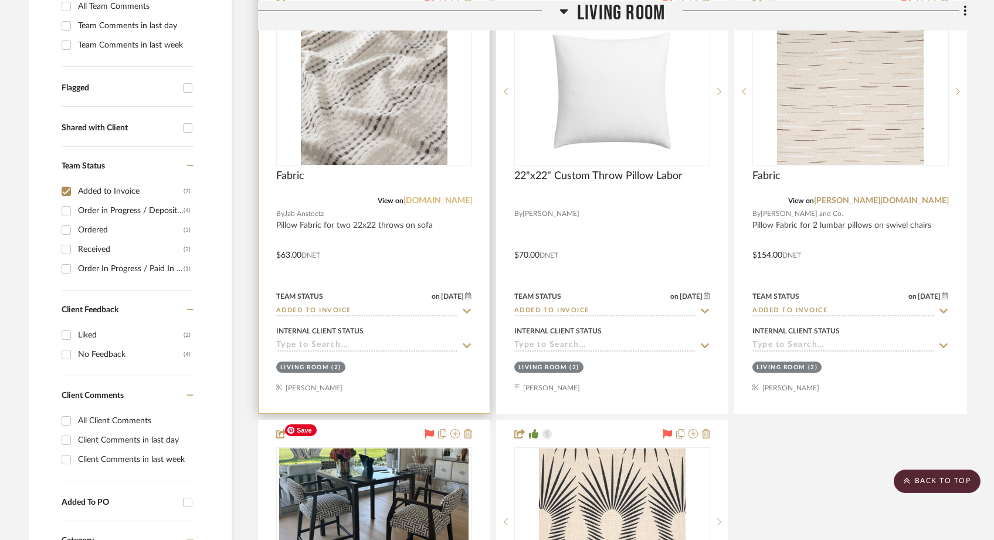
scroll to position [300, 0]
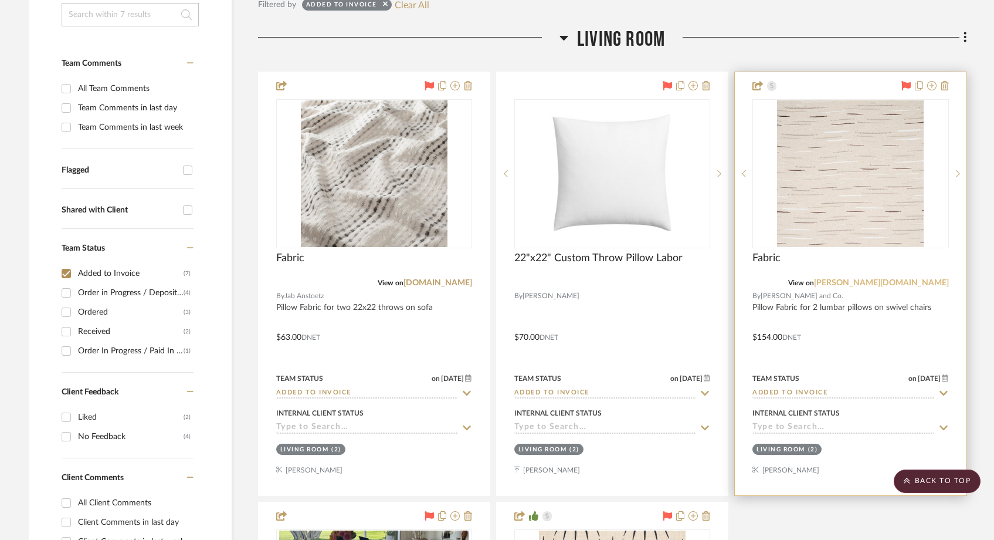
click at [934, 279] on link "[PERSON_NAME][DOMAIN_NAME]" at bounding box center [881, 283] width 135 height 8
click at [822, 198] on img "0" at bounding box center [850, 173] width 147 height 147
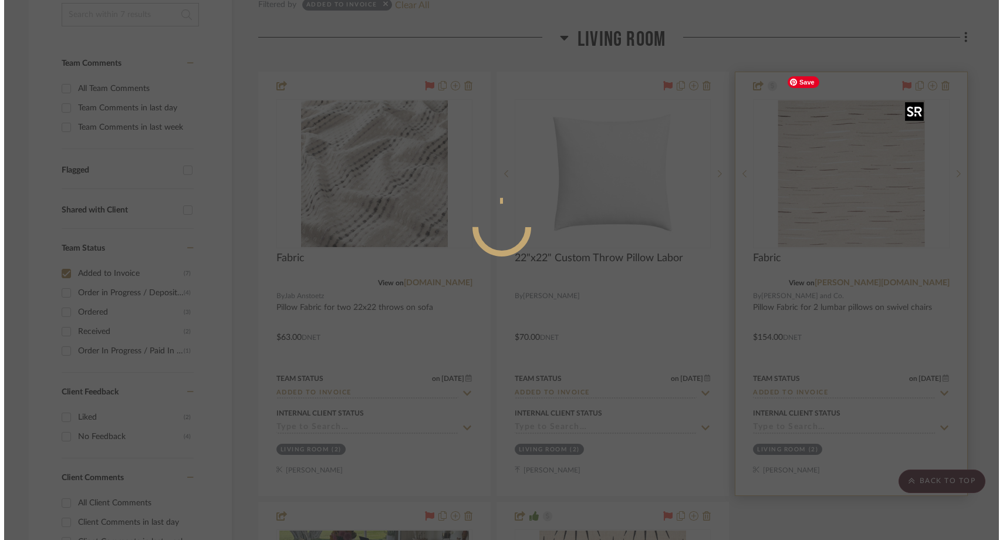
scroll to position [0, 0]
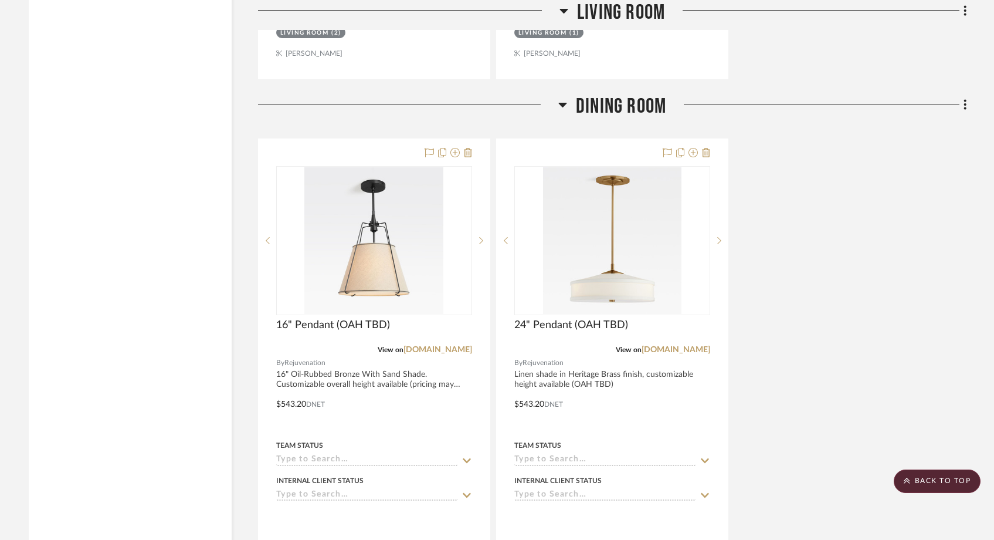
scroll to position [2557, 0]
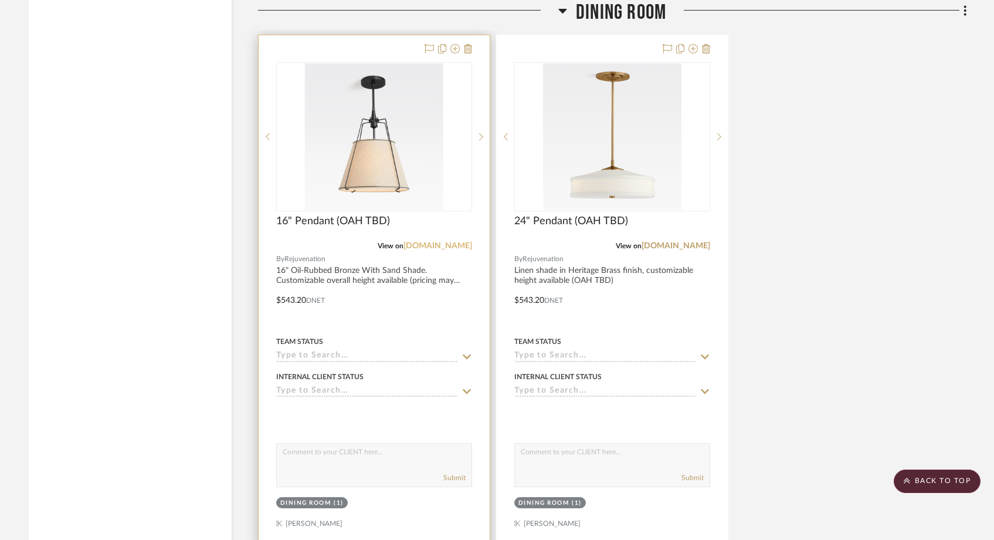
click at [446, 242] on link "[DOMAIN_NAME]" at bounding box center [438, 246] width 69 height 8
click at [399, 160] on img "0" at bounding box center [373, 136] width 138 height 147
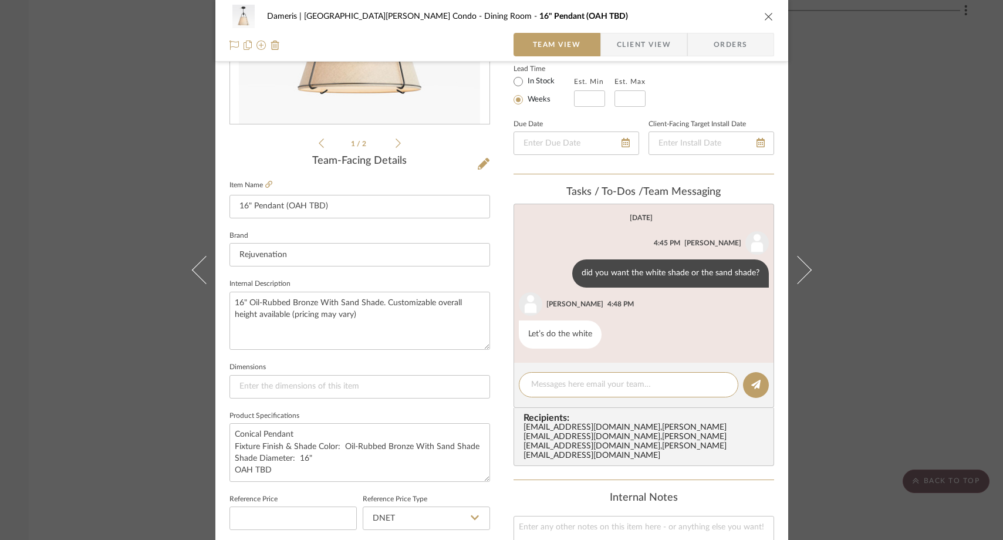
scroll to position [171, 0]
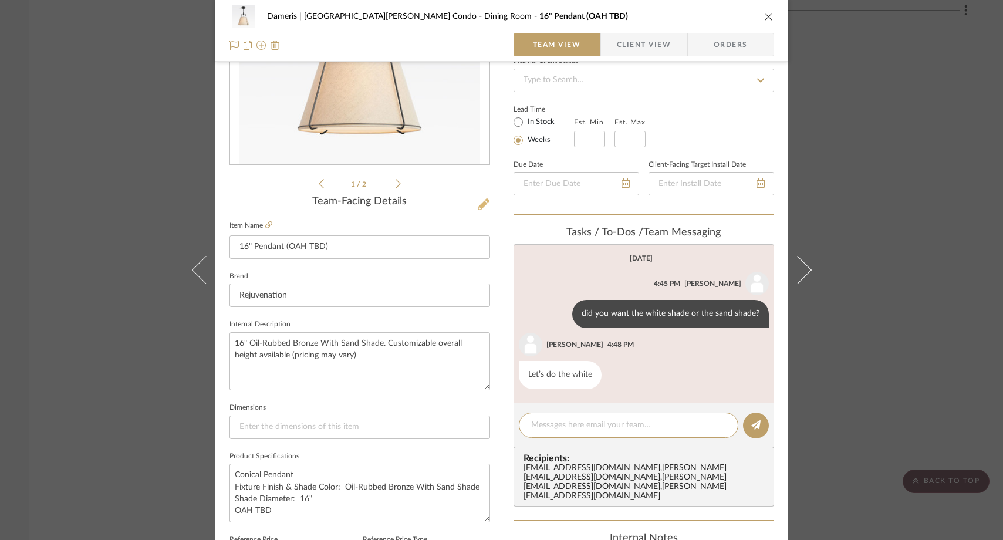
click at [478, 203] on icon at bounding box center [484, 204] width 12 height 12
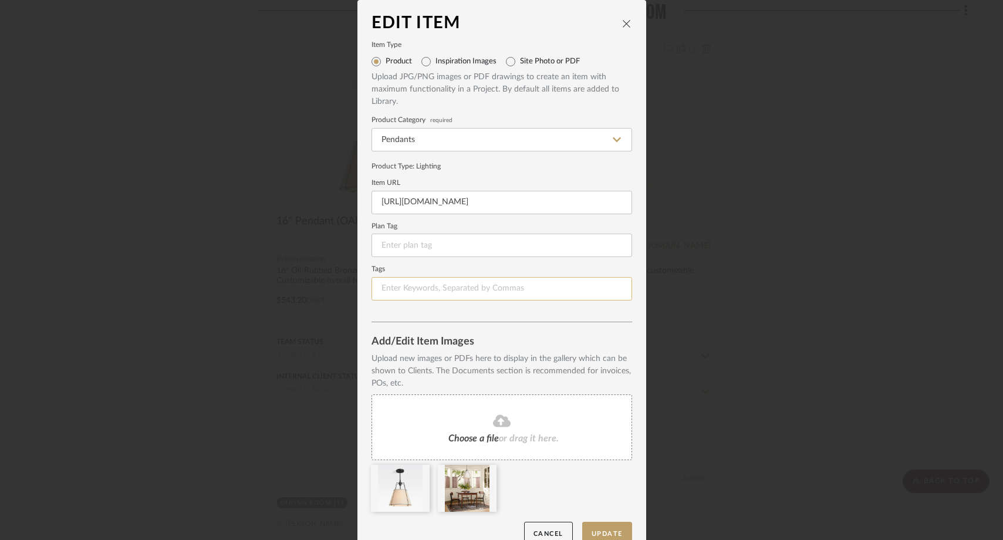
scroll to position [19, 0]
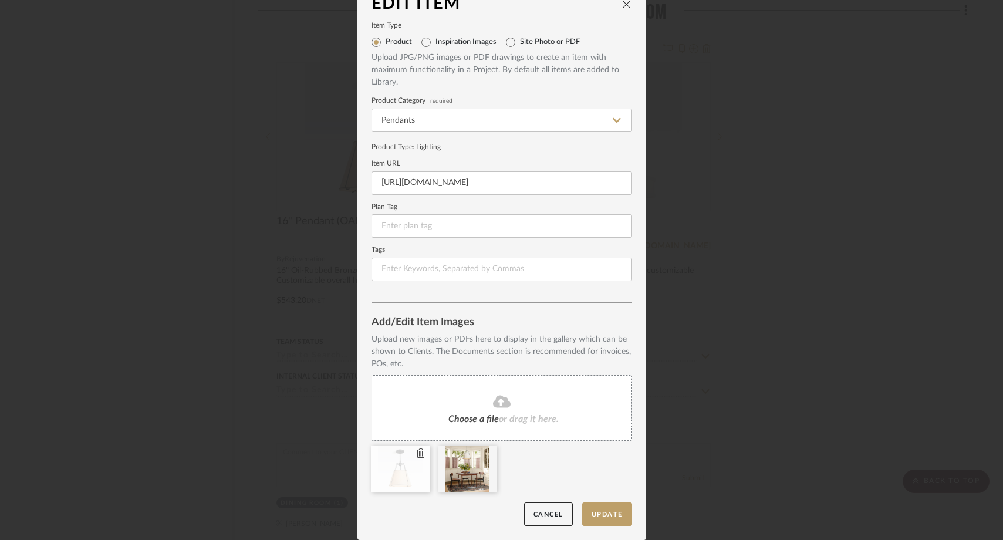
click at [417, 452] on icon at bounding box center [421, 452] width 8 height 9
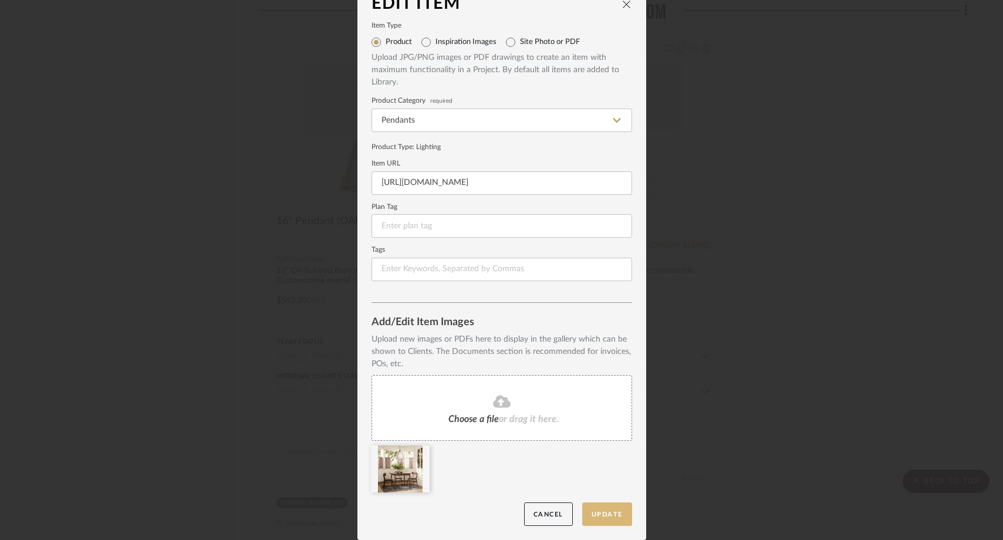
click at [595, 514] on button "Update" at bounding box center [607, 514] width 50 height 24
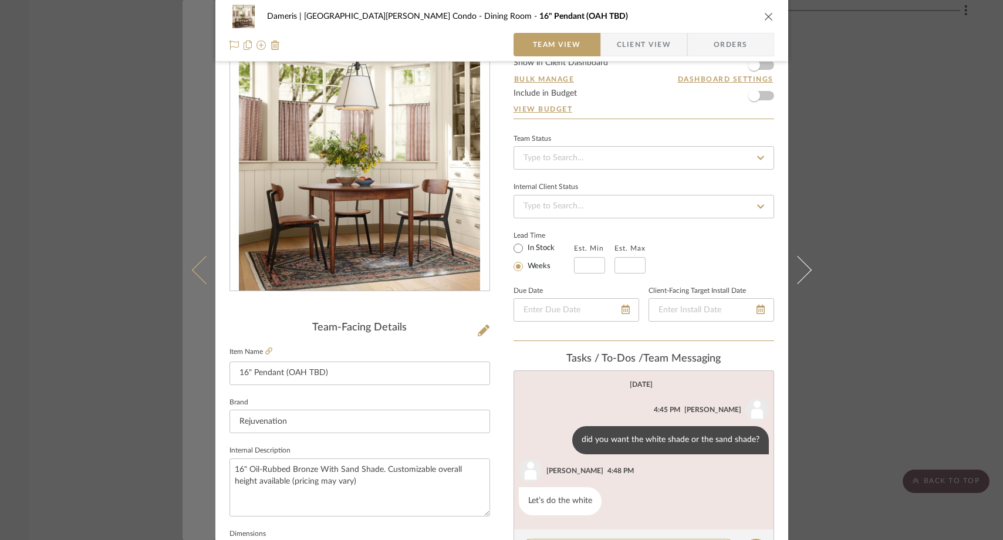
scroll to position [0, 0]
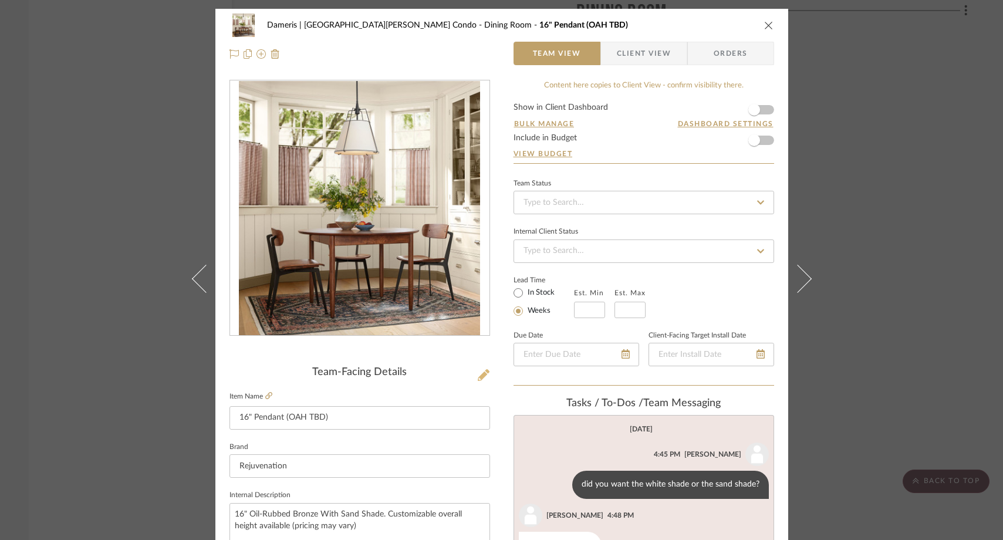
click at [478, 376] on icon at bounding box center [484, 375] width 12 height 12
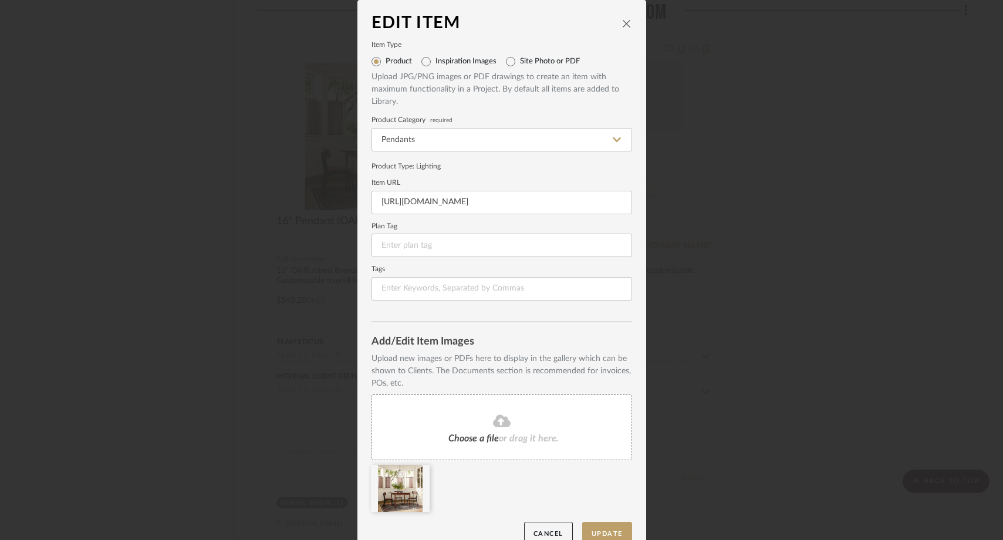
click at [475, 425] on fa-icon at bounding box center [501, 421] width 107 height 15
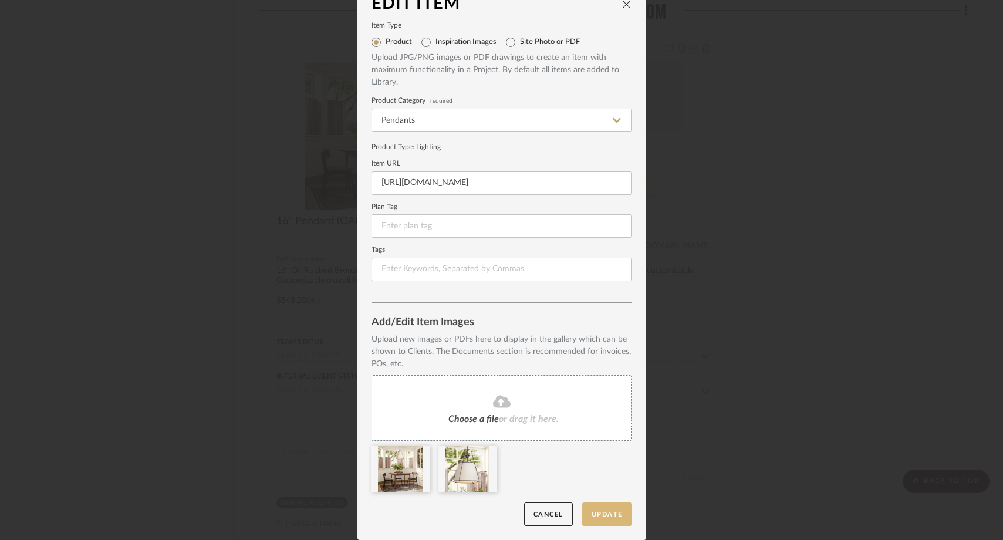
click at [604, 513] on button "Update" at bounding box center [607, 514] width 50 height 24
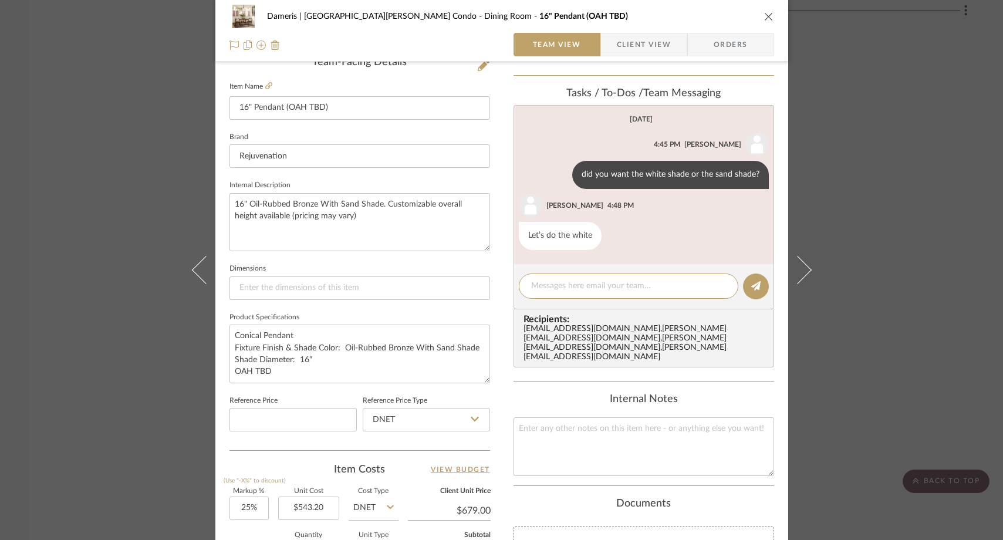
scroll to position [326, 0]
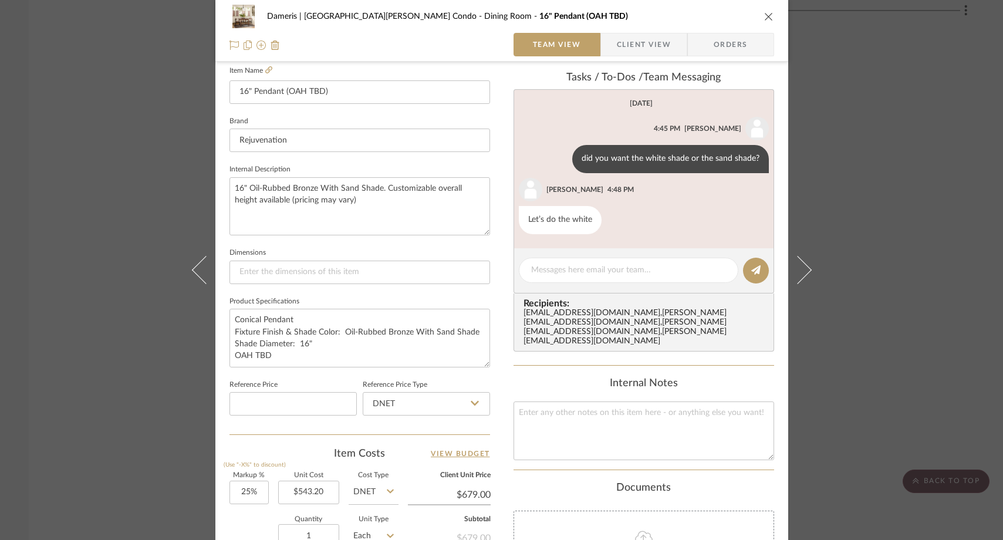
click at [145, 176] on div "Dameris | Santa Monica Condo Dining Room 16" Pendant (OAH TBD) Team View Client…" at bounding box center [501, 270] width 1003 height 540
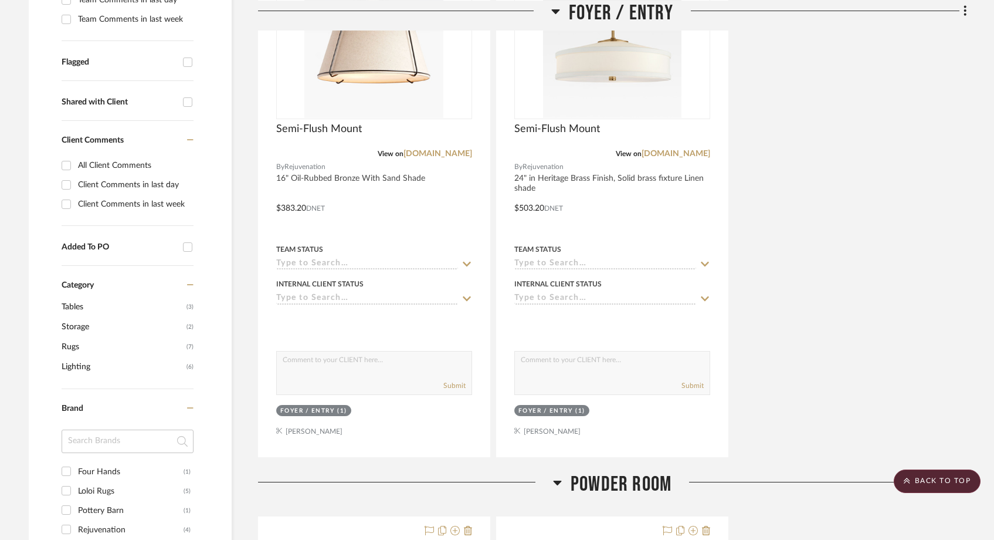
scroll to position [390, 0]
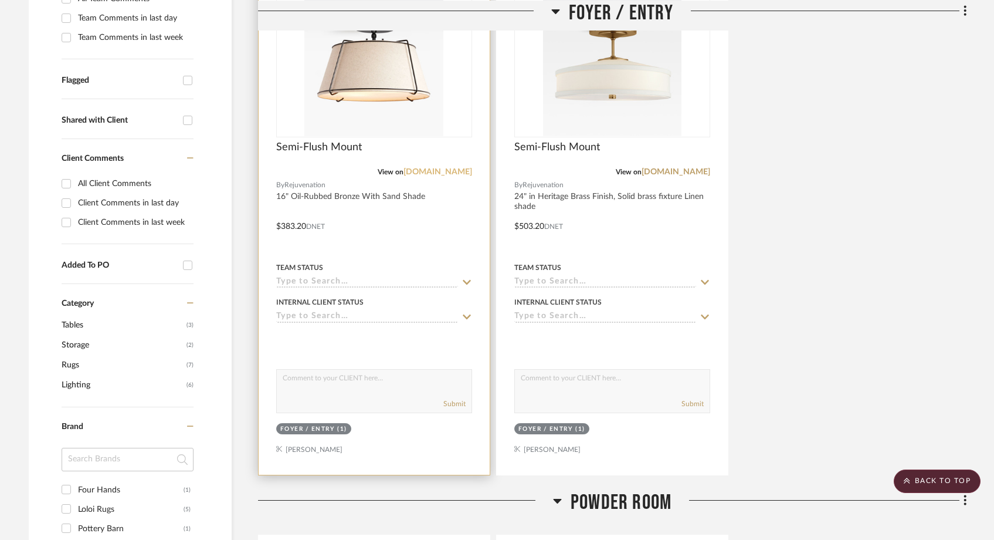
click at [433, 168] on link "rejuvenation.com" at bounding box center [438, 172] width 69 height 8
click at [441, 83] on img "0" at bounding box center [373, 62] width 138 height 147
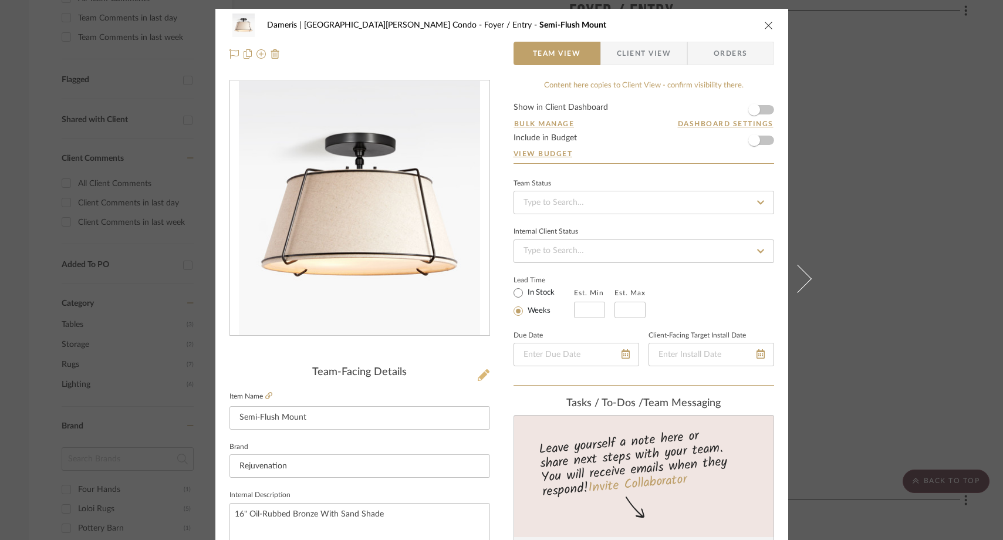
click at [482, 371] on icon at bounding box center [484, 375] width 12 height 12
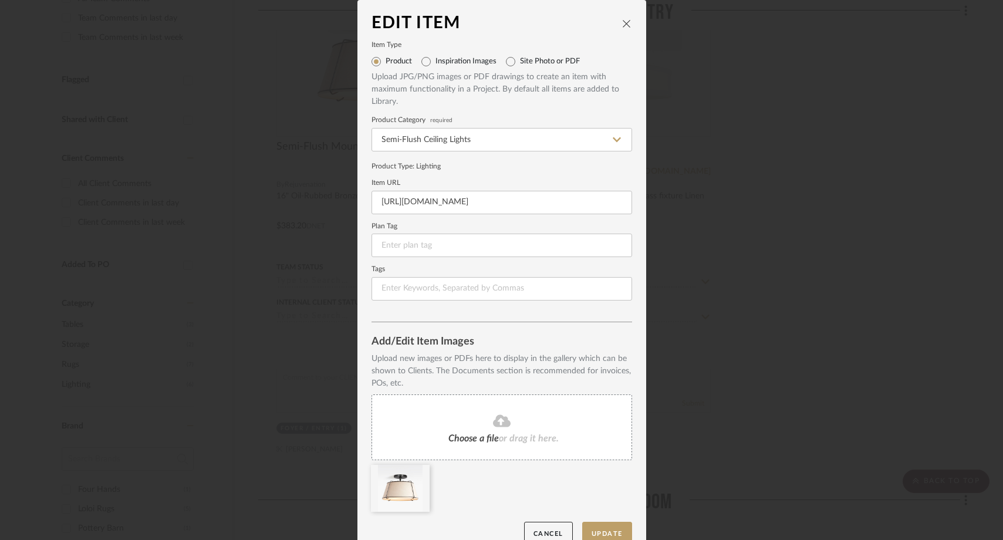
click at [474, 422] on fa-icon at bounding box center [501, 421] width 107 height 15
click at [417, 472] on icon at bounding box center [421, 472] width 8 height 9
click at [497, 421] on icon at bounding box center [502, 420] width 18 height 12
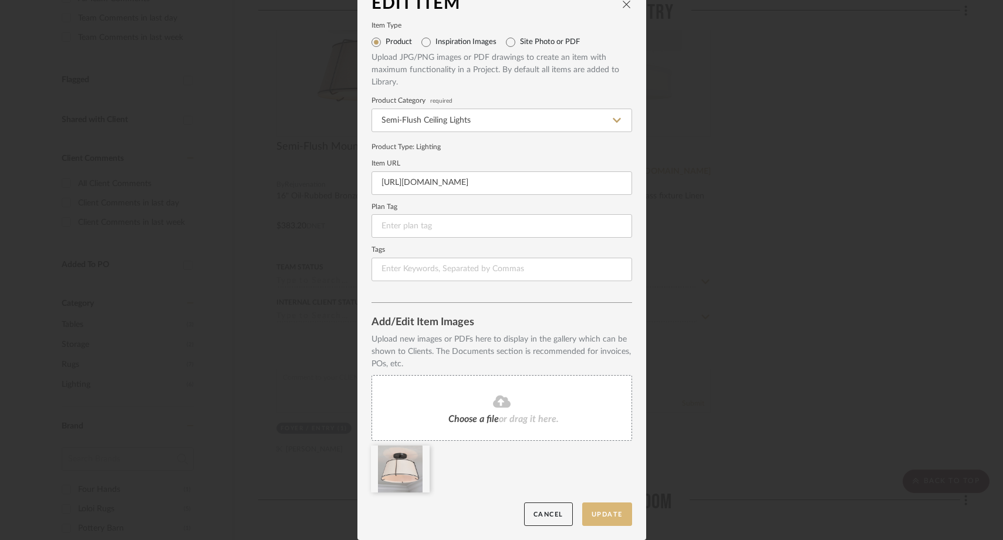
click at [601, 510] on button "Update" at bounding box center [607, 514] width 50 height 24
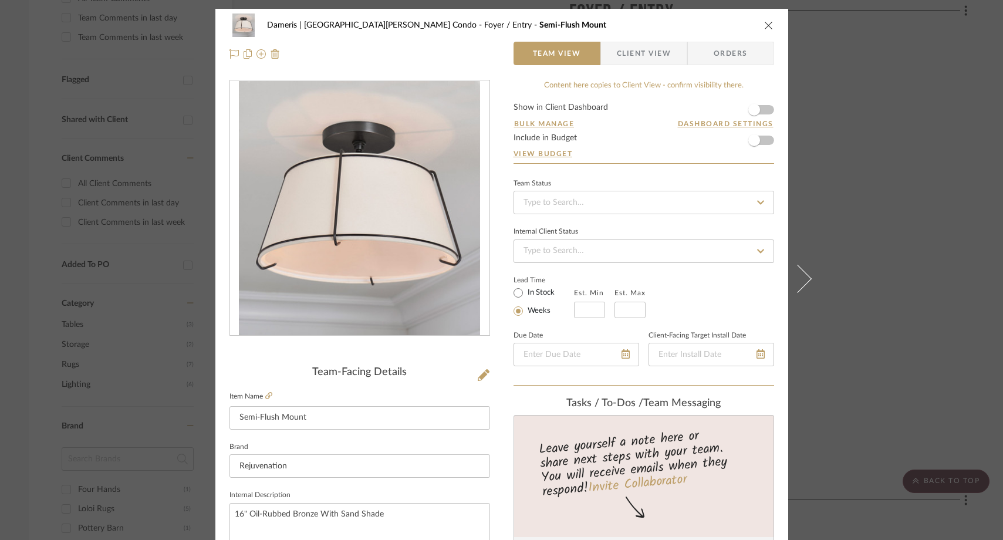
click at [765, 26] on icon "close" at bounding box center [768, 25] width 9 height 9
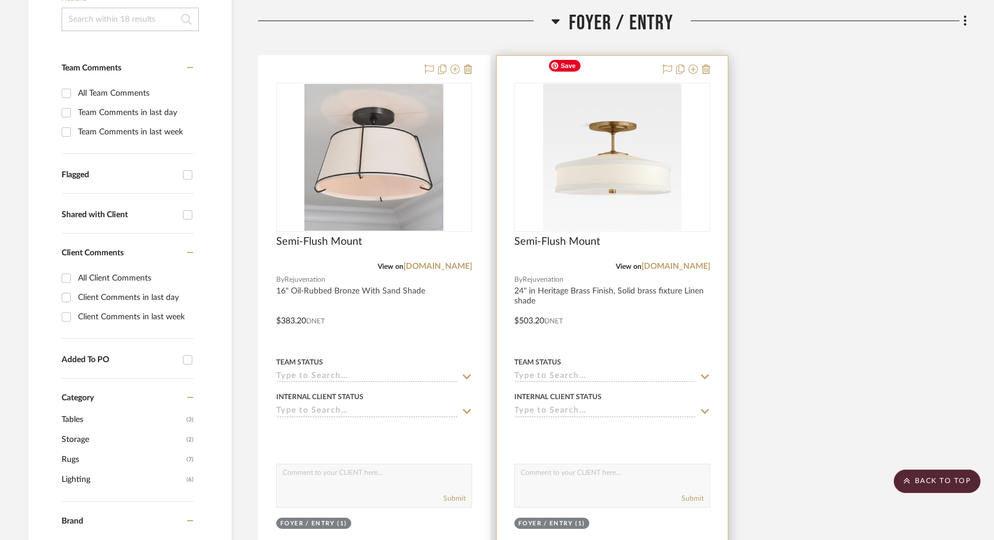
scroll to position [269, 0]
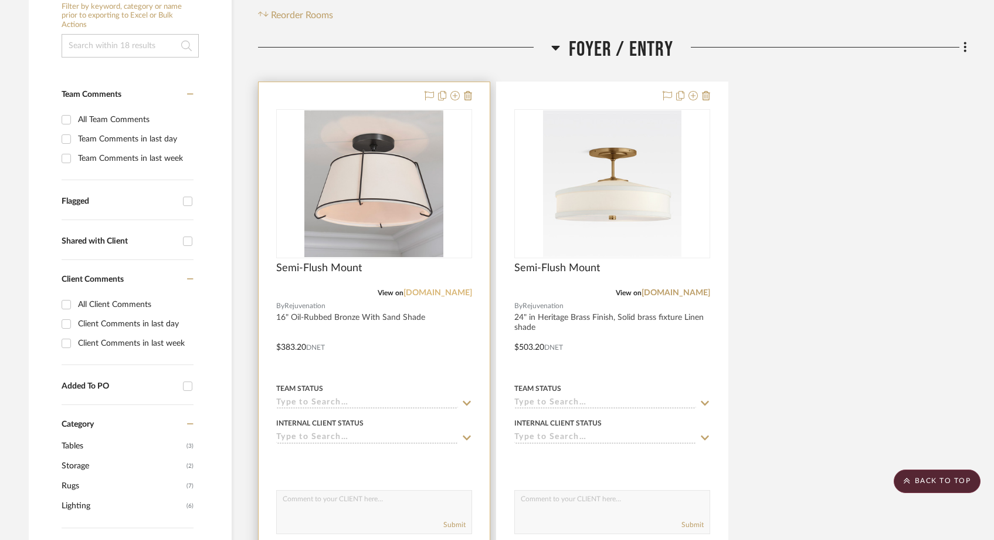
click at [448, 289] on link "[DOMAIN_NAME]" at bounding box center [438, 293] width 69 height 8
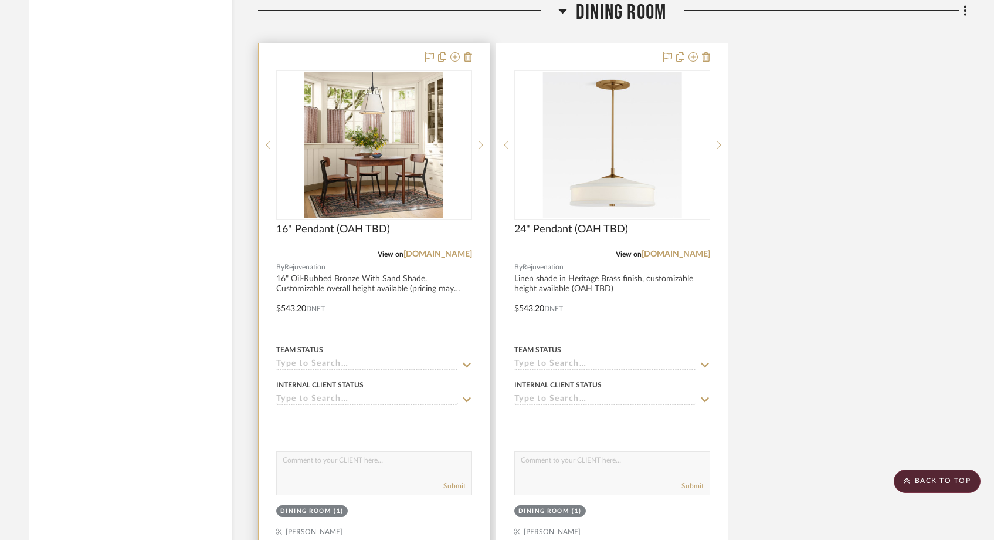
scroll to position [2550, 0]
click at [444, 249] on link "[DOMAIN_NAME]" at bounding box center [438, 253] width 69 height 8
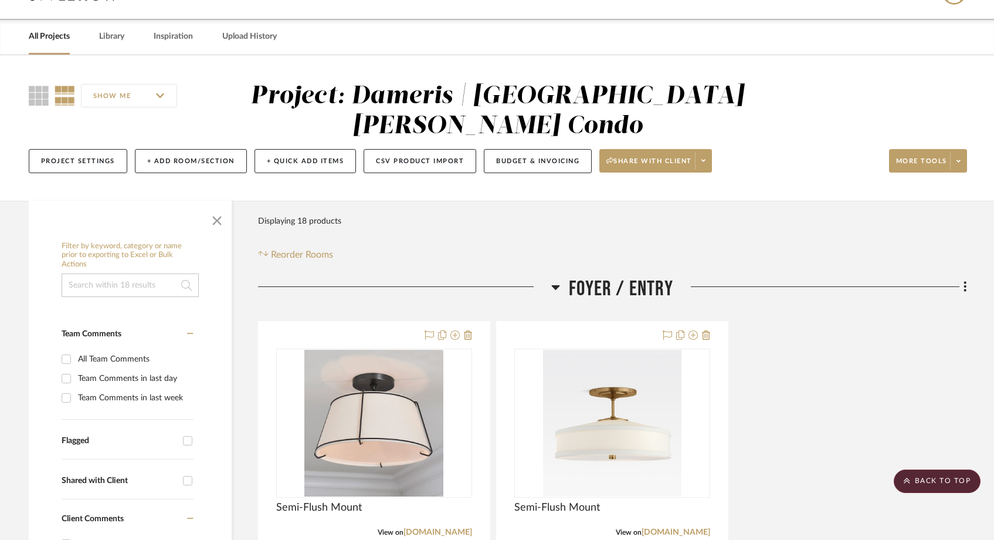
scroll to position [0, 0]
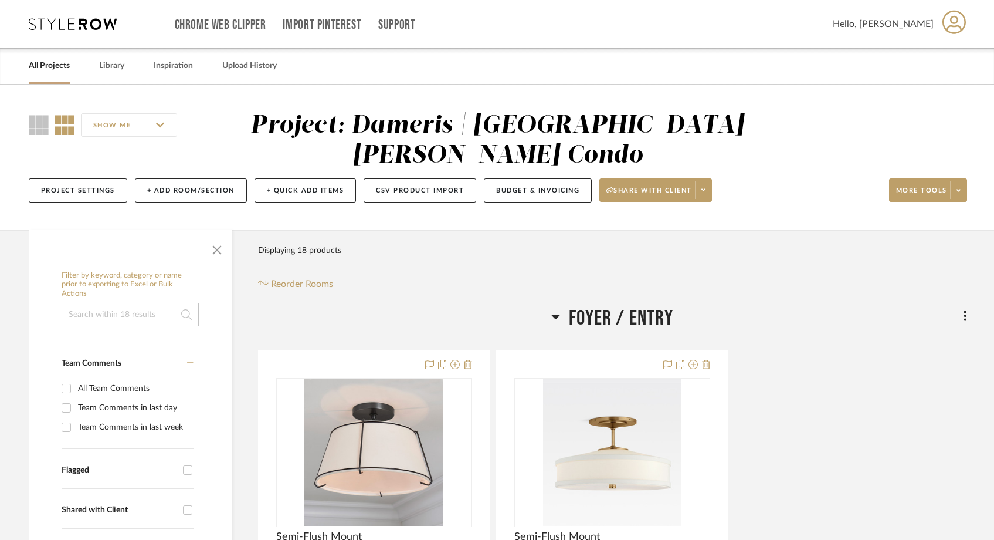
click at [42, 63] on link "All Projects" at bounding box center [49, 66] width 41 height 16
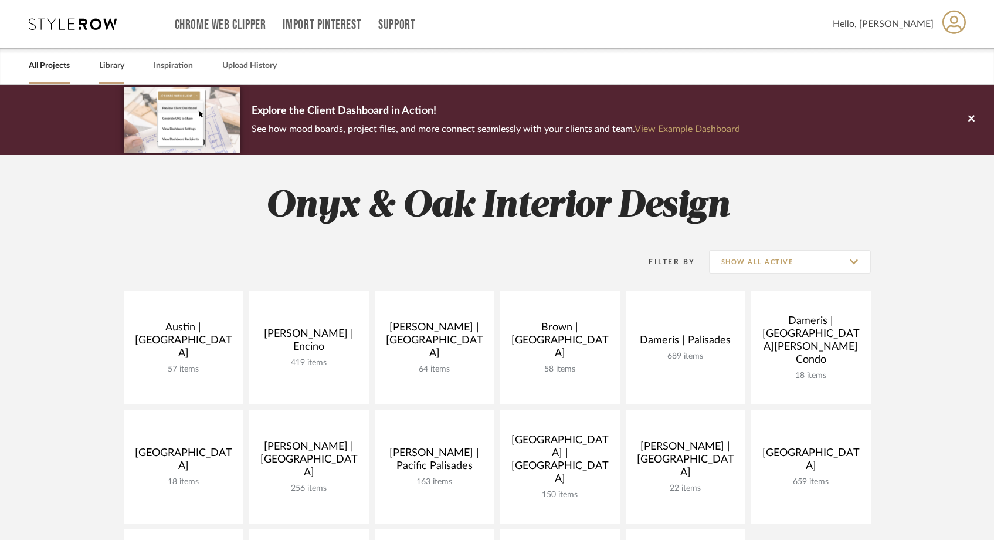
click at [114, 63] on link "Library" at bounding box center [111, 66] width 25 height 16
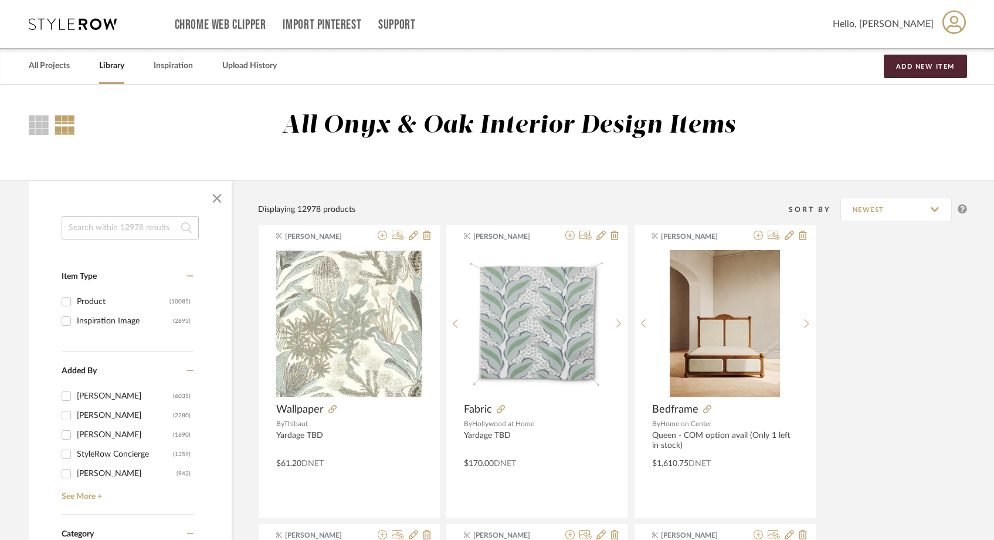
click at [111, 231] on input at bounding box center [130, 227] width 137 height 23
paste input "COSMO 60723 161 100.0%PC 1 12,0 YD 98,00 Etichetta"
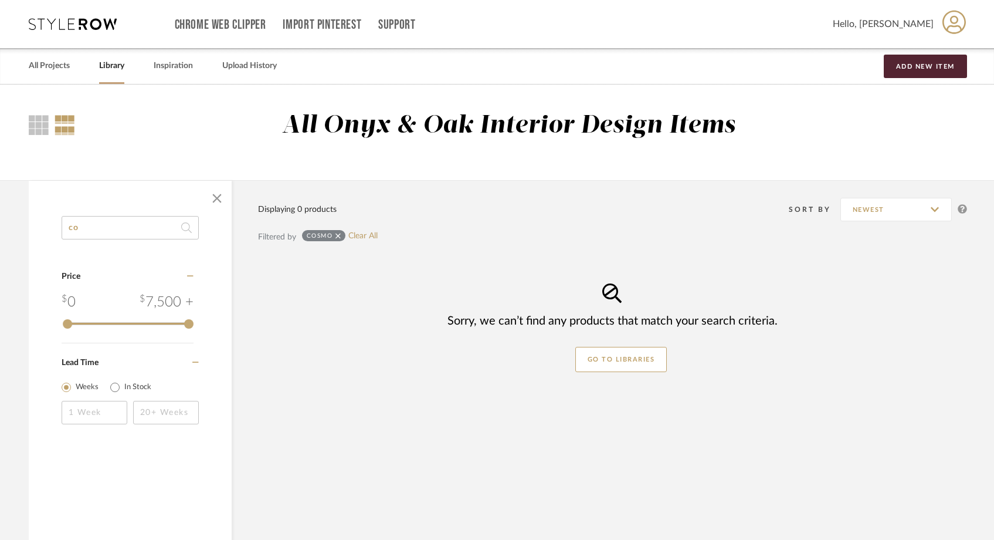
type input "c"
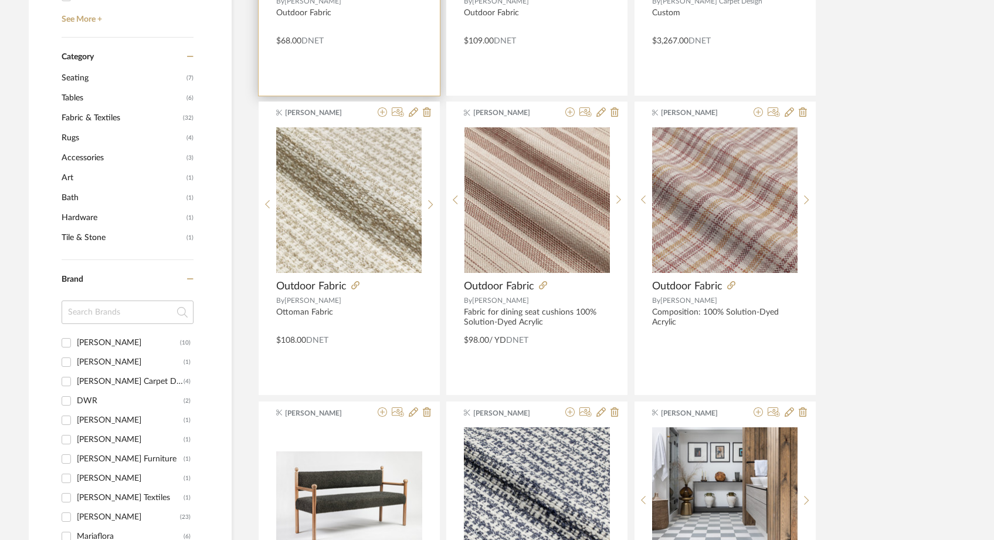
scroll to position [507, 0]
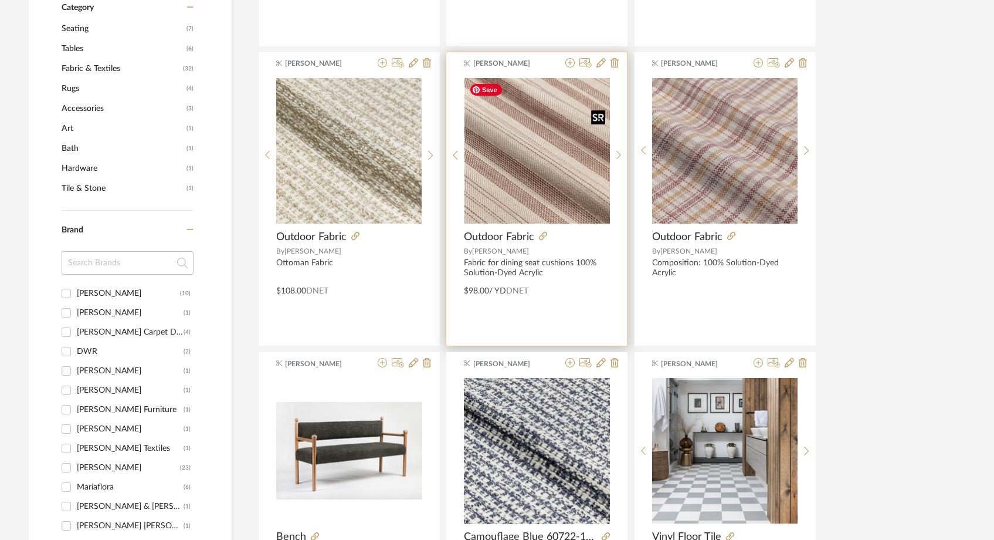
type input "maria"
click at [0, 0] on img at bounding box center [0, 0] width 0 height 0
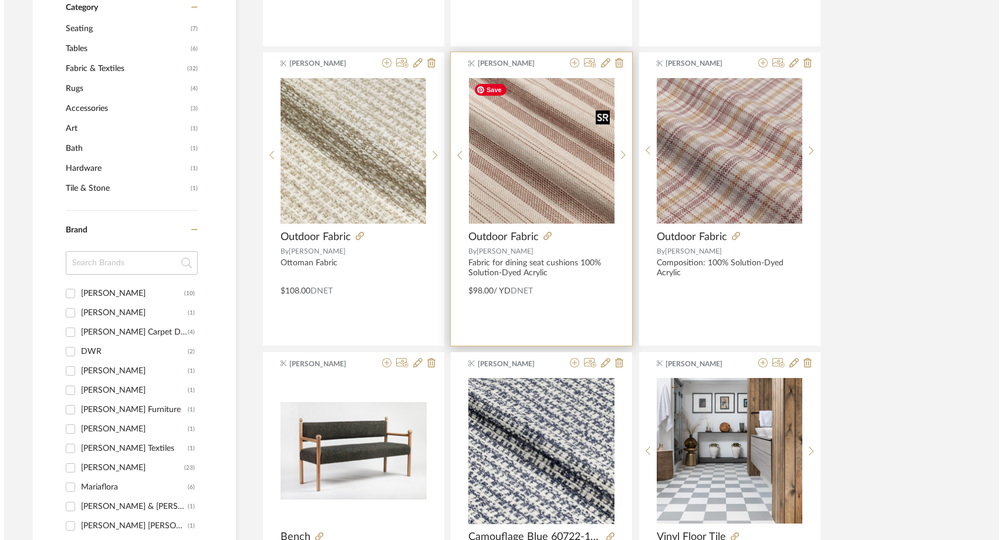
scroll to position [0, 0]
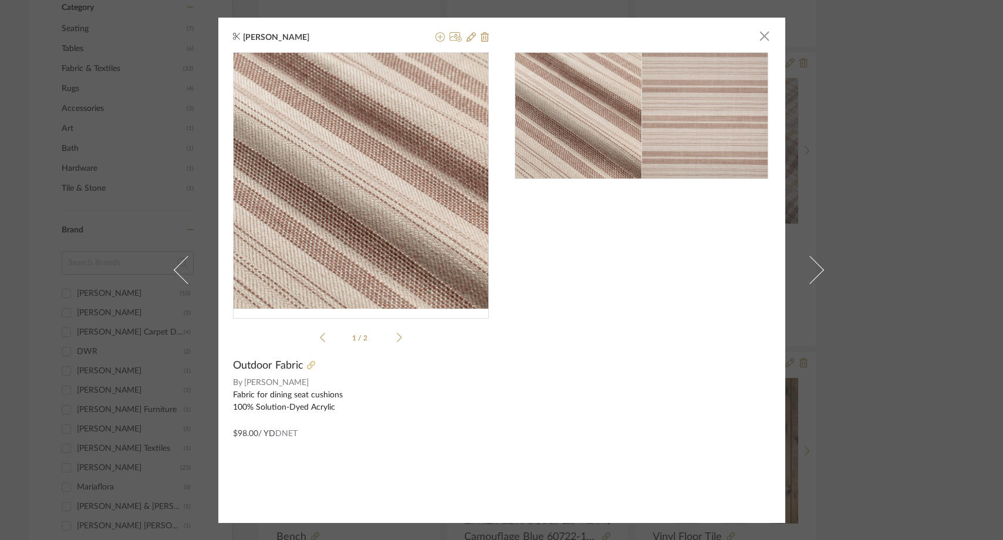
click at [309, 366] on icon at bounding box center [311, 365] width 8 height 8
click at [759, 37] on span "button" at bounding box center [764, 36] width 23 height 23
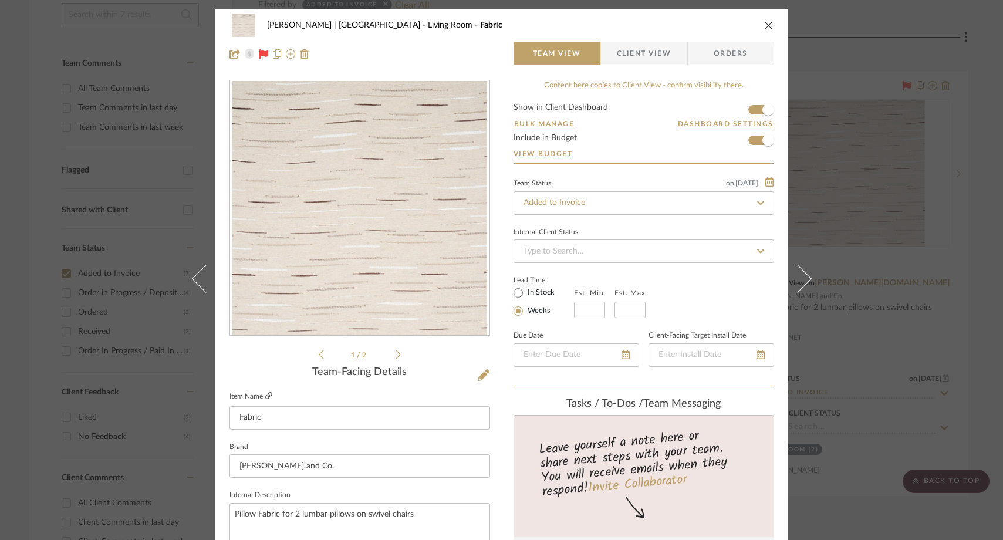
click at [265, 398] on icon at bounding box center [268, 395] width 7 height 7
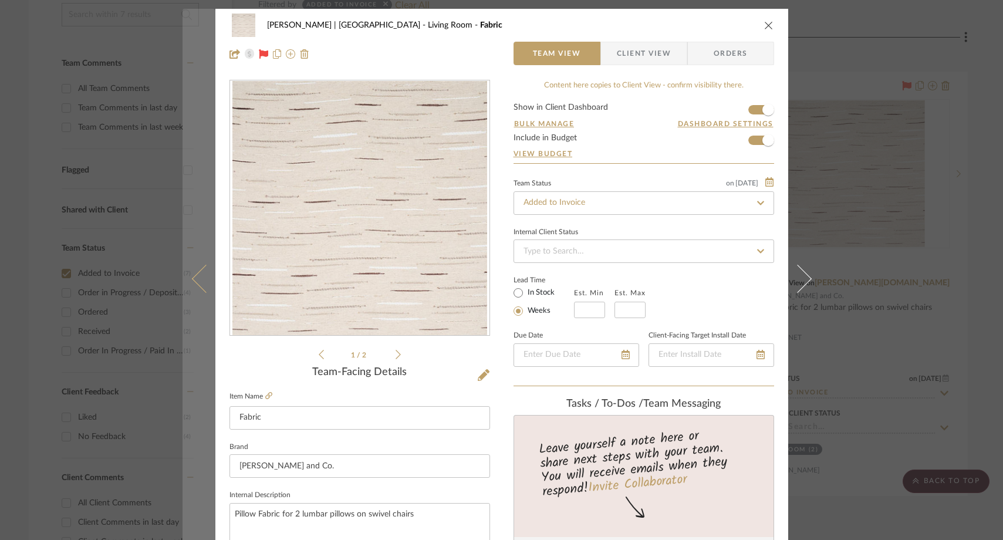
click at [201, 256] on button at bounding box center [198, 279] width 33 height 540
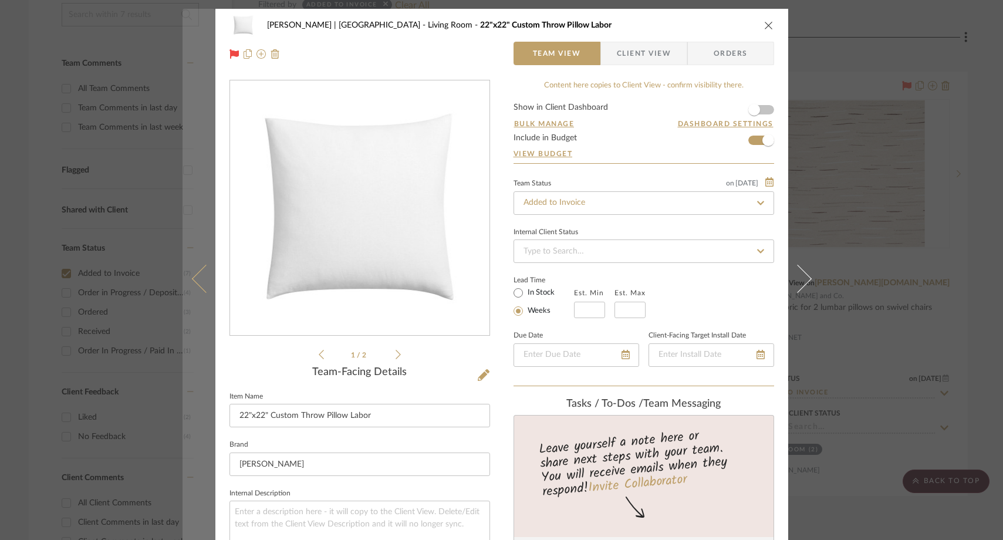
click at [203, 265] on button at bounding box center [198, 279] width 33 height 540
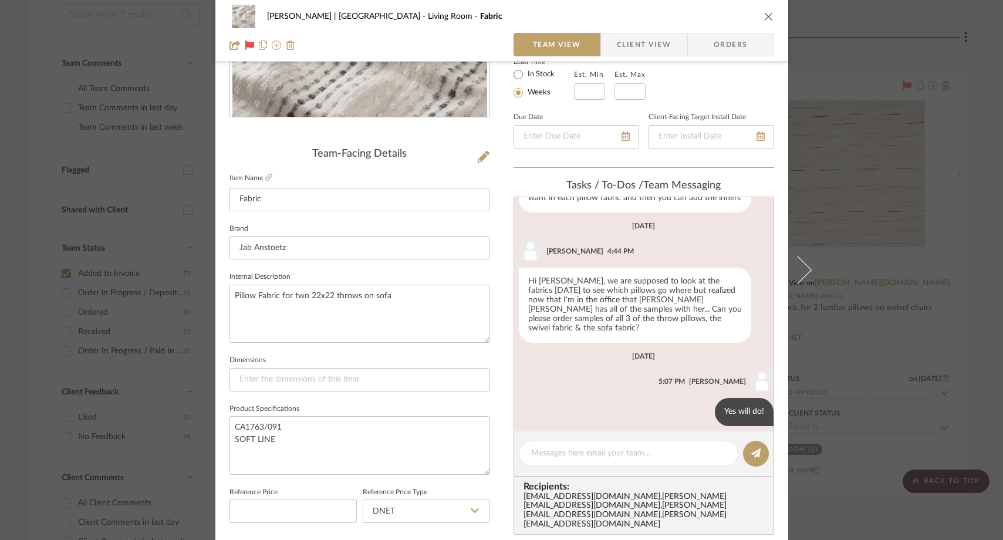
scroll to position [287, 0]
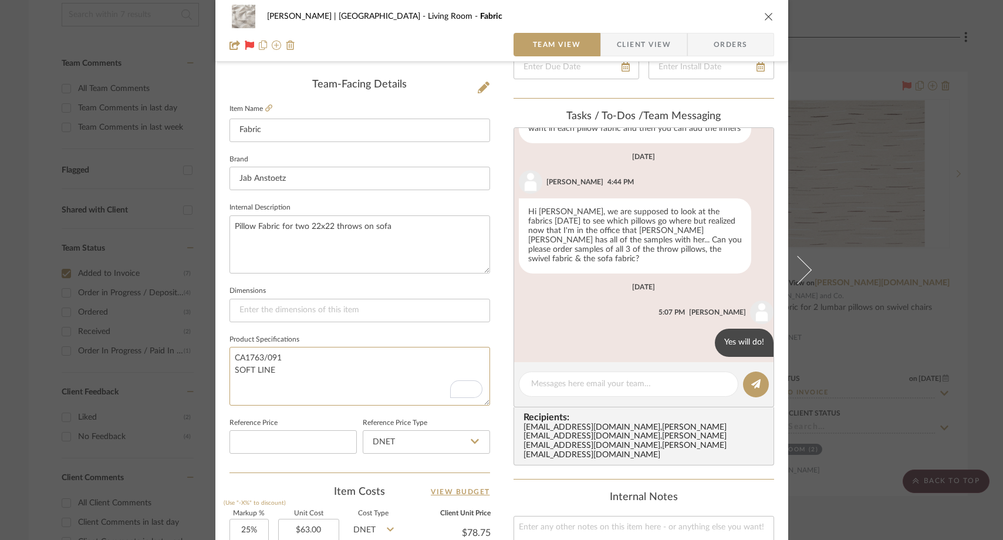
drag, startPoint x: 273, startPoint y: 366, endPoint x: 221, endPoint y: 354, distance: 54.2
click at [221, 354] on div "[PERSON_NAME] | Palm Desert Living Room Fabric Team View Client View Orders Tea…" at bounding box center [501, 271] width 573 height 1101
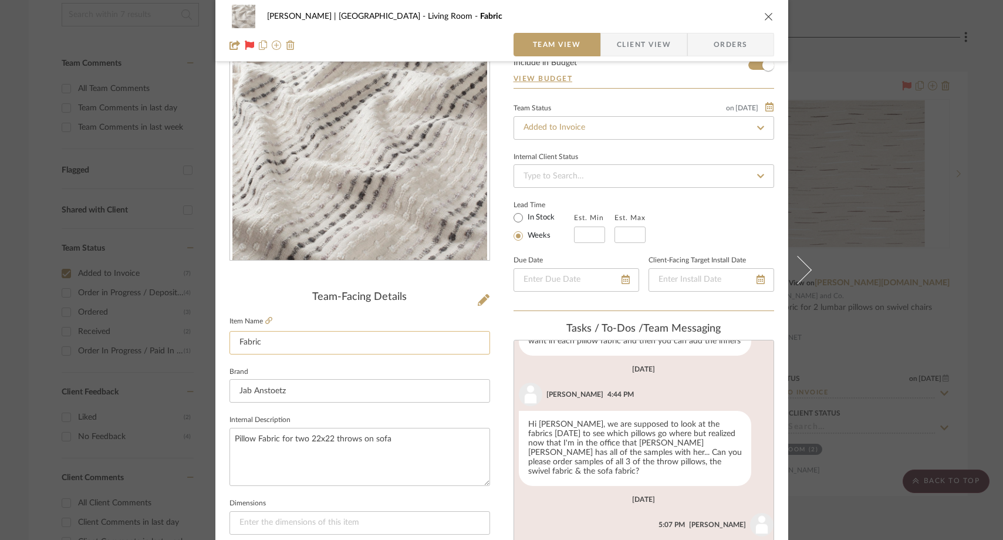
scroll to position [0, 0]
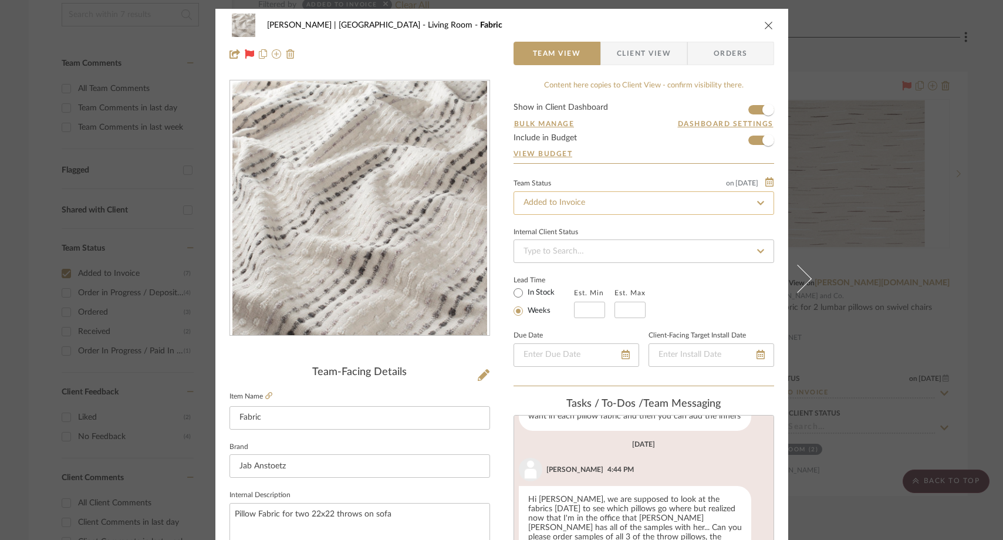
click at [606, 204] on input "Added to Invoice" at bounding box center [643, 202] width 260 height 23
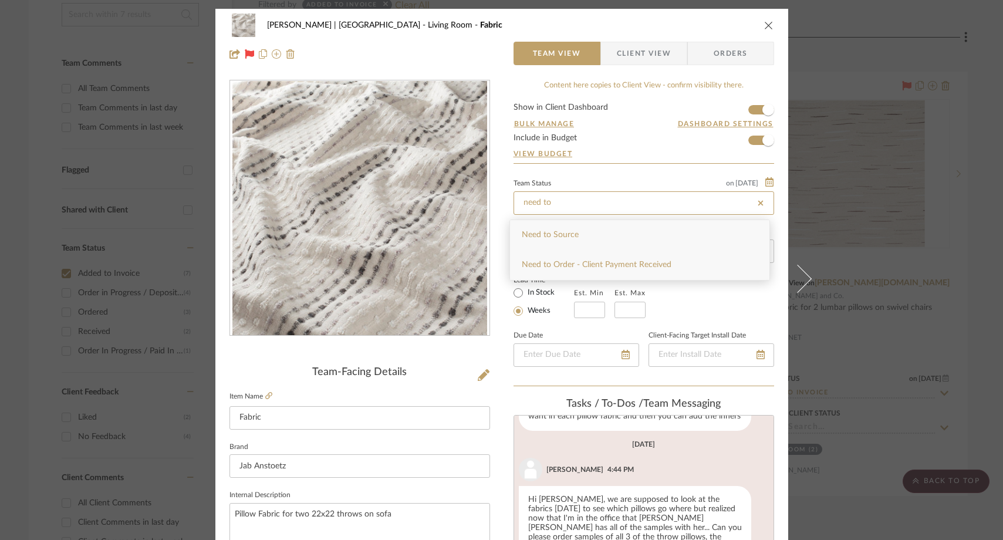
type input "need to"
click at [612, 266] on span "Need to Order - Client Payment Received" at bounding box center [597, 264] width 150 height 8
type input "[DATE]"
type input "Need to Order - Client Payment Received"
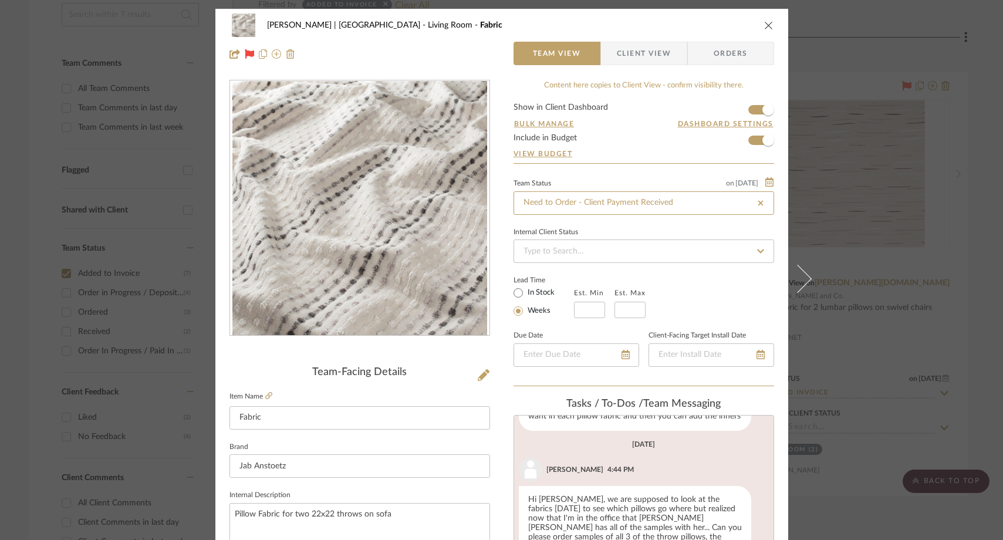
type input "[DATE]"
type input "Need to Order - Client Payment Received"
click at [764, 26] on icon "close" at bounding box center [768, 25] width 9 height 9
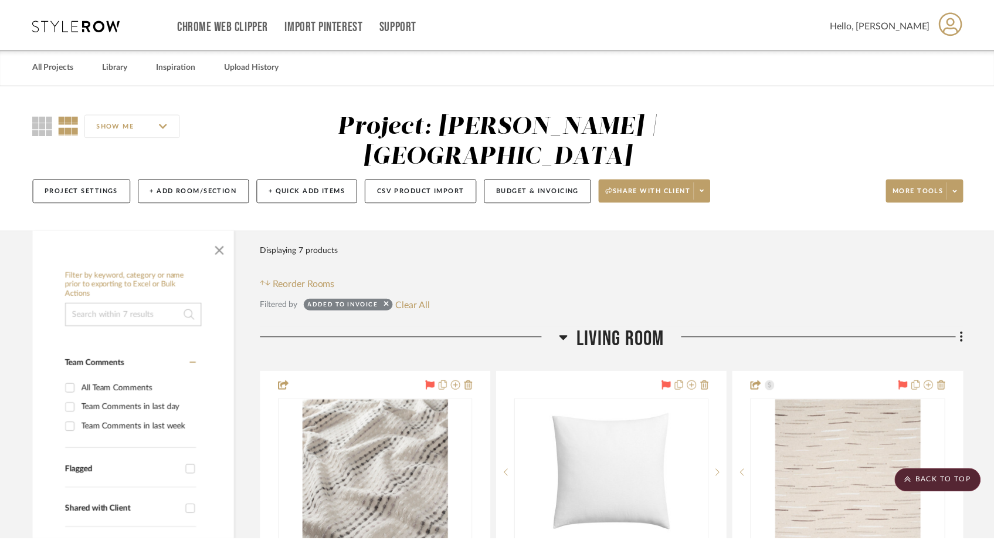
scroll to position [300, 0]
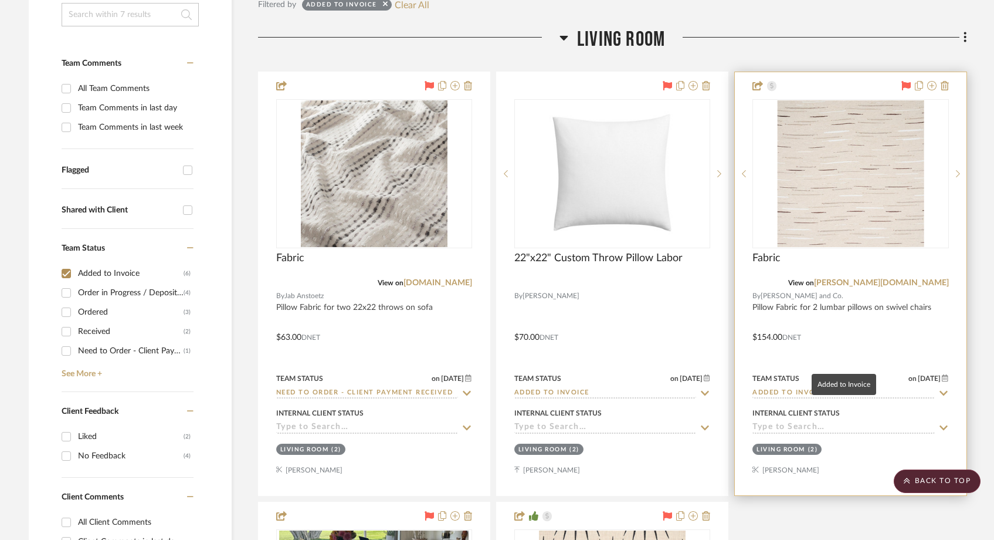
click at [776, 388] on input "Added to Invoice" at bounding box center [844, 393] width 182 height 11
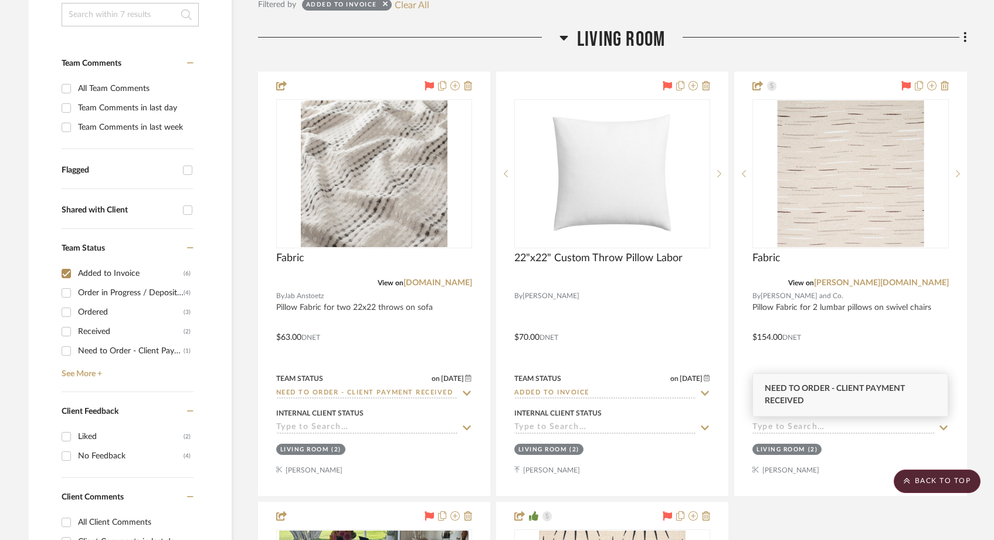
type input "need to order"
click at [776, 388] on span "Need to Order - Client Payment Received" at bounding box center [835, 394] width 140 height 21
type input "9/4/2025"
type input "Need to Order - Client Payment Received"
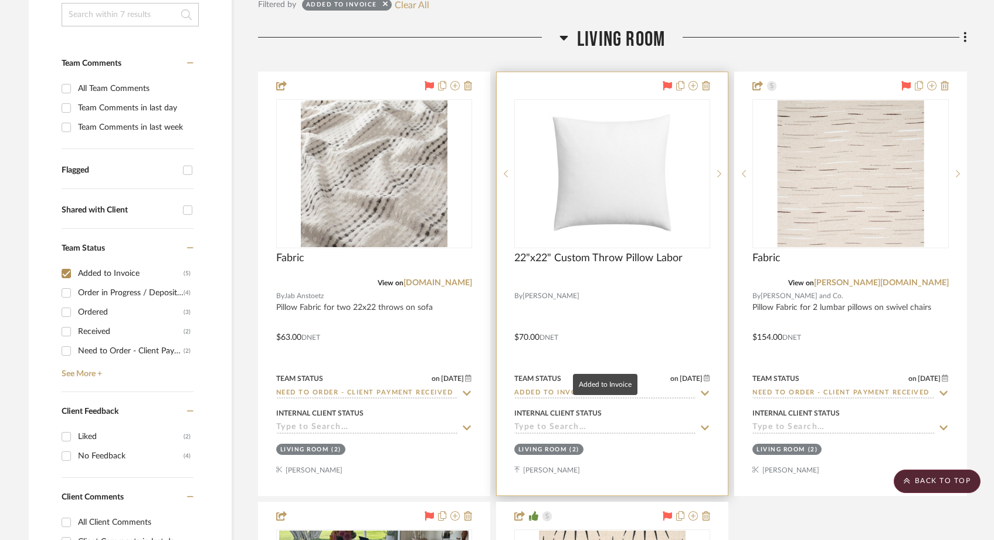
click at [624, 388] on input "Added to Invoice" at bounding box center [605, 393] width 182 height 11
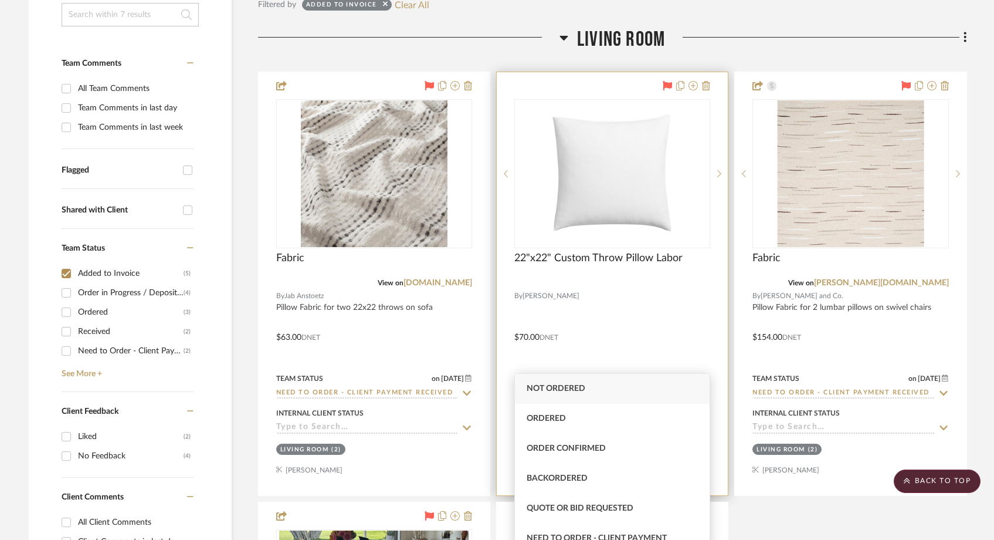
type input "o"
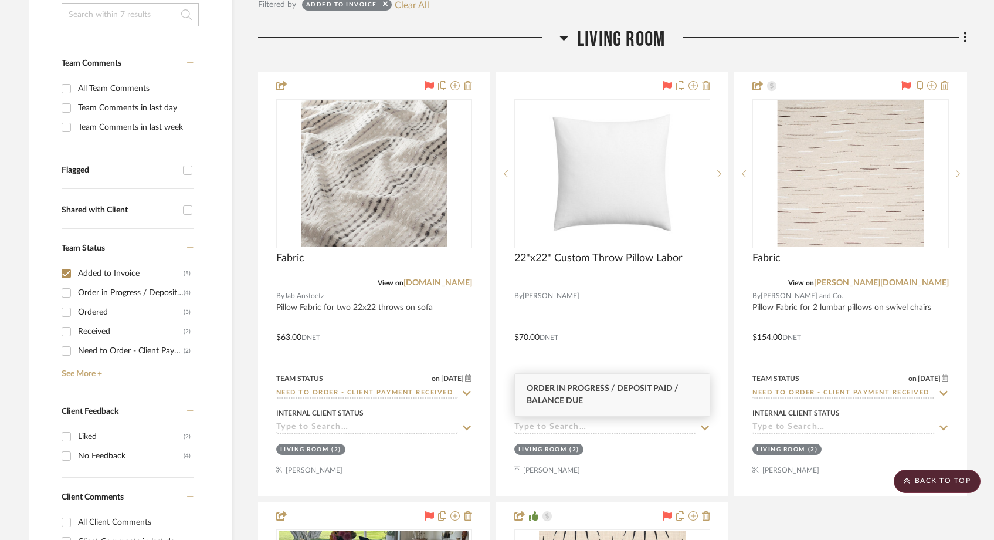
type input "deposit"
click at [646, 394] on div "Order in Progress / Deposit Paid / Balance due" at bounding box center [612, 395] width 195 height 42
type input "9/4/2025"
type input "Order in Progress / Deposit Paid / Balance due"
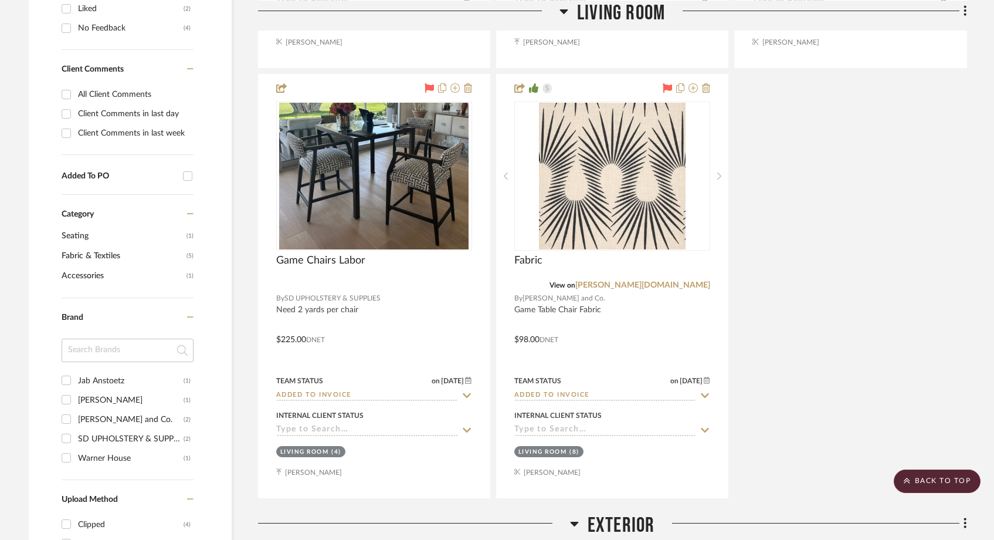
scroll to position [728, 0]
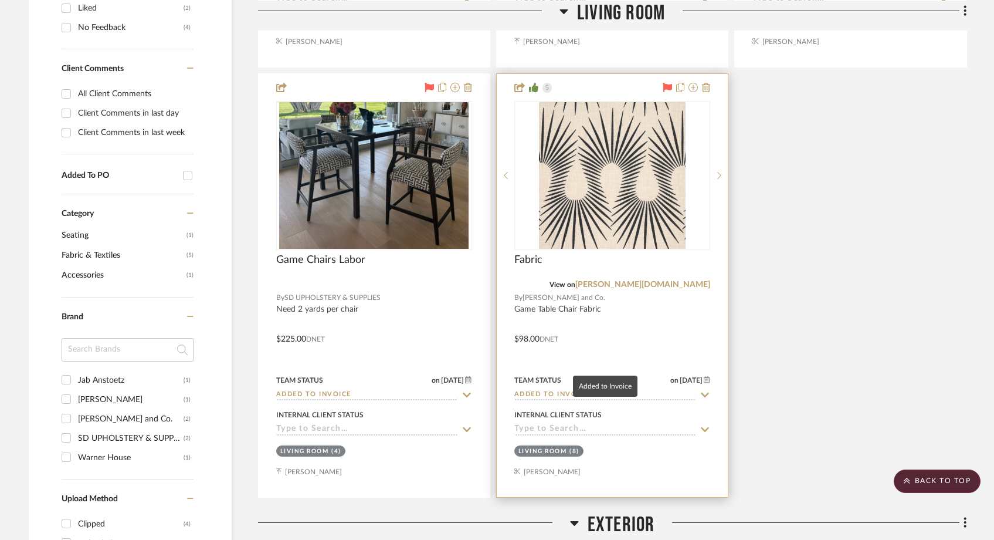
click at [614, 390] on input "Added to Invoice" at bounding box center [605, 395] width 182 height 11
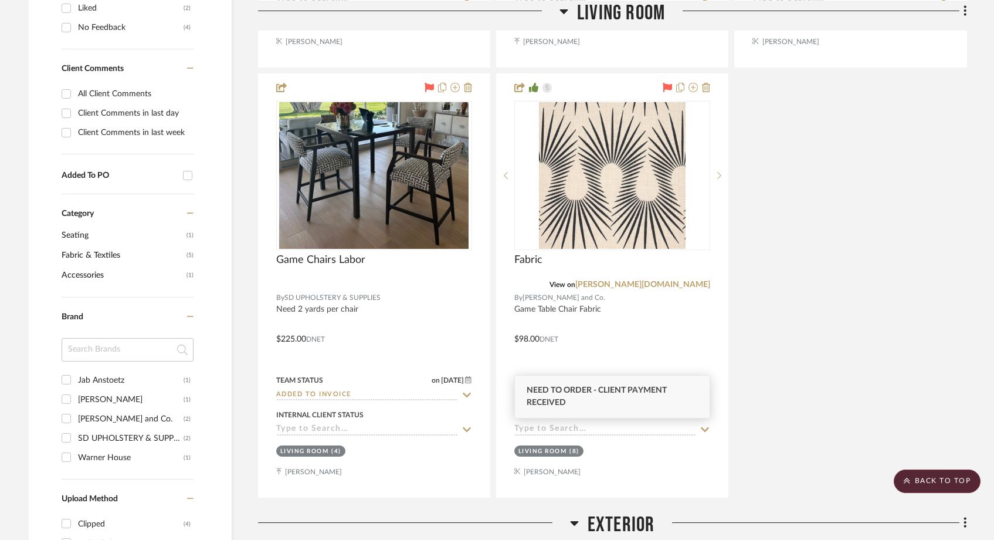
type input "need to ord"
click at [615, 387] on span "Need to Order - Client Payment Received" at bounding box center [597, 396] width 140 height 21
type input "9/4/2025"
type input "Need to Order - Client Payment Received"
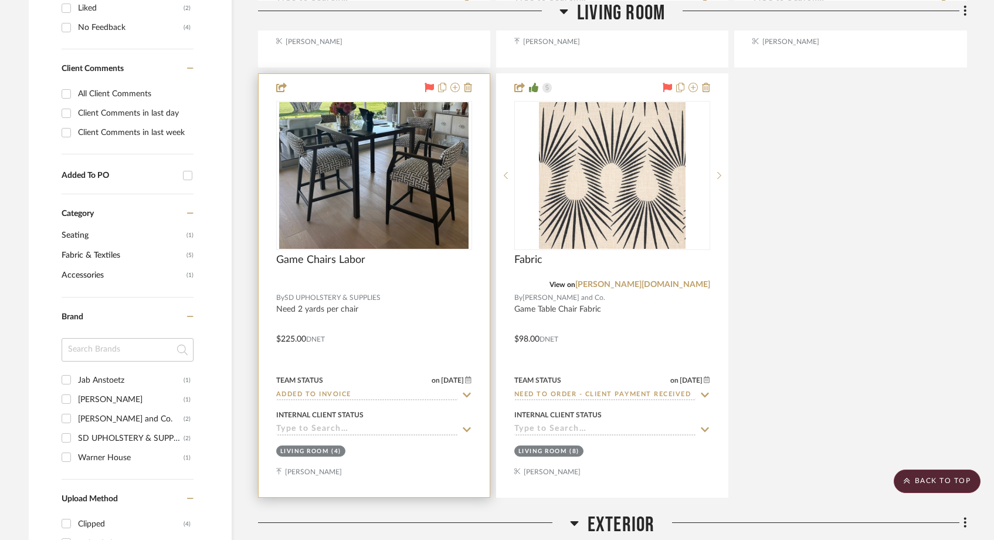
click at [347, 390] on input "Added to Invoice" at bounding box center [367, 395] width 182 height 11
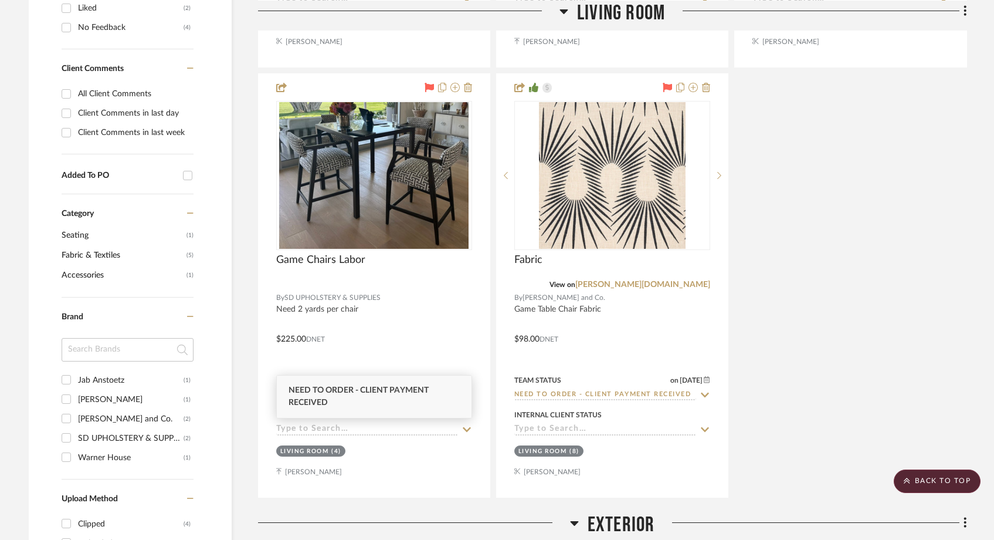
type input "need to order"
click at [332, 398] on div "Need to Order - Client Payment Received" at bounding box center [374, 396] width 195 height 42
type input "9/4/2025"
type input "Need to Order - Client Payment Received"
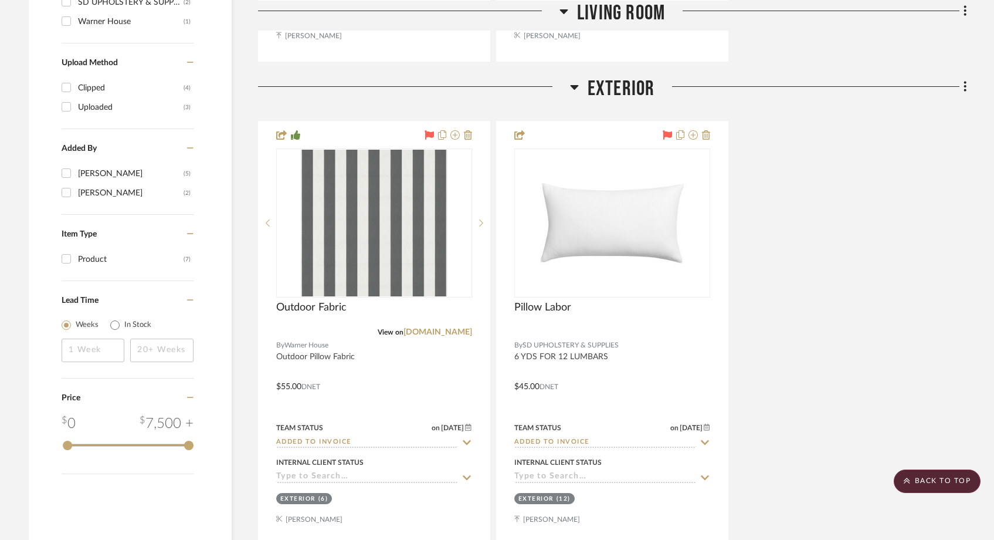
scroll to position [1169, 0]
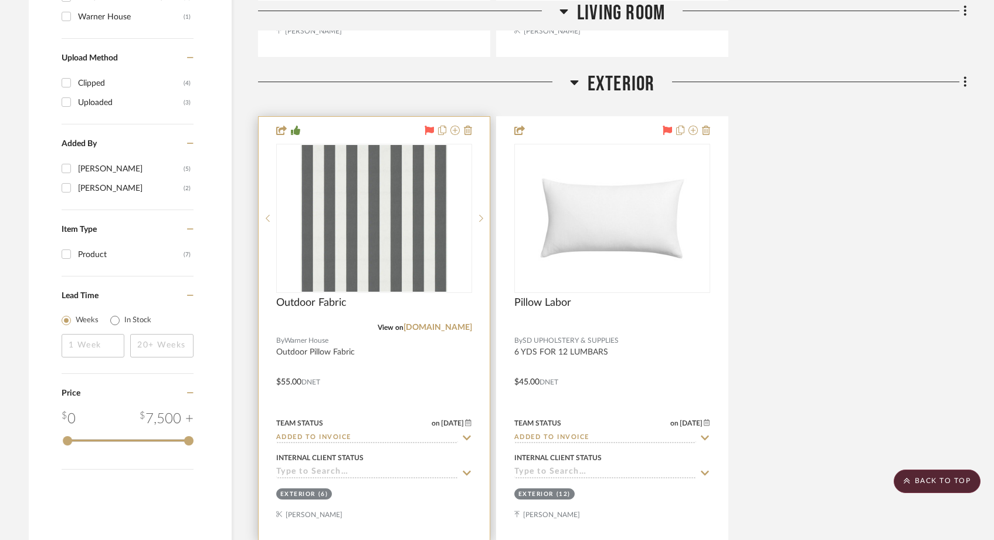
click at [332, 432] on input "Added to Invoice" at bounding box center [367, 437] width 182 height 11
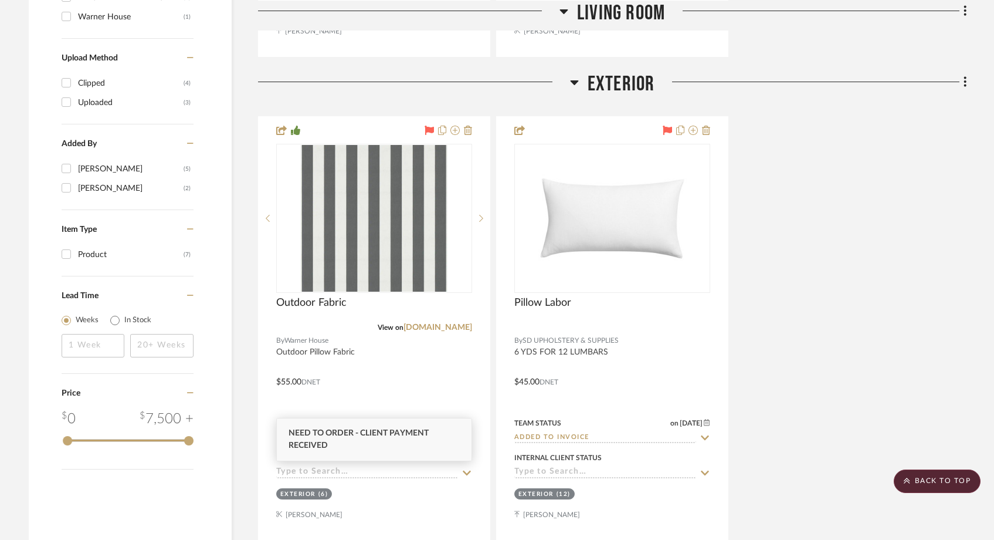
type input "need to order"
click at [339, 439] on div "Need to Order - Client Payment Received" at bounding box center [374, 439] width 195 height 42
type input "9/4/2025"
type input "Need to Order - Client Payment Received"
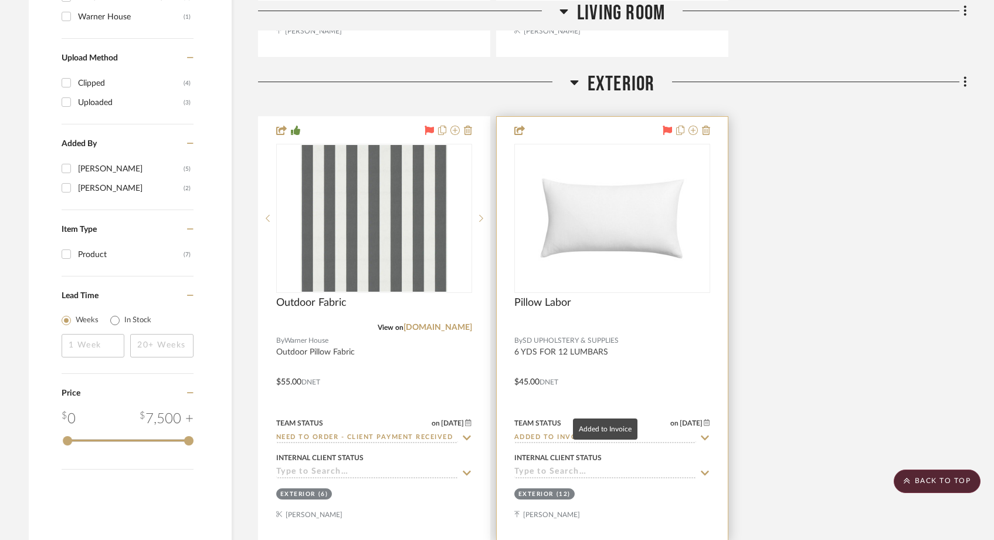
click at [594, 432] on input "Added to Invoice" at bounding box center [605, 437] width 182 height 11
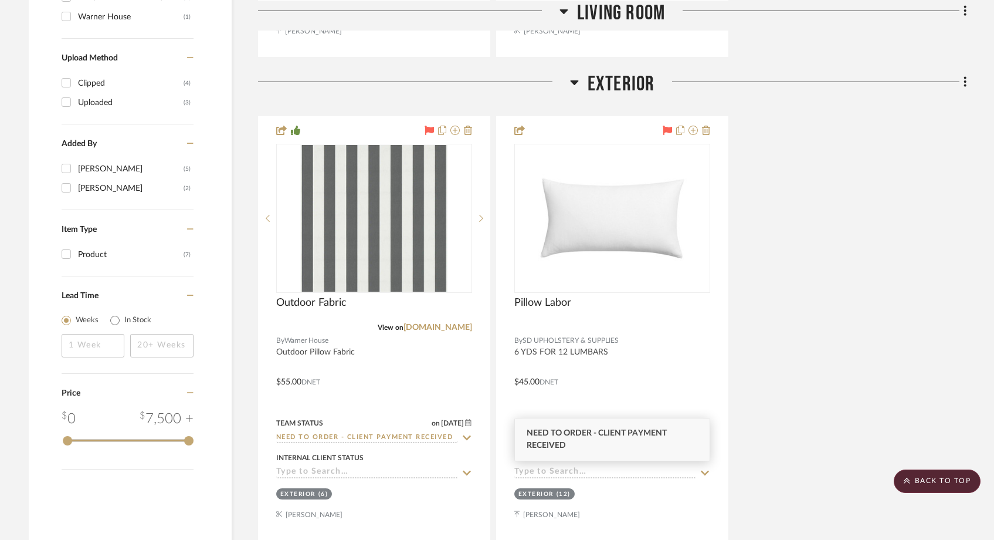
type input "need to order"
click at [611, 433] on span "Need to Order - Client Payment Received" at bounding box center [597, 439] width 140 height 21
type input "9/4/2025"
type input "Need to Order - Client Payment Received"
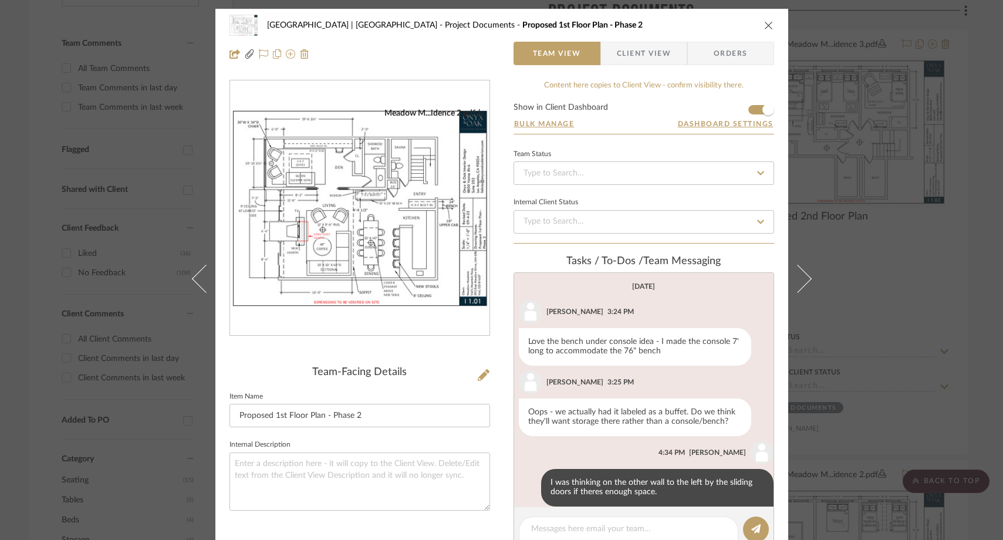
click at [767, 26] on icon "close" at bounding box center [768, 25] width 9 height 9
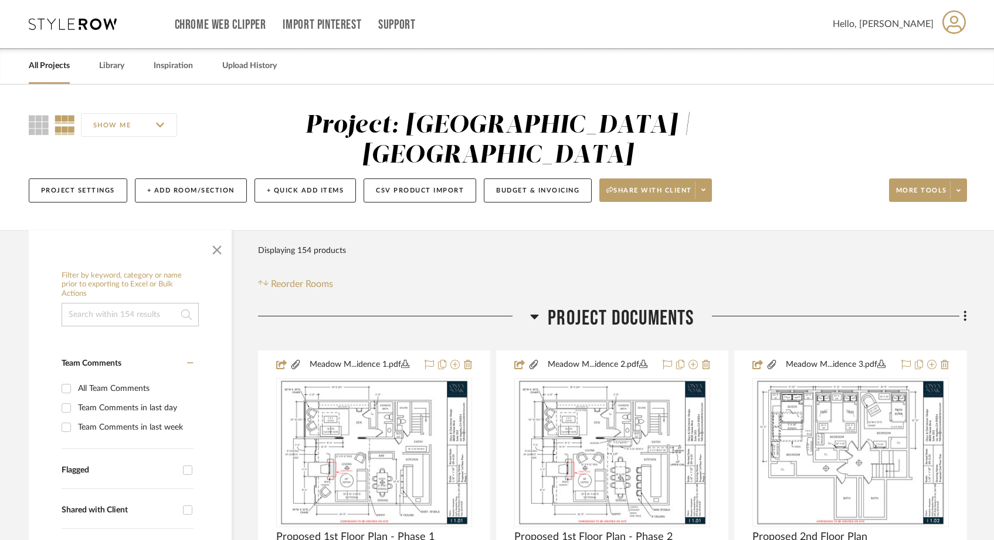
click at [52, 65] on link "All Projects" at bounding box center [49, 66] width 41 height 16
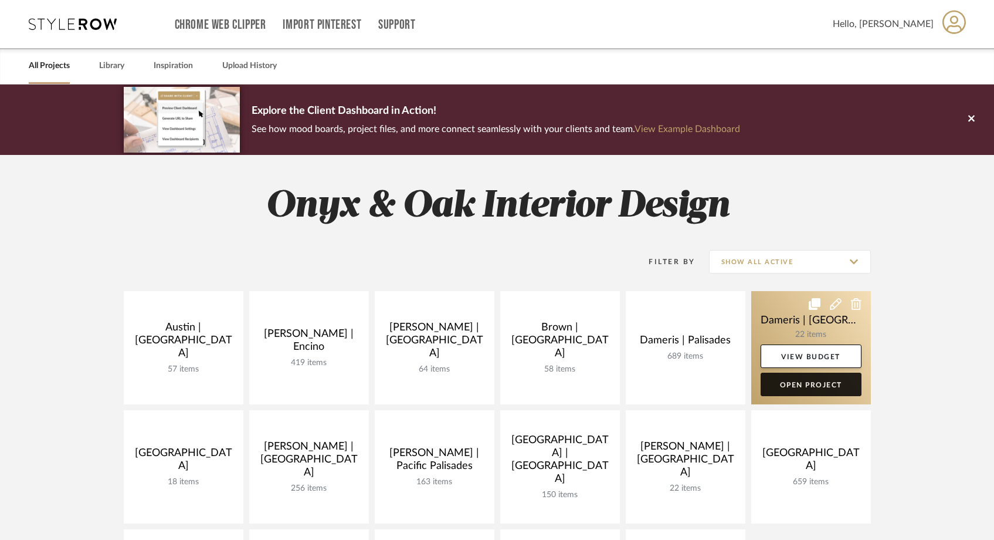
click at [807, 387] on link "Open Project" at bounding box center [811, 384] width 101 height 23
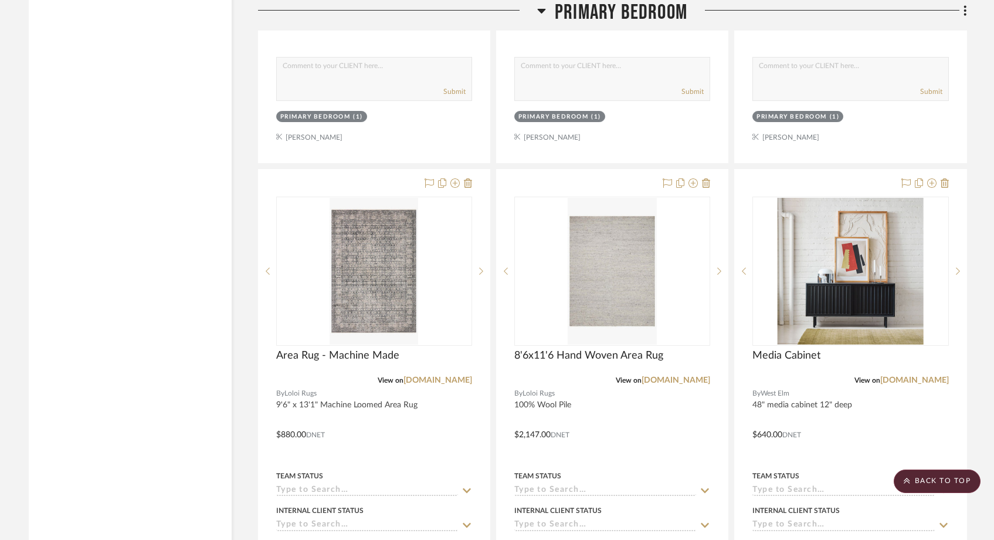
scroll to position [4092, 0]
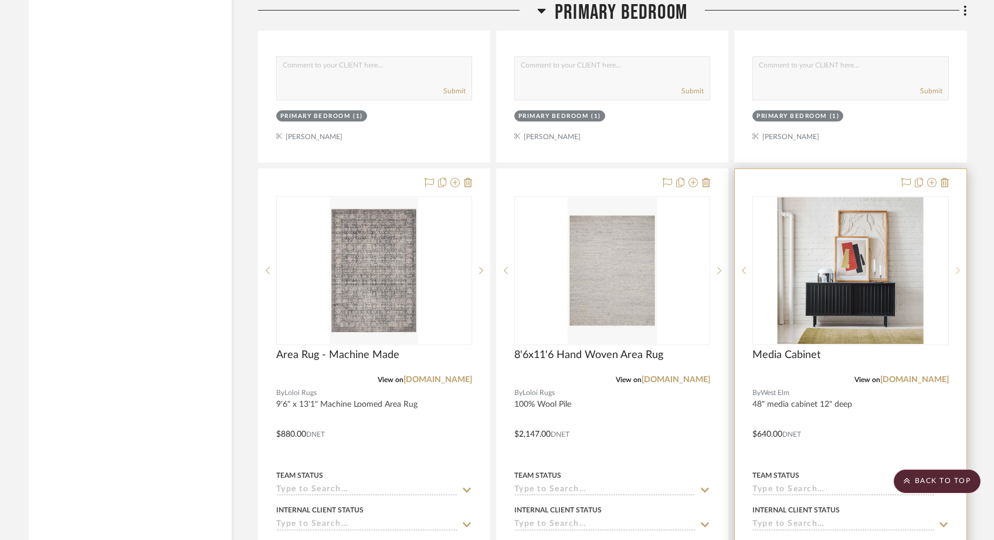
click at [960, 266] on icon at bounding box center [958, 270] width 4 height 8
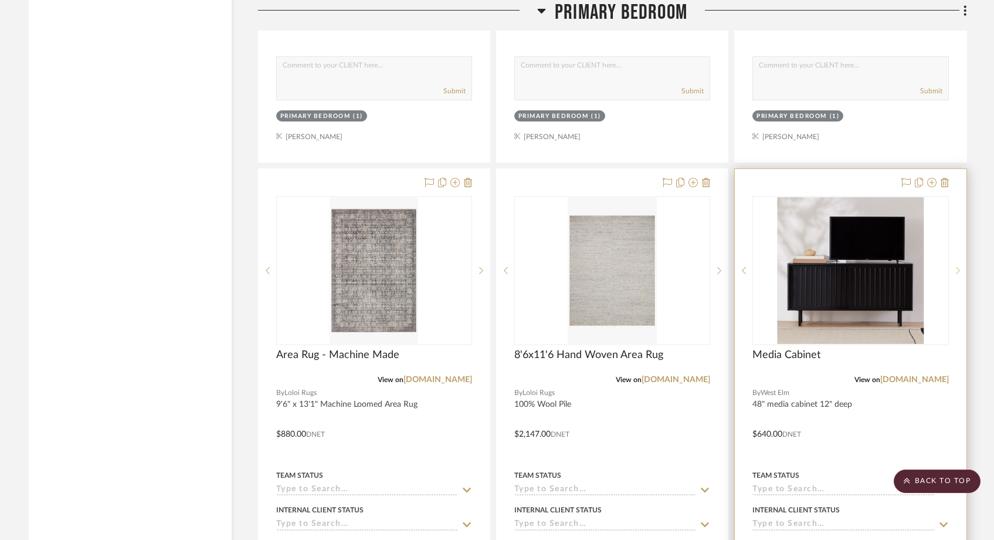
click at [960, 266] on icon at bounding box center [958, 270] width 4 height 8
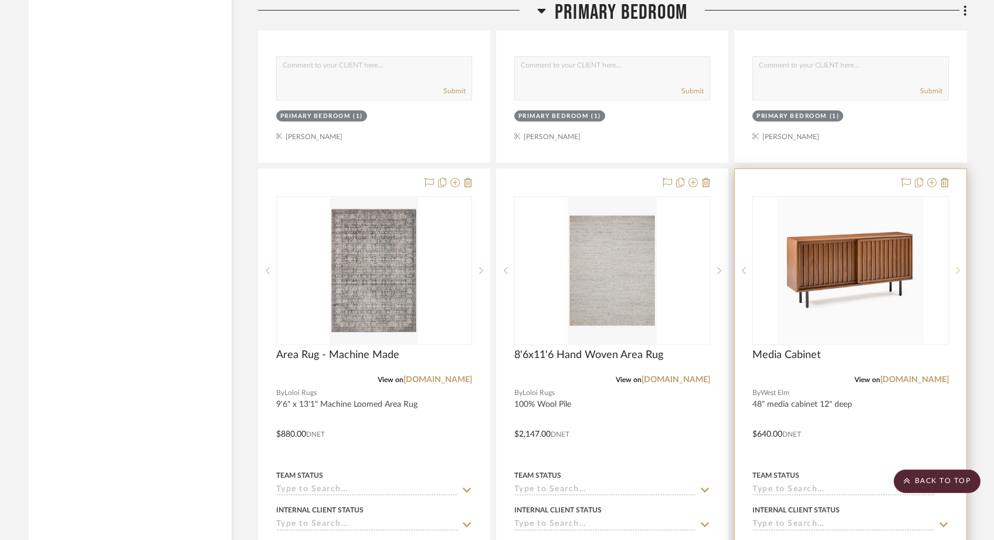
click at [960, 266] on icon at bounding box center [958, 270] width 4 height 8
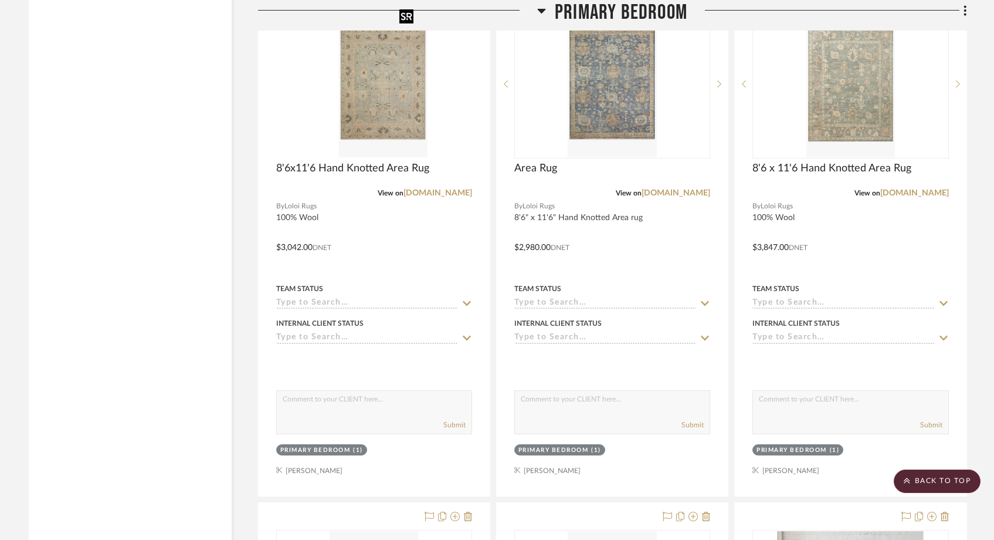
scroll to position [3751, 0]
